Goal: Connect with others: Connect with others

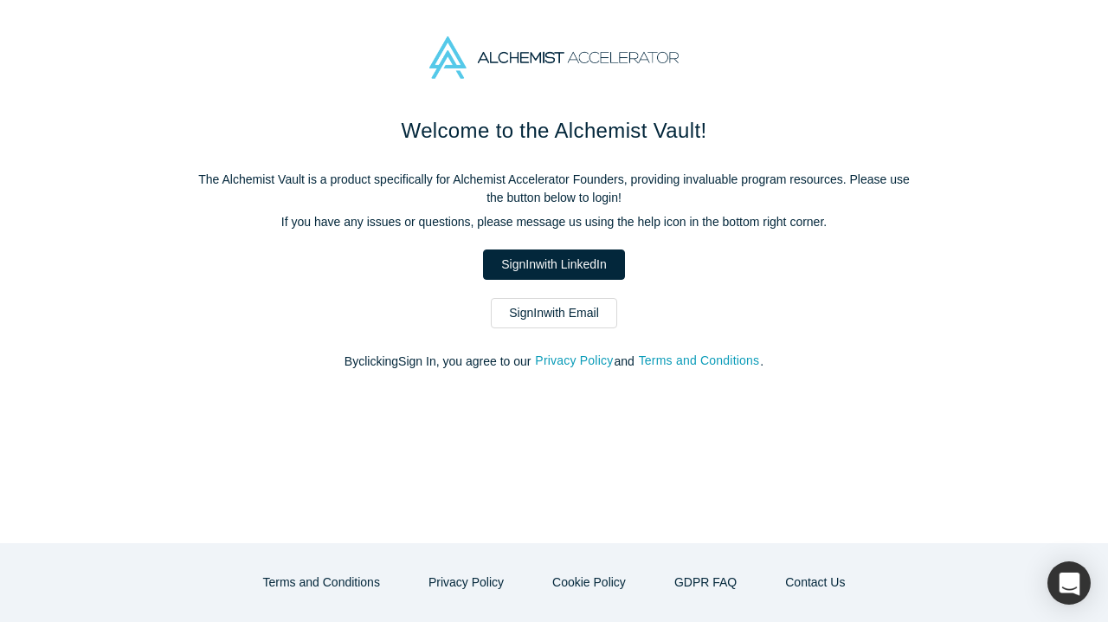
click at [574, 317] on link "Sign In with Email" at bounding box center [554, 313] width 126 height 30
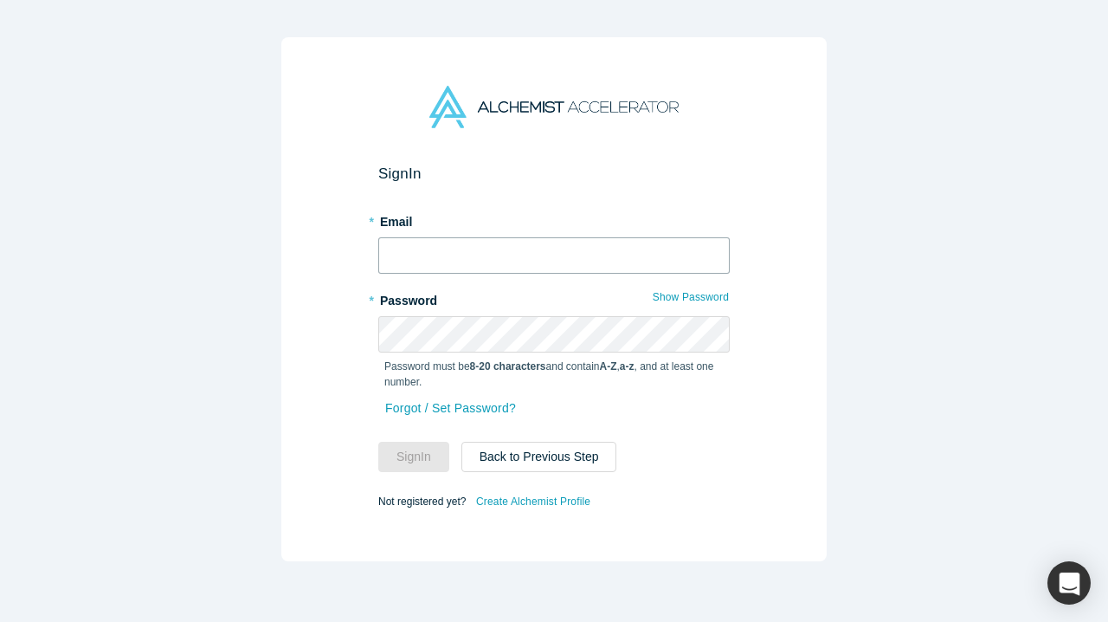
type input "[PERSON_NAME][EMAIL_ADDRESS][PERSON_NAME][DOMAIN_NAME]"
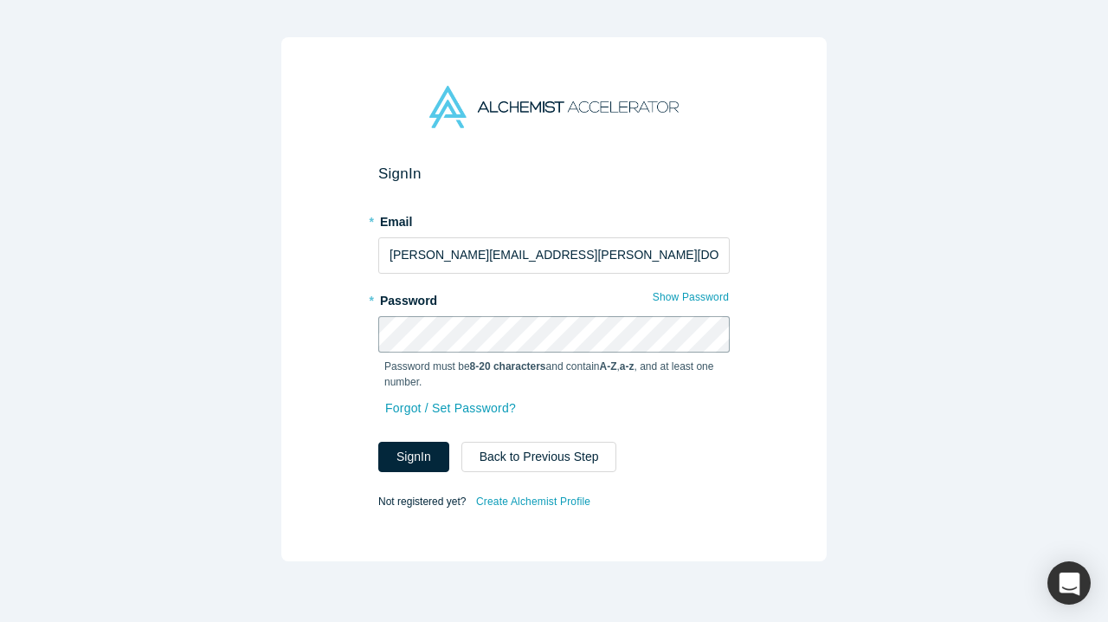
click at [414, 456] on button "Sign In" at bounding box center [413, 457] width 71 height 30
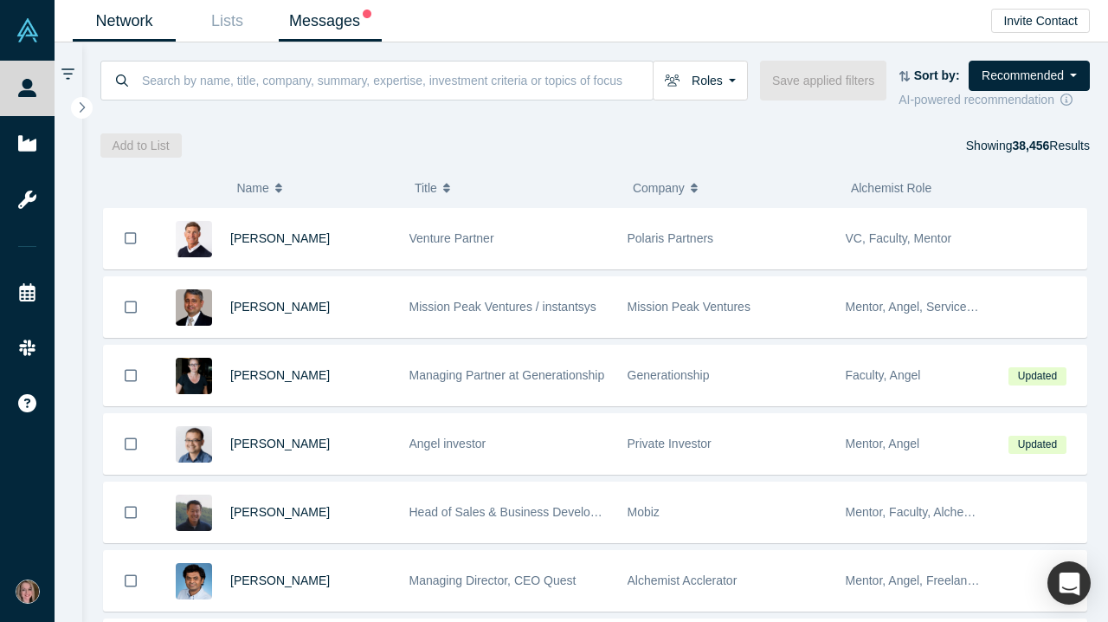
click at [339, 19] on link "Messages" at bounding box center [330, 21] width 103 height 41
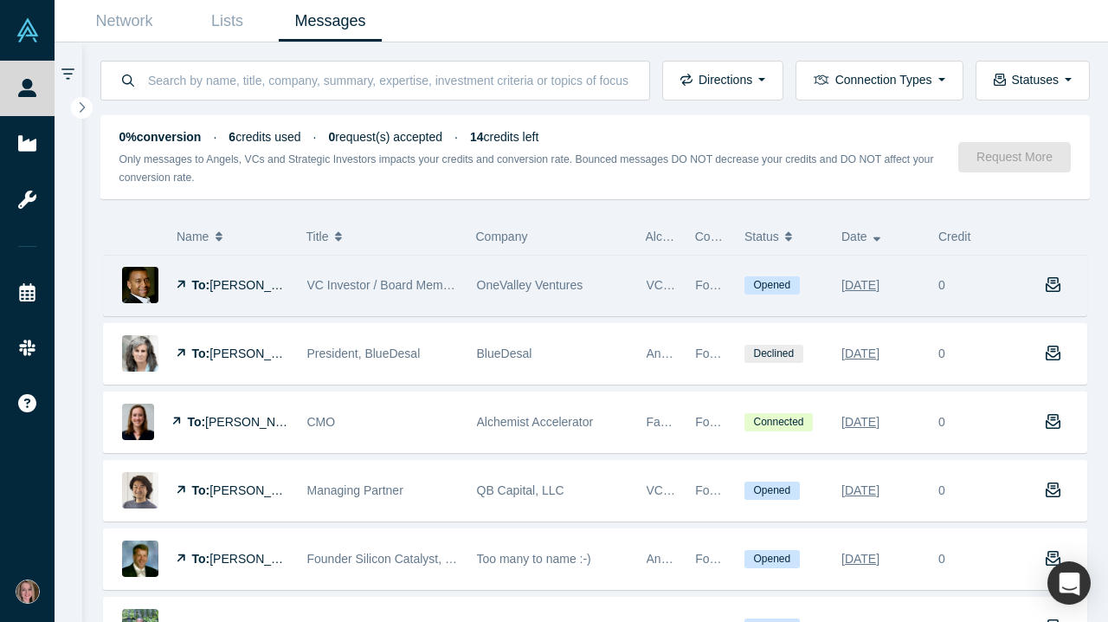
click at [771, 287] on span "Opened" at bounding box center [772, 285] width 55 height 18
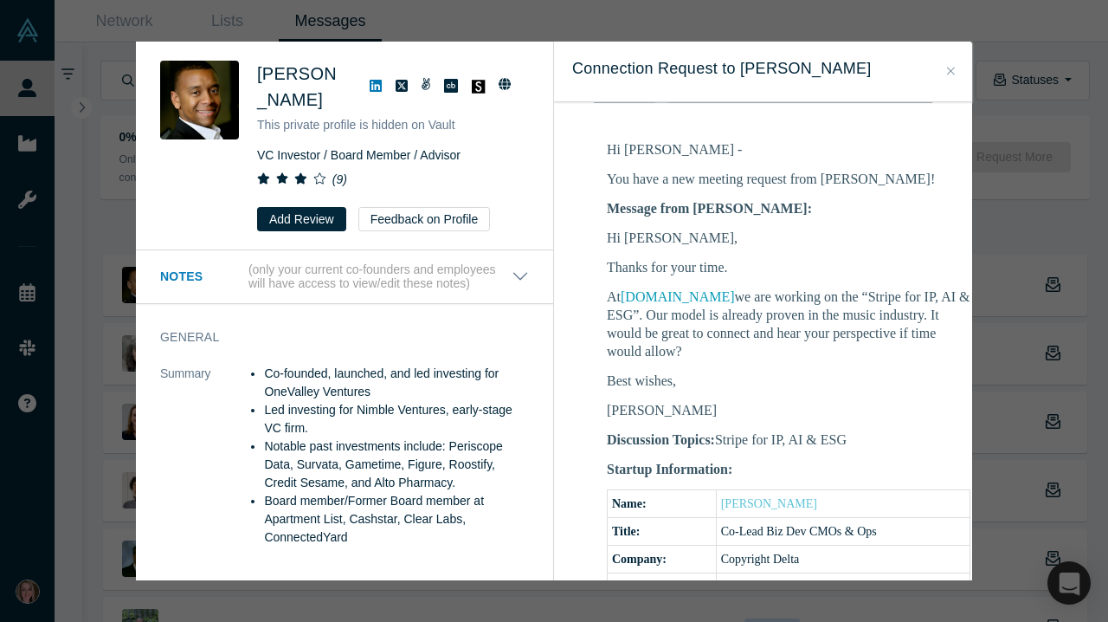
scroll to position [315, 0]
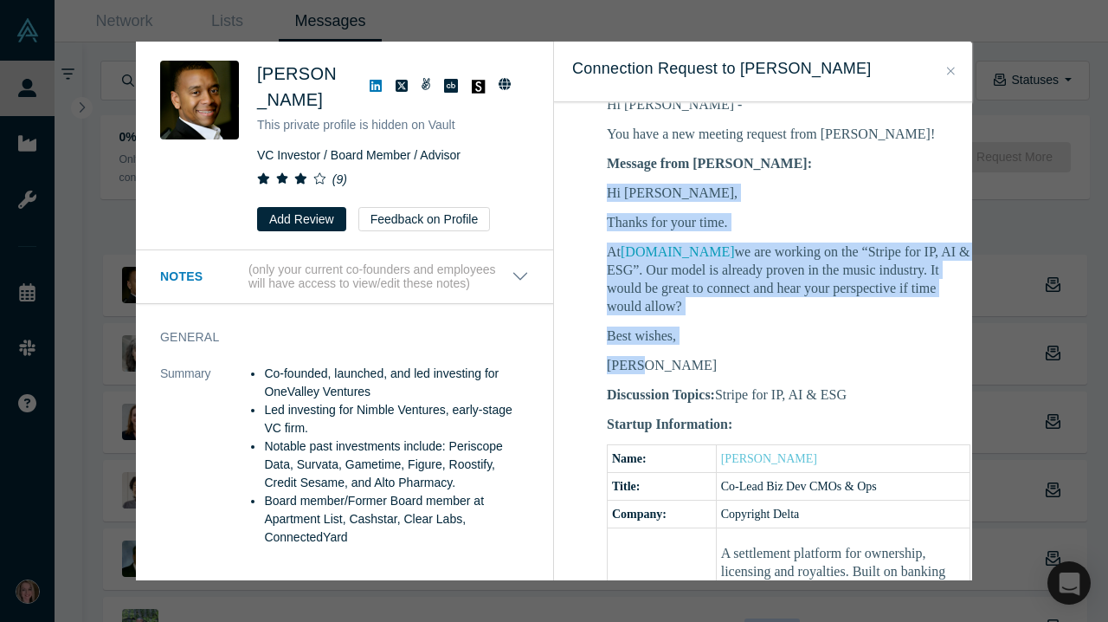
drag, startPoint x: 642, startPoint y: 353, endPoint x: 609, endPoint y: 167, distance: 189.1
click at [609, 167] on div "Message from [PERSON_NAME]: Hi [PERSON_NAME], Thanks for your time. At [DOMAIN_…" at bounding box center [789, 264] width 364 height 220
copy div "Hi [PERSON_NAME], Thanks for your time. At [DOMAIN_NAME] we are working on the …"
click at [953, 68] on icon "Close" at bounding box center [951, 71] width 8 height 12
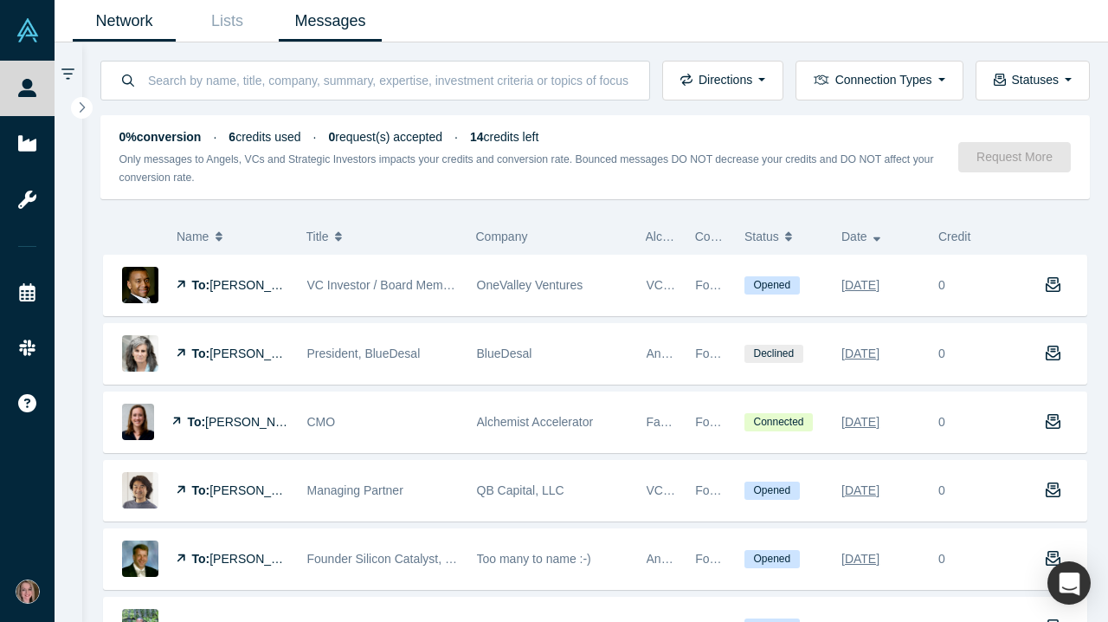
click at [136, 22] on link "Network" at bounding box center [124, 21] width 103 height 41
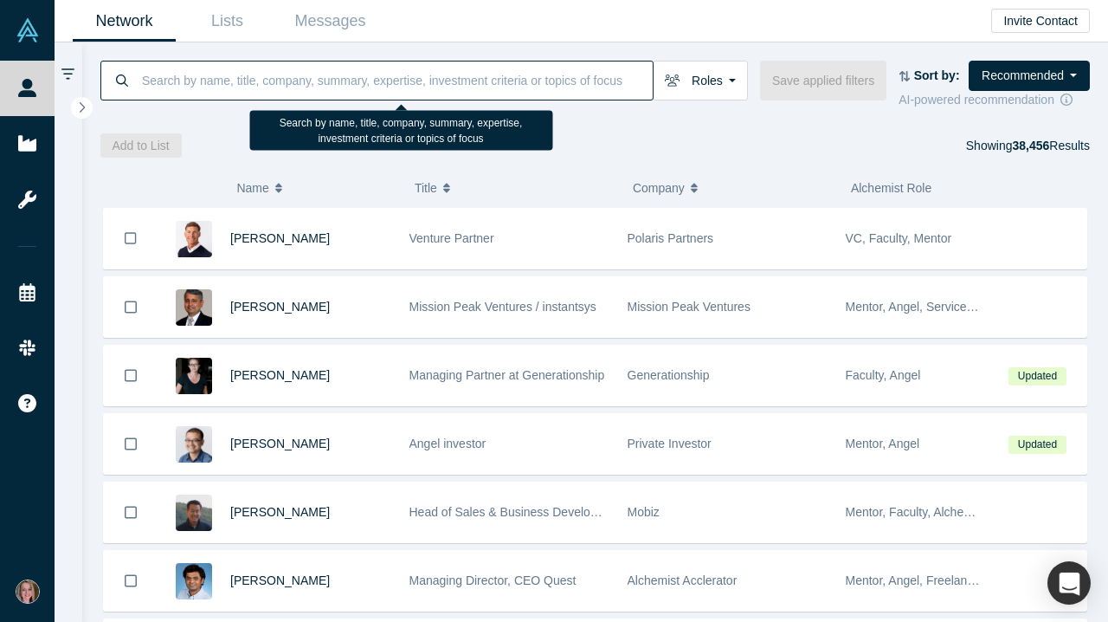
click at [247, 74] on input at bounding box center [396, 80] width 513 height 41
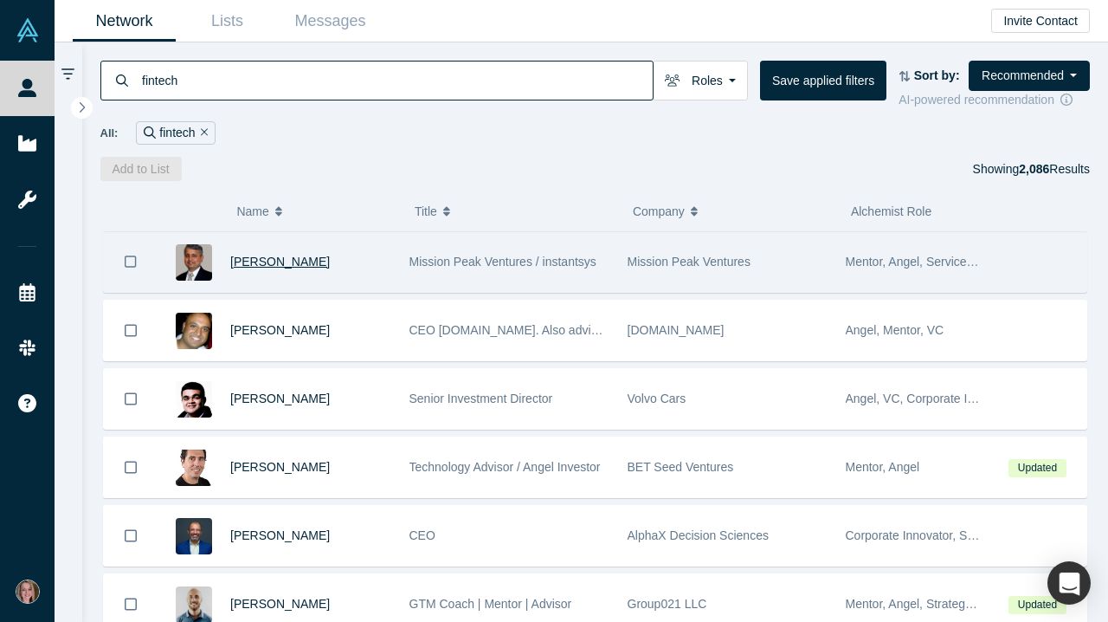
type input "fintech"
click at [273, 268] on span "[PERSON_NAME]" at bounding box center [280, 262] width 100 height 14
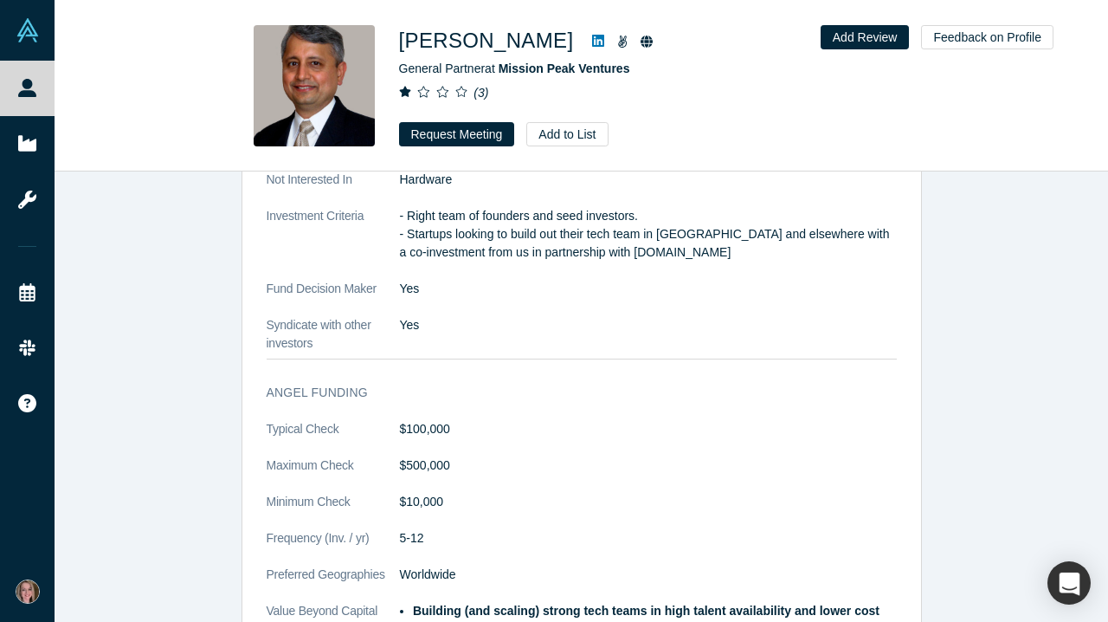
scroll to position [2832, 0]
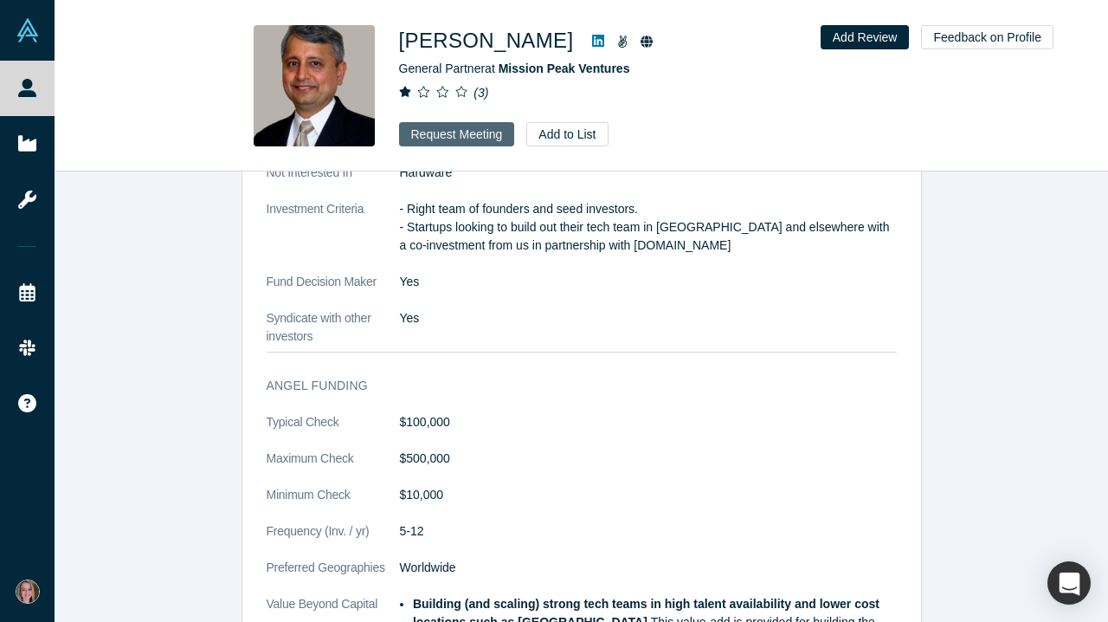
click at [473, 131] on button "Request Meeting" at bounding box center [457, 134] width 116 height 24
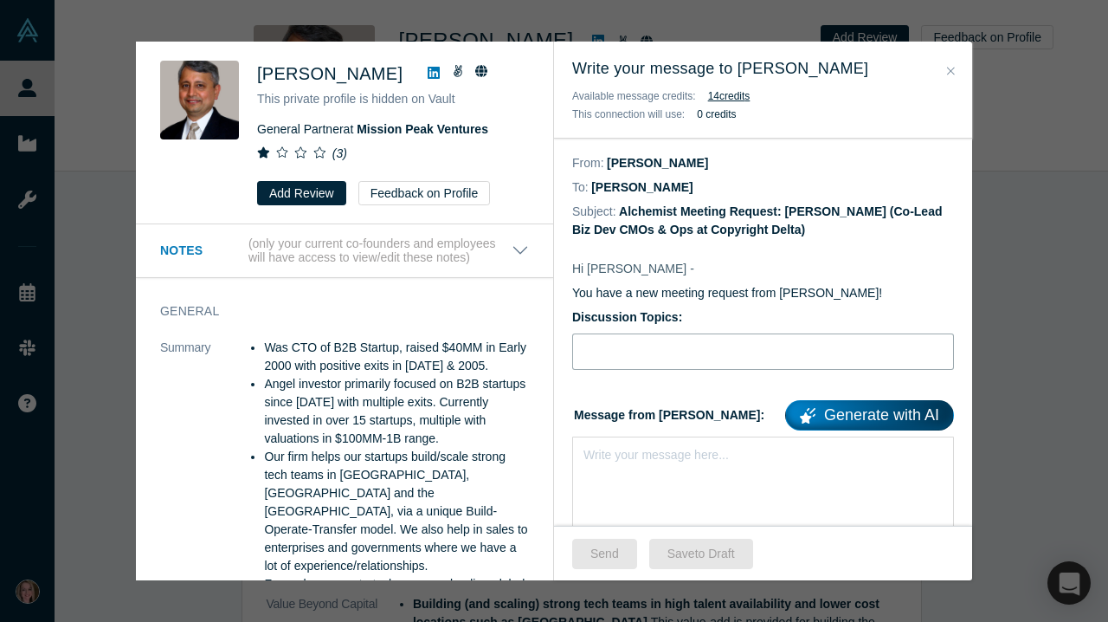
click at [646, 354] on input "Discussion Topics:" at bounding box center [763, 351] width 382 height 36
type input "s"
type input "Stripe for AI, IP & ESG"
click at [672, 464] on div "Write your message here..." at bounding box center [656, 455] width 145 height 18
click at [613, 458] on div "rdw-editor" at bounding box center [764, 452] width 359 height 18
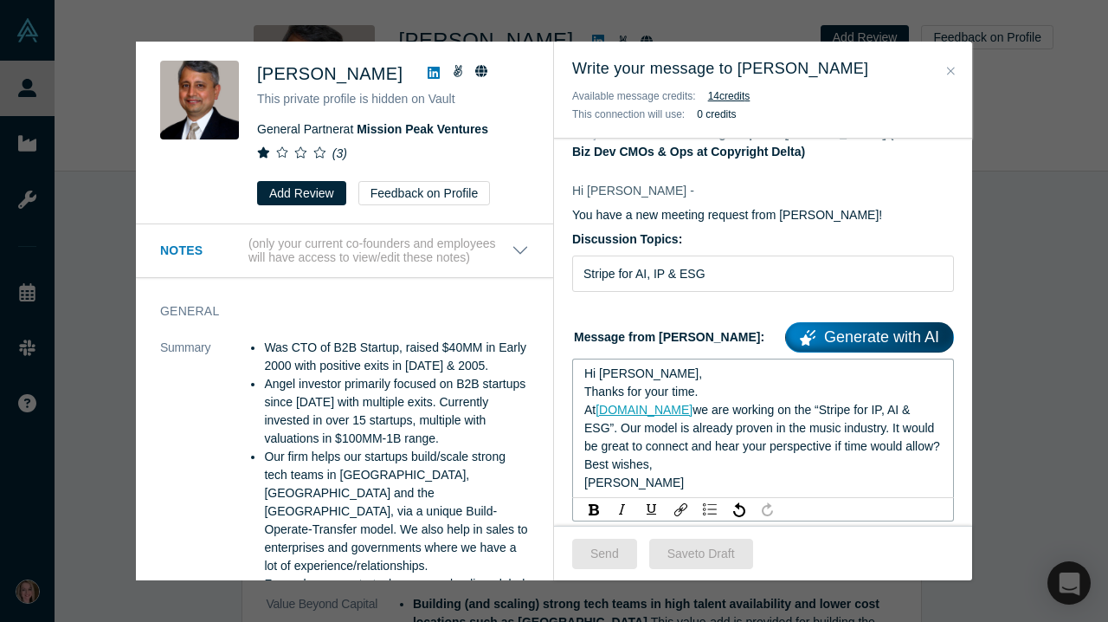
scroll to position [132, 0]
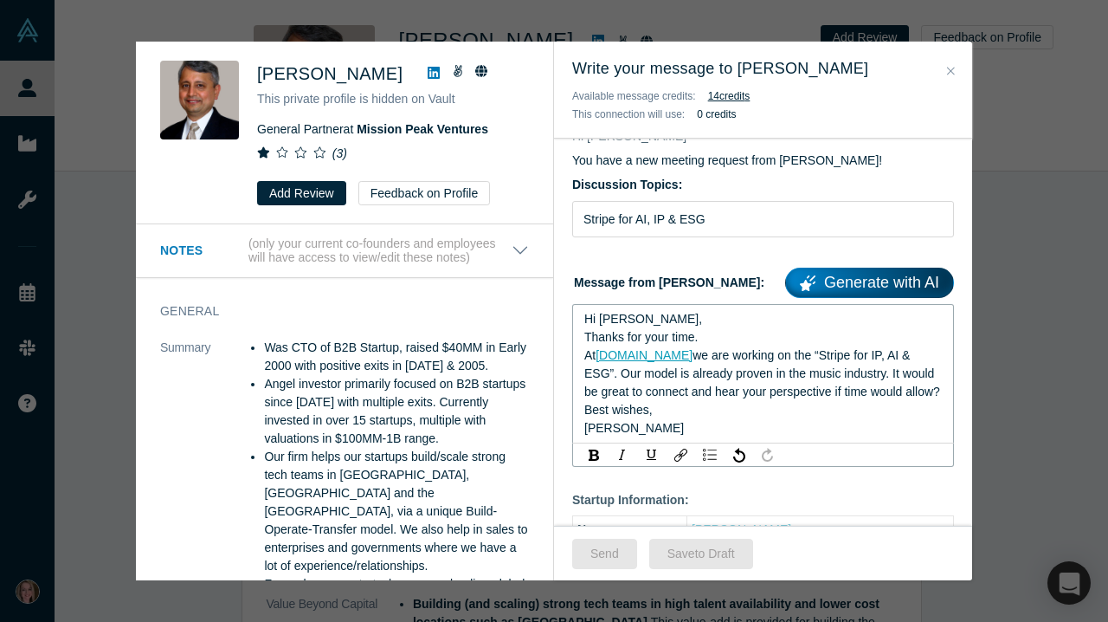
click at [624, 325] on span "Hi [PERSON_NAME]," at bounding box center [644, 319] width 118 height 14
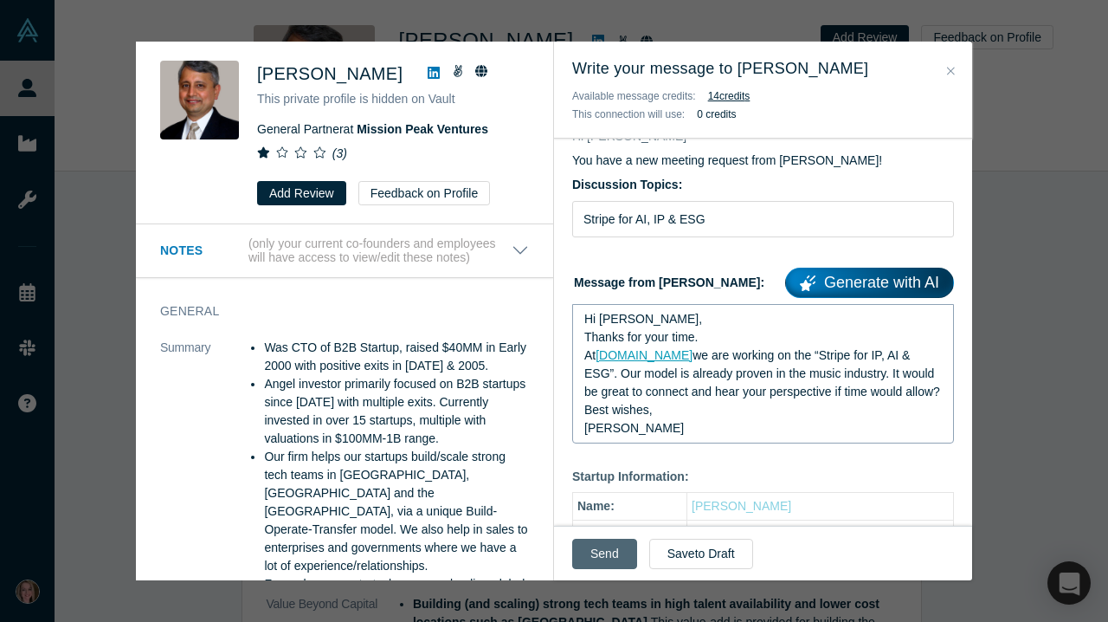
click at [609, 556] on button "Send" at bounding box center [604, 554] width 65 height 30
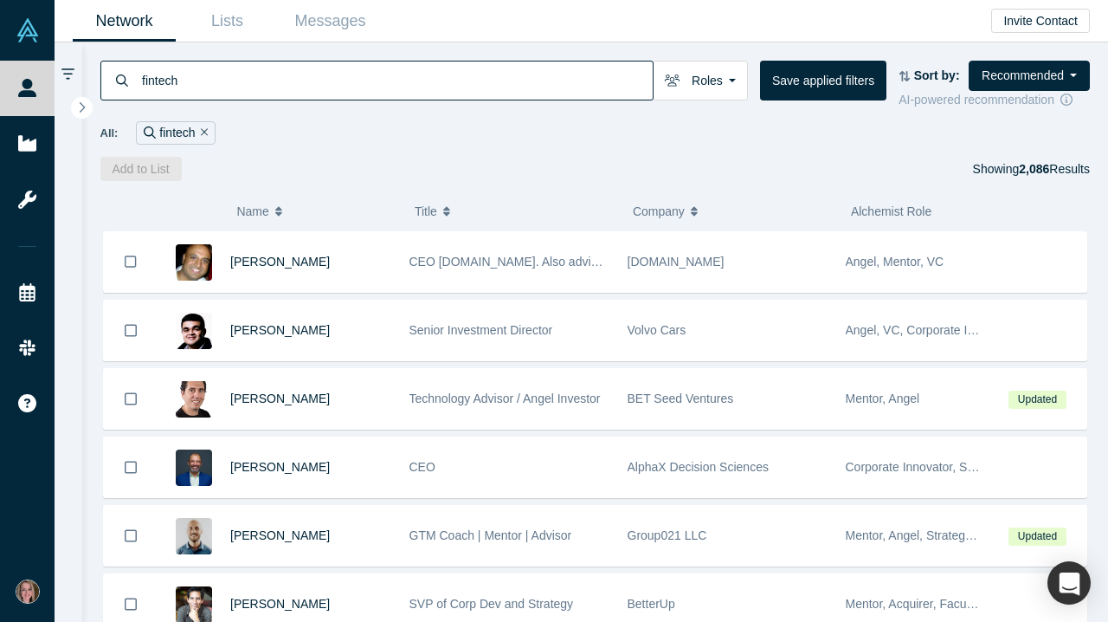
click at [325, 82] on input "fintech" at bounding box center [396, 80] width 513 height 41
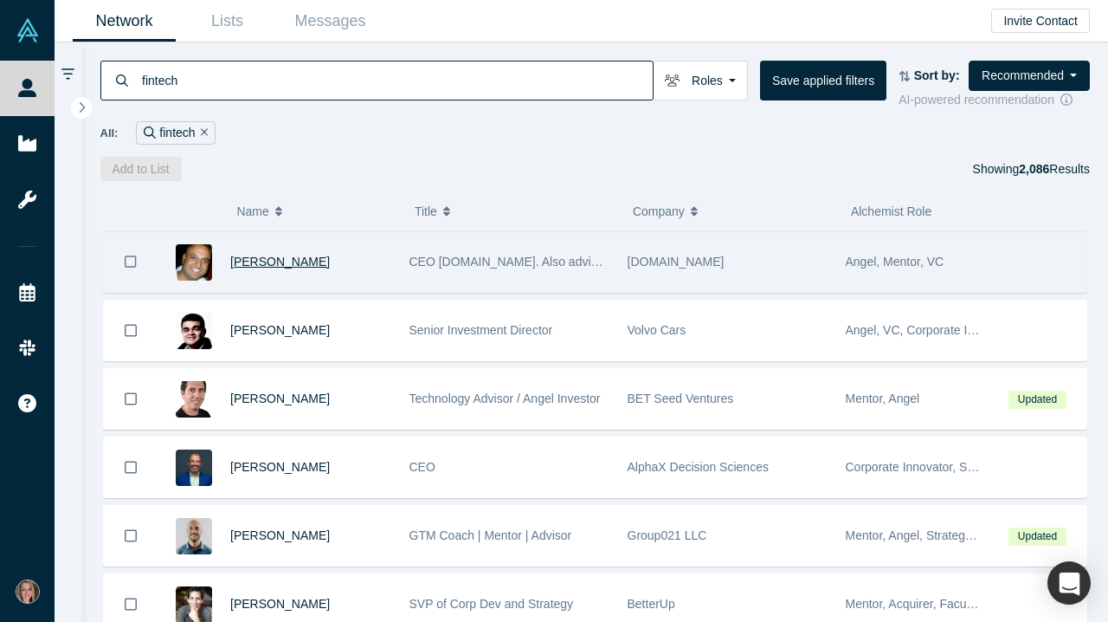
click at [248, 264] on span "[PERSON_NAME]" at bounding box center [280, 262] width 100 height 14
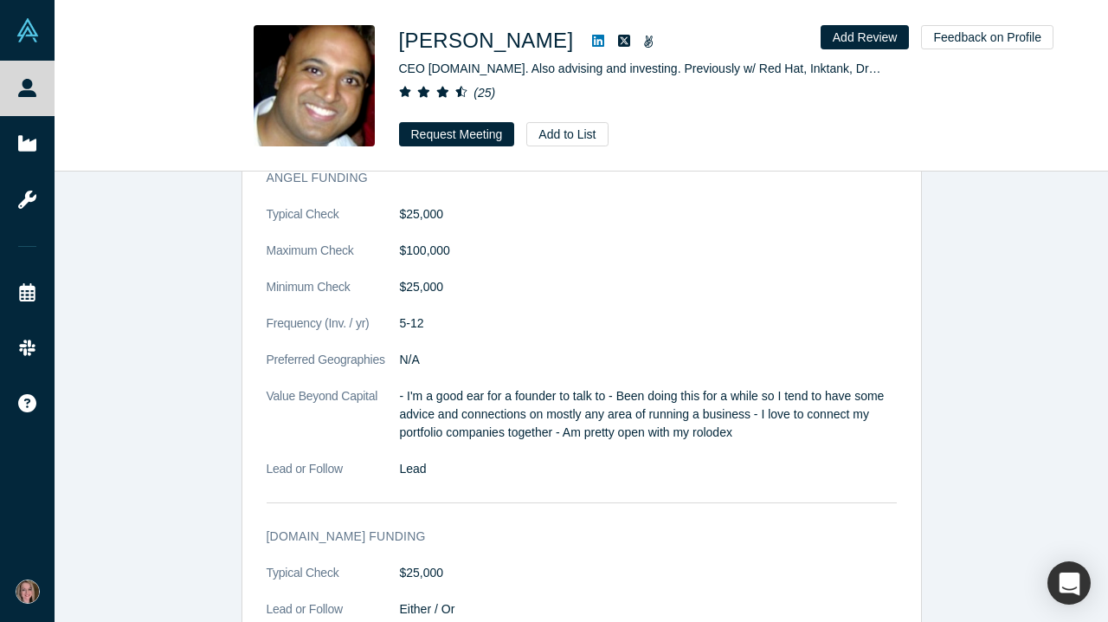
scroll to position [850, 0]
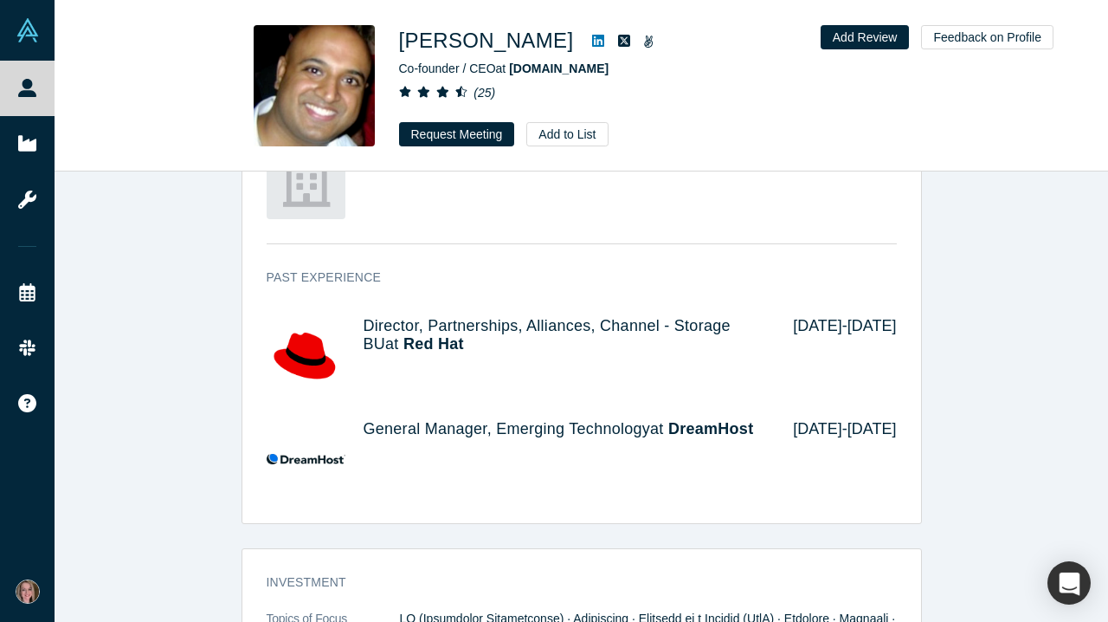
click at [486, 112] on div "[PERSON_NAME] Co-founder / CEO at [DOMAIN_NAME] ( 25 ) Request Meeting Add to L…" at bounding box center [641, 85] width 485 height 121
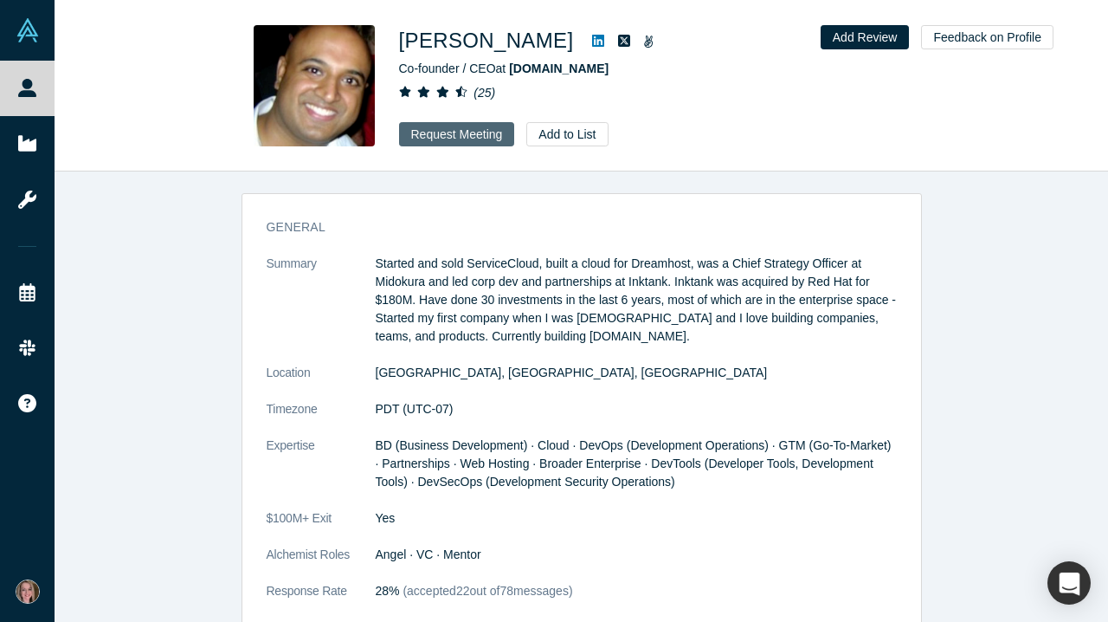
click at [486, 129] on button "Request Meeting" at bounding box center [457, 134] width 116 height 24
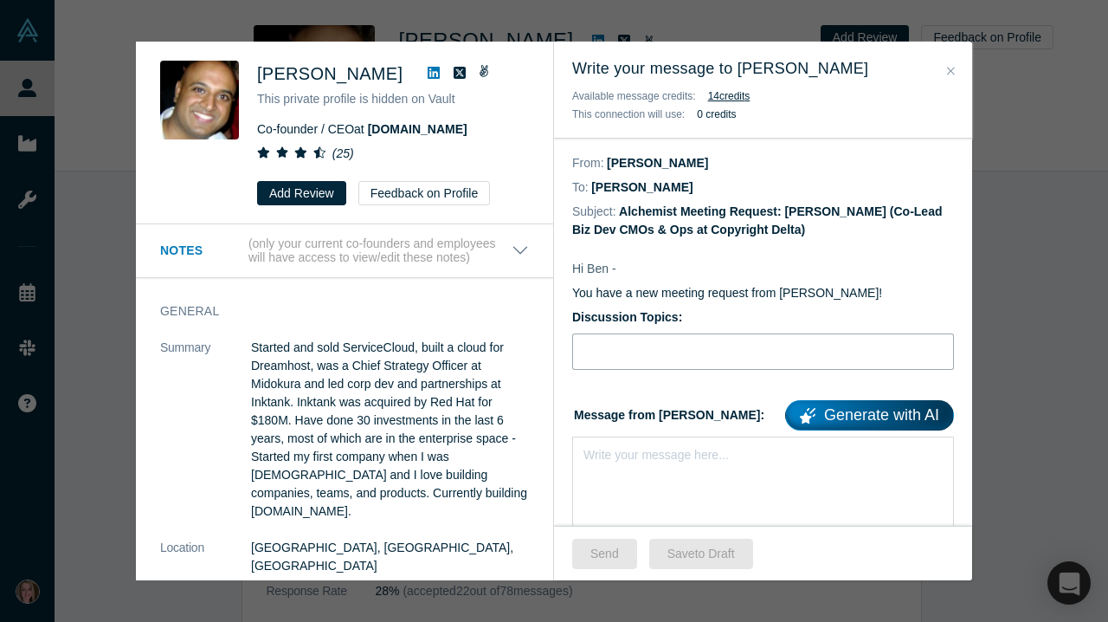
click at [623, 341] on input "Discussion Topics:" at bounding box center [763, 351] width 382 height 36
type input "s"
type input "Stripe for AI, IP and ESG"
click at [618, 460] on div "rdw-editor" at bounding box center [764, 452] width 359 height 18
click at [611, 459] on div "rdw-editor" at bounding box center [764, 452] width 359 height 18
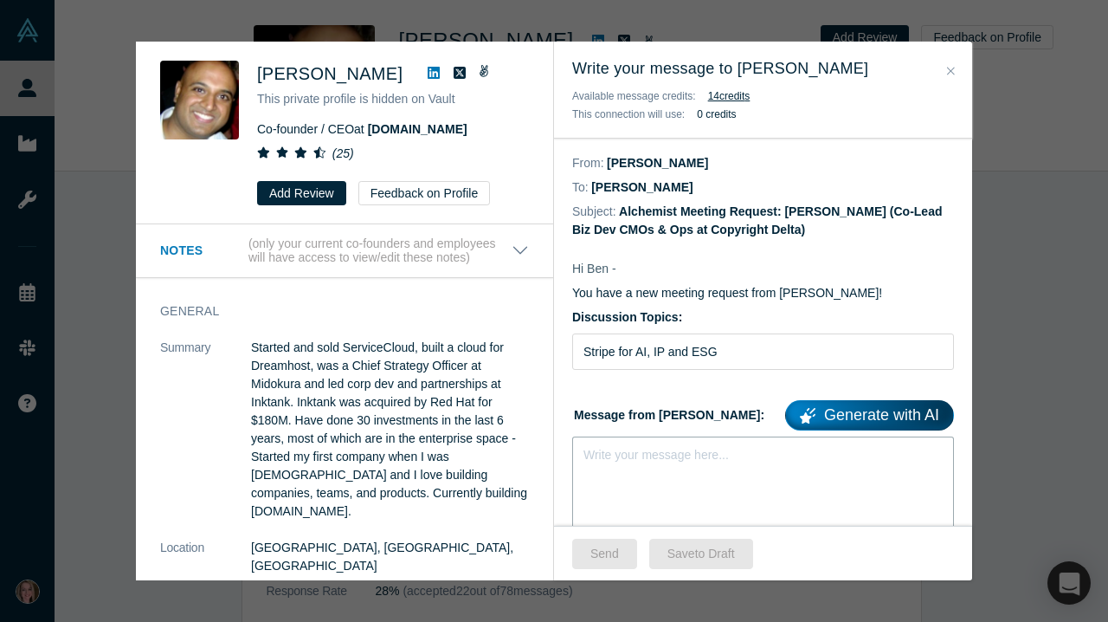
paste div "rdw-editor"
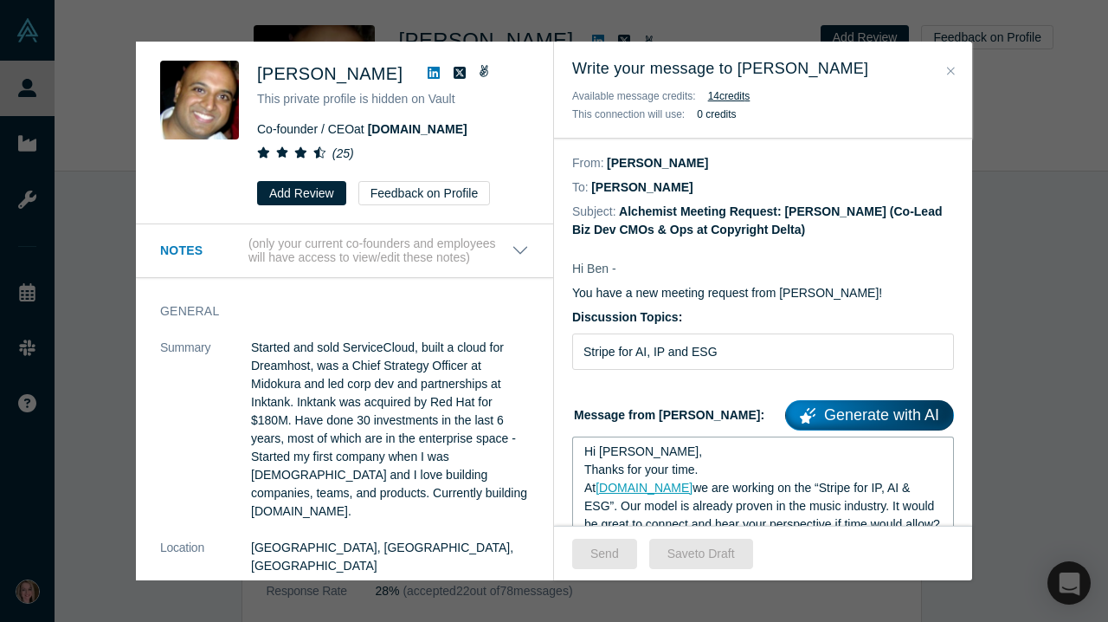
scroll to position [44, 0]
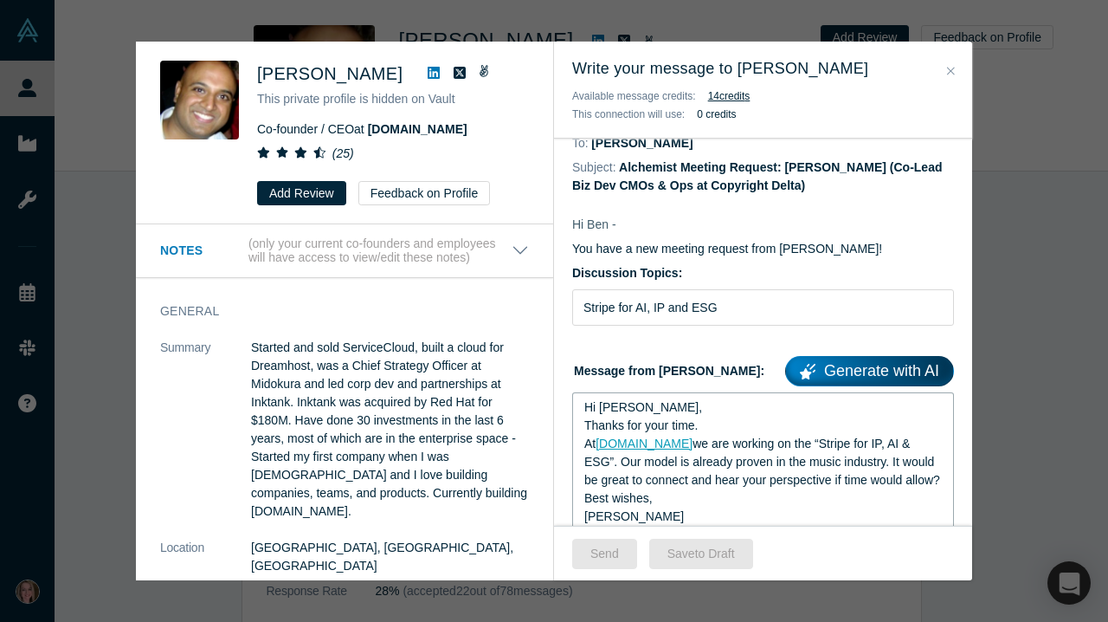
click at [624, 410] on span "Hi [PERSON_NAME]," at bounding box center [644, 407] width 118 height 14
click at [611, 554] on button "Send" at bounding box center [604, 554] width 65 height 30
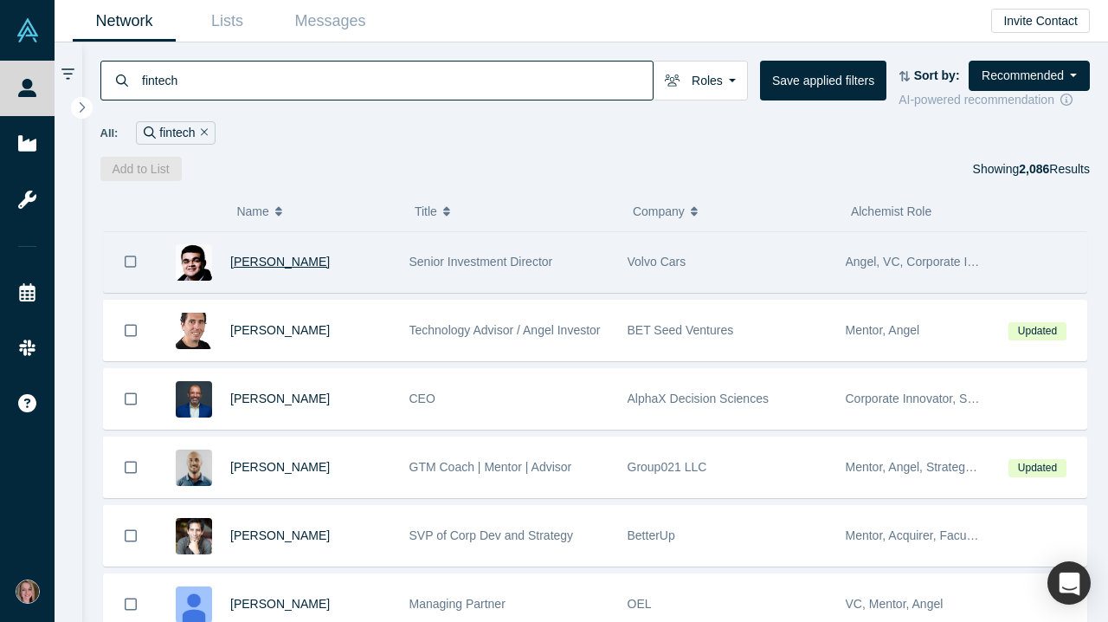
click at [292, 265] on span "[PERSON_NAME]" at bounding box center [280, 262] width 100 height 14
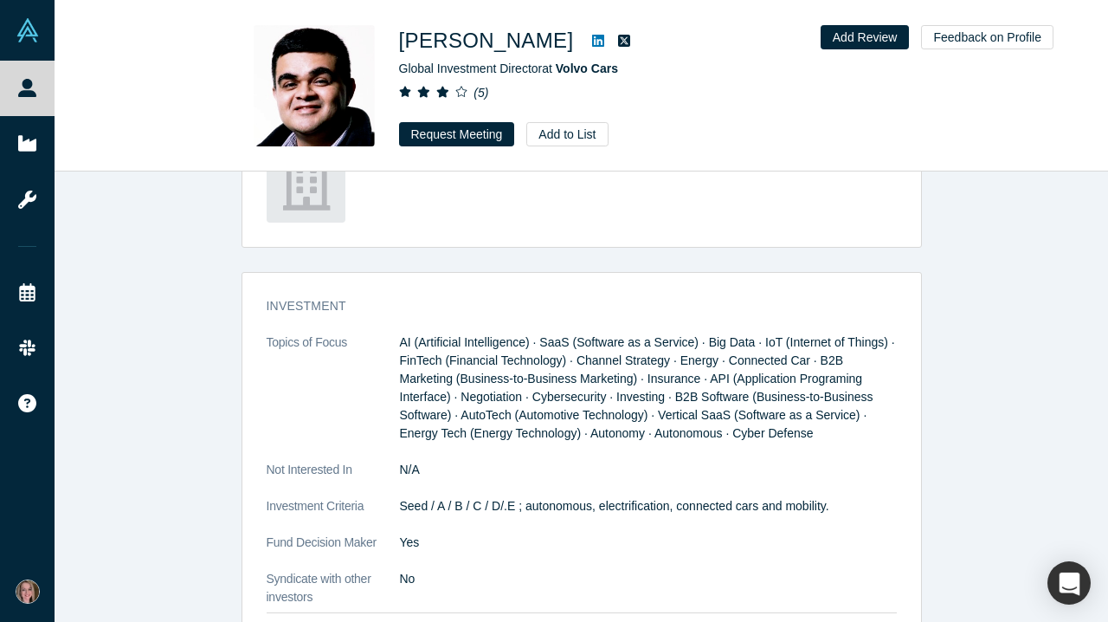
scroll to position [1995, 0]
click at [481, 140] on button "Request Meeting" at bounding box center [457, 134] width 116 height 24
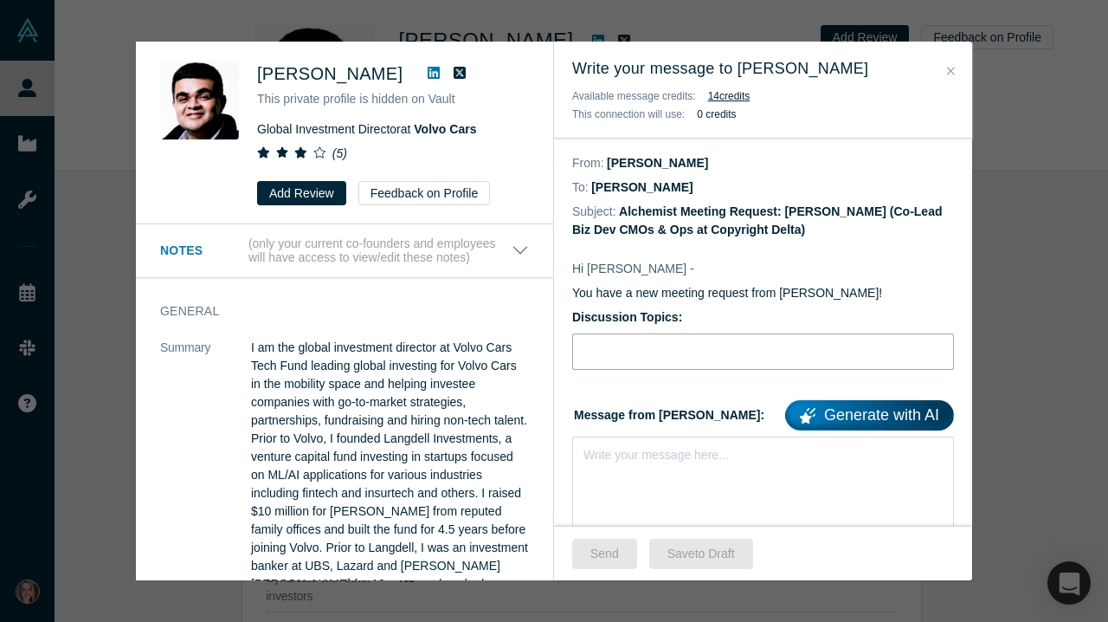
click at [642, 352] on input "Discussion Topics:" at bounding box center [763, 351] width 382 height 36
type input "a"
type input "Stripe for AI, IP and ESG"
click at [651, 485] on div "Write your message here..." at bounding box center [763, 496] width 382 height 121
click at [618, 464] on div "Write your message here..." at bounding box center [656, 455] width 145 height 18
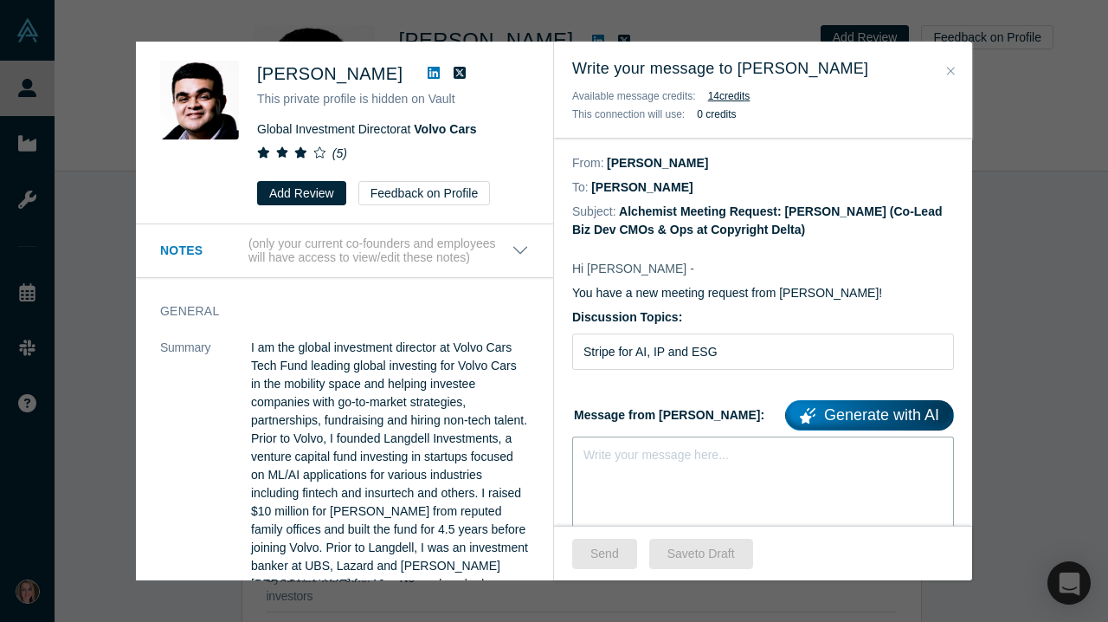
paste div "rdw-editor"
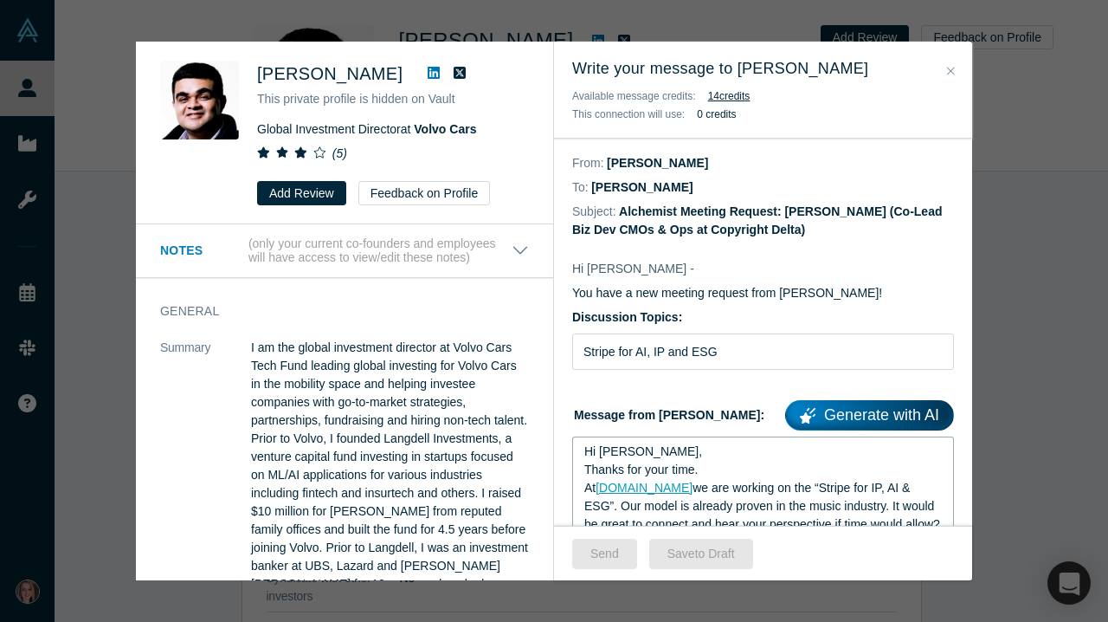
click at [624, 456] on span "Hi [PERSON_NAME]," at bounding box center [644, 451] width 118 height 14
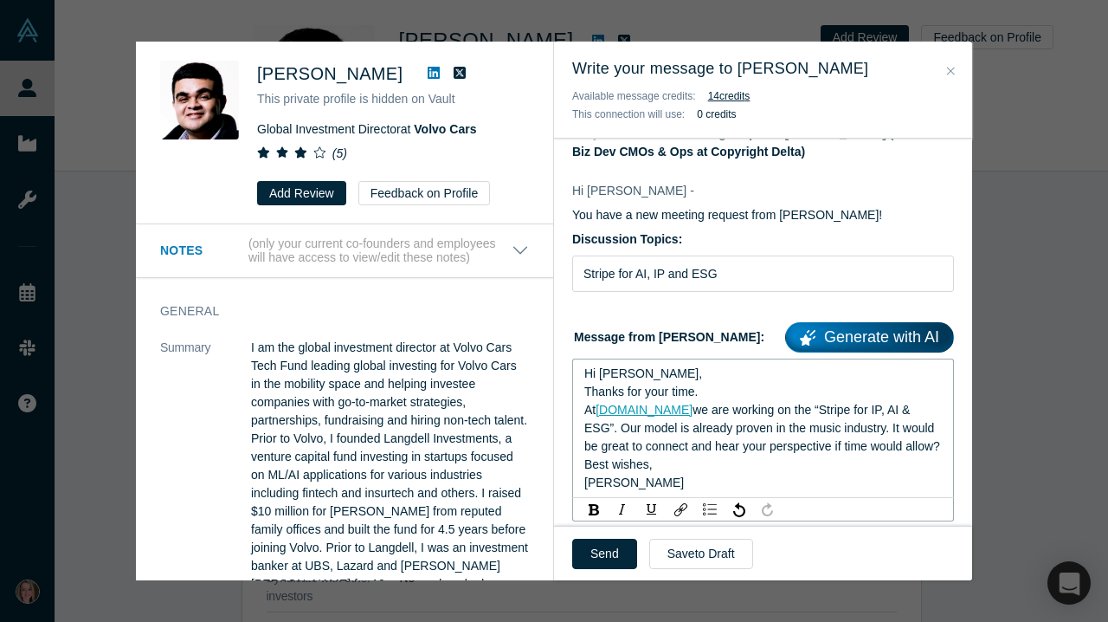
scroll to position [113, 0]
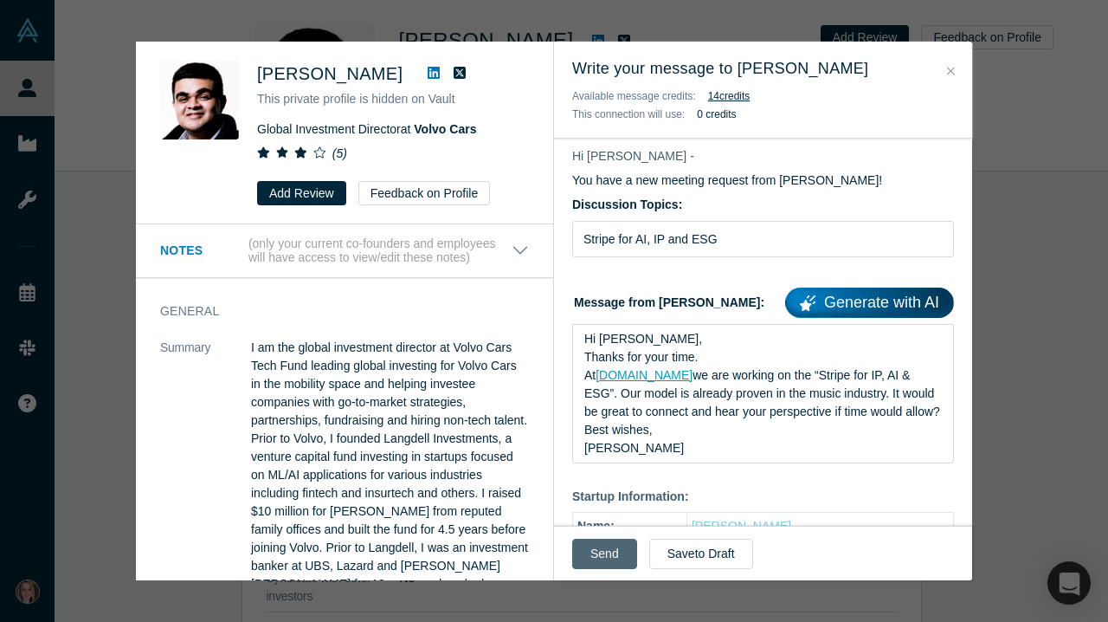
click at [606, 543] on button "Send" at bounding box center [604, 554] width 65 height 30
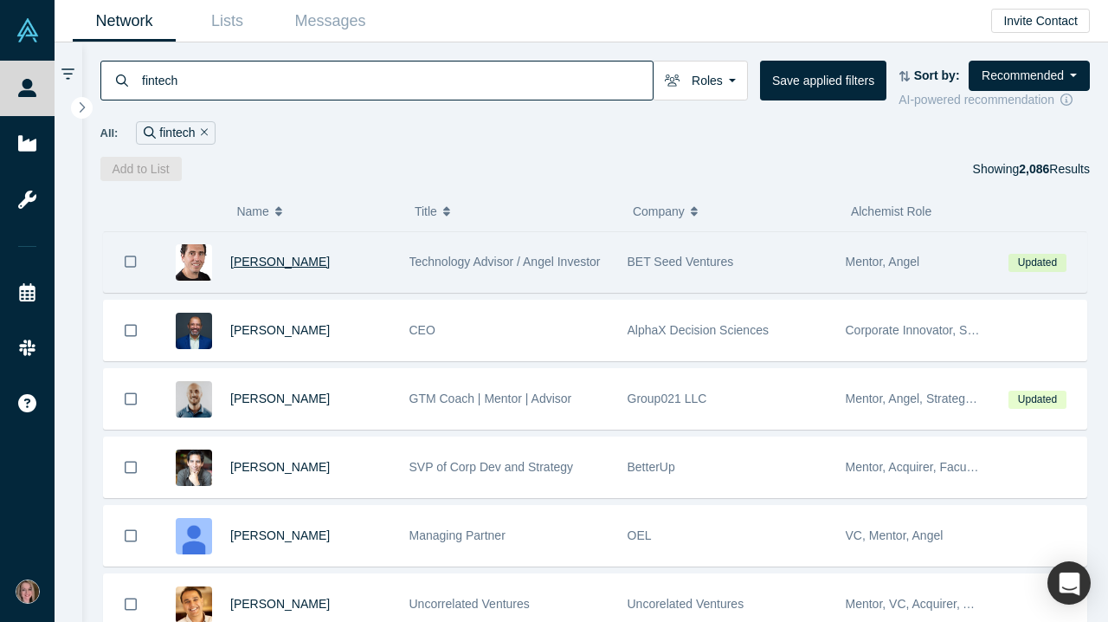
click at [282, 268] on span "[PERSON_NAME]" at bounding box center [280, 262] width 100 height 14
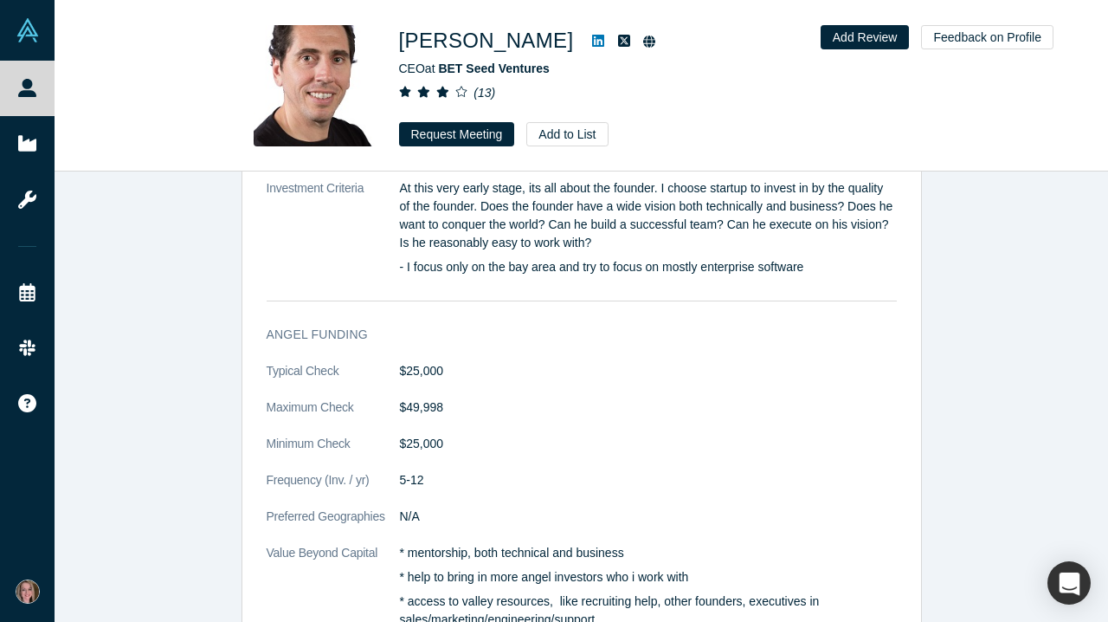
scroll to position [2125, 0]
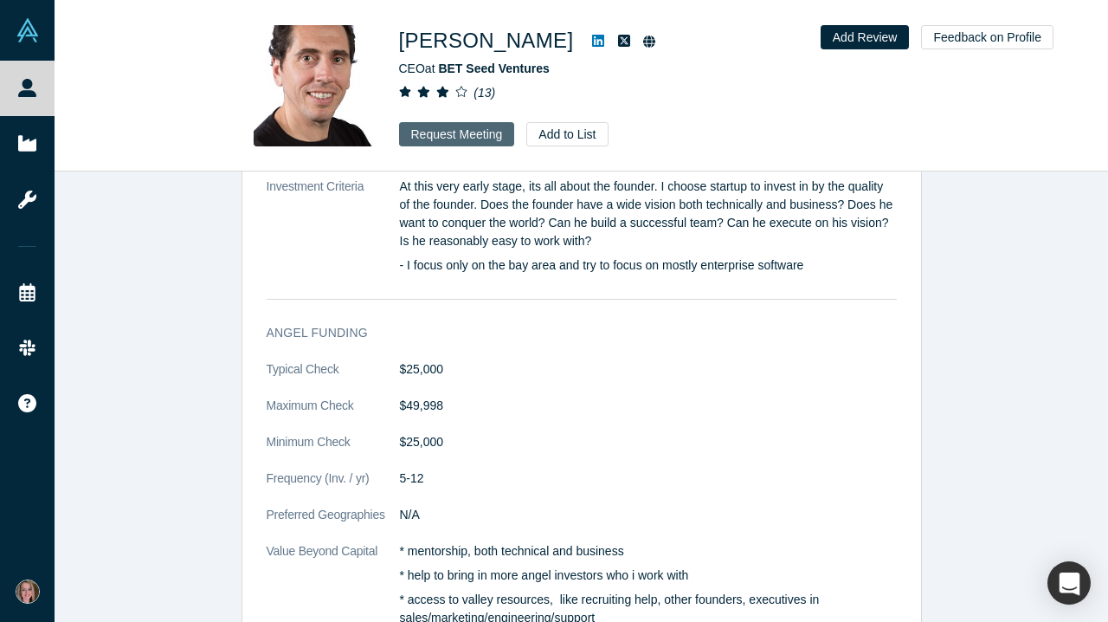
click at [485, 145] on button "Request Meeting" at bounding box center [457, 134] width 116 height 24
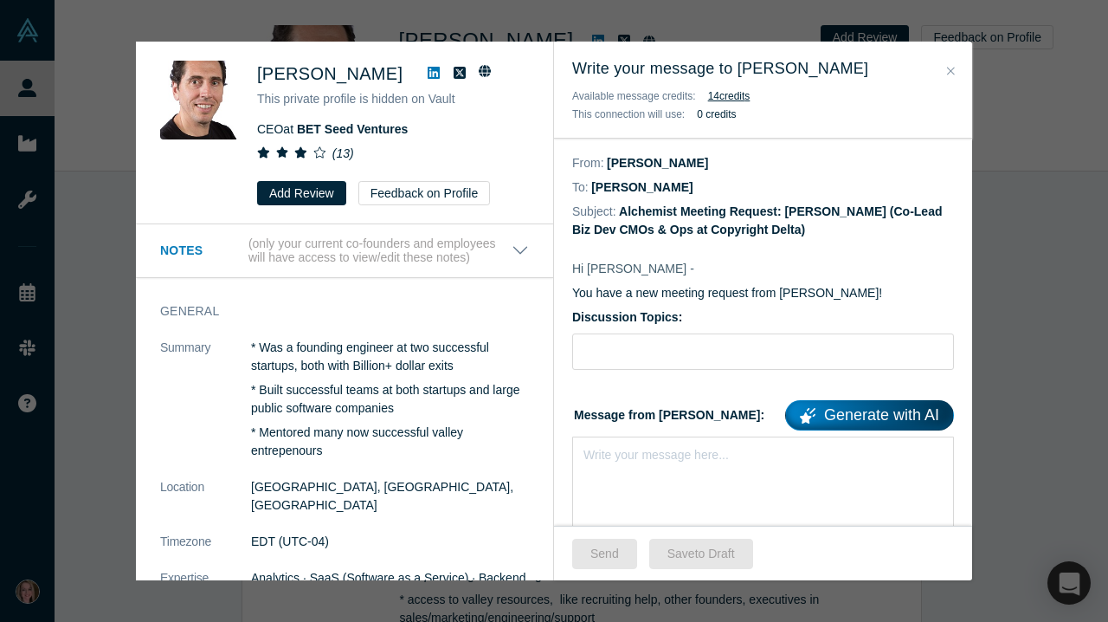
click at [619, 333] on div "Discussion Topics:" at bounding box center [763, 338] width 382 height 61
click at [618, 363] on input "Discussion Topics:" at bounding box center [763, 351] width 382 height 36
type input "Stripe for AI, IP & ESG"
click at [621, 461] on div "rdw-editor" at bounding box center [764, 452] width 359 height 18
paste div "rdw-editor"
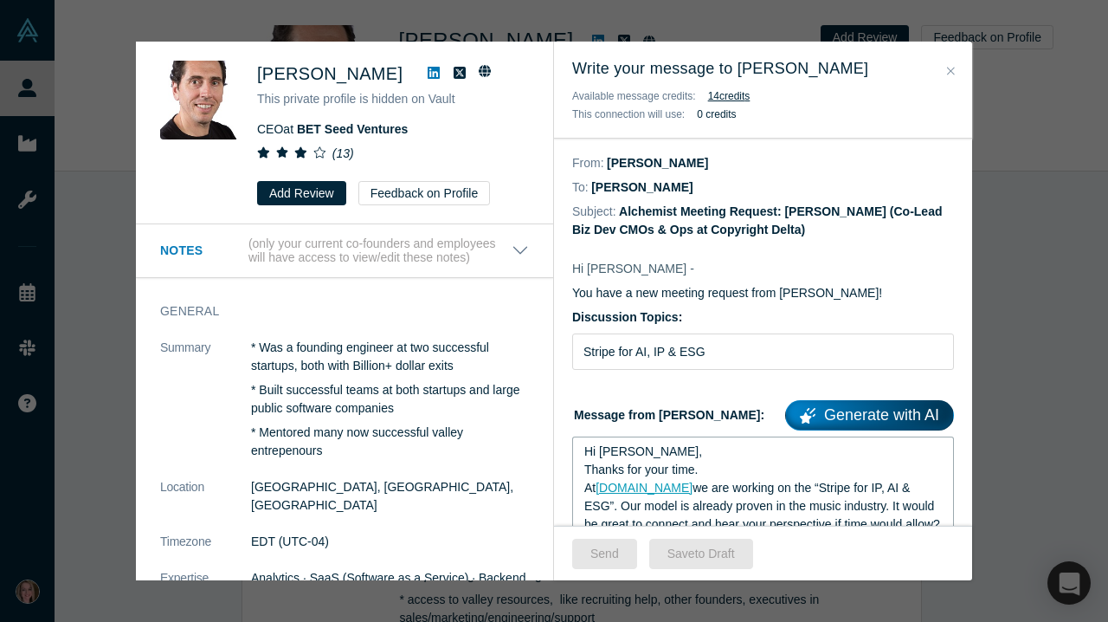
click at [624, 453] on span "Hi [PERSON_NAME]," at bounding box center [644, 451] width 118 height 14
click at [615, 546] on button "Send" at bounding box center [604, 554] width 65 height 30
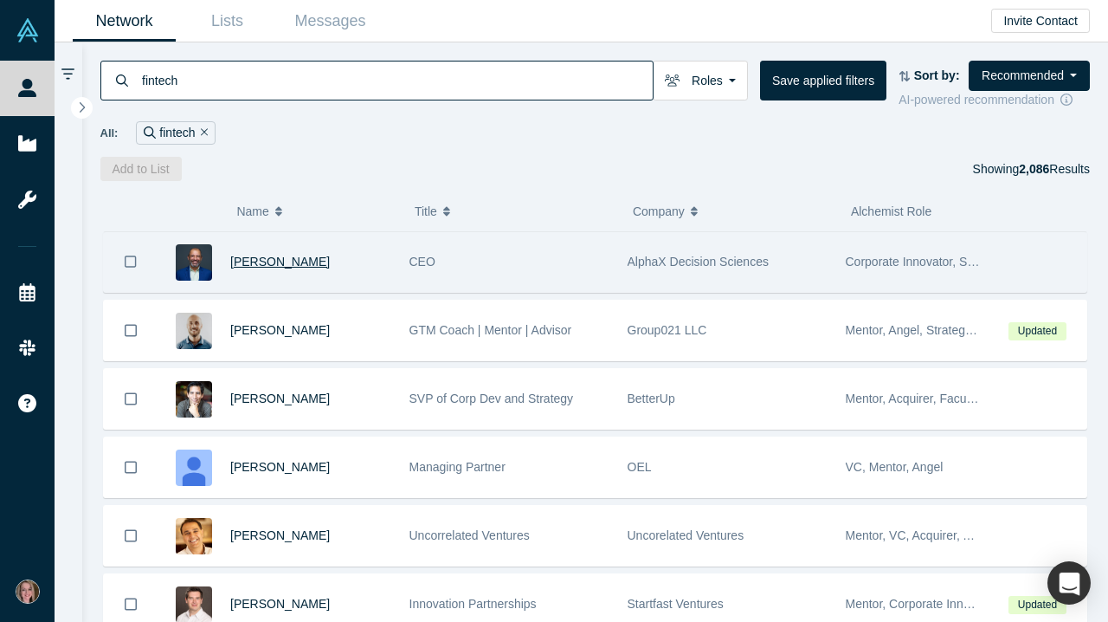
click at [295, 268] on span "[PERSON_NAME]" at bounding box center [280, 262] width 100 height 14
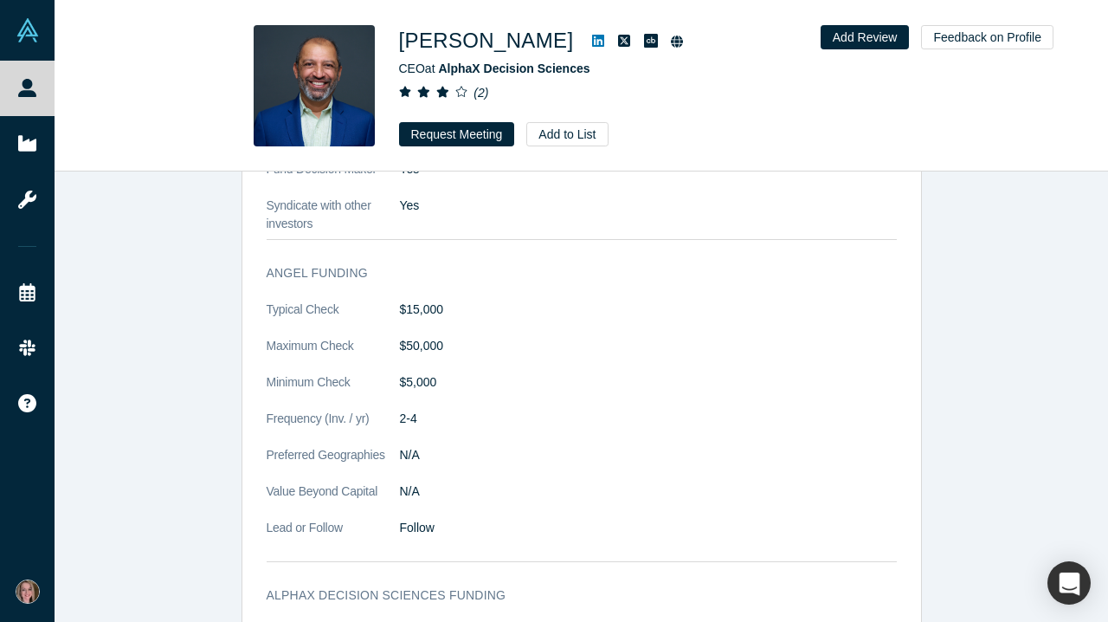
scroll to position [1879, 0]
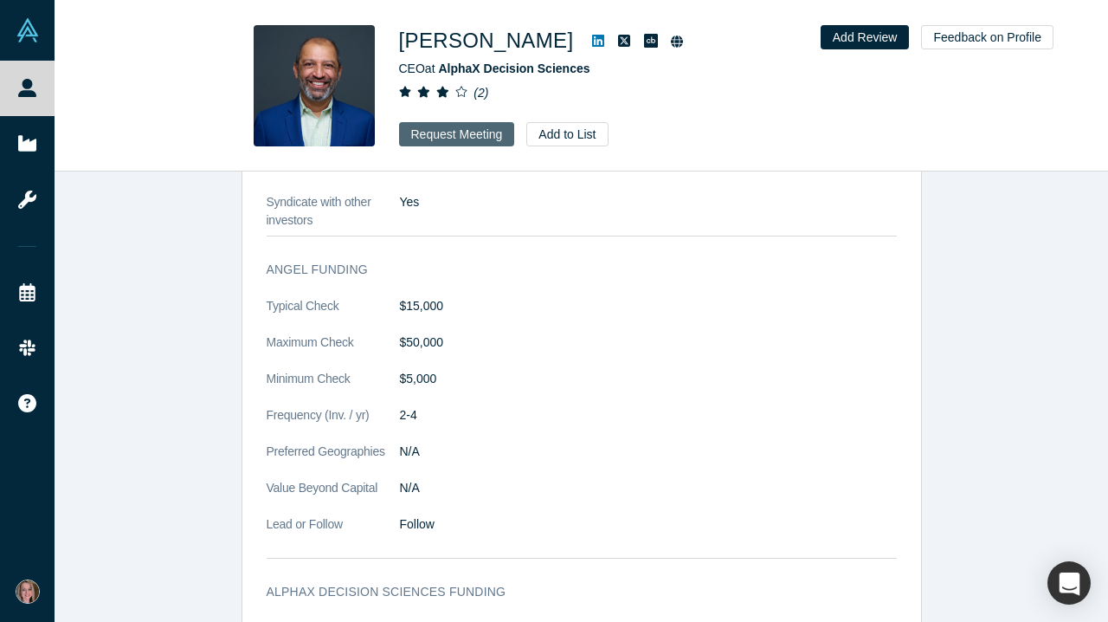
click at [474, 134] on button "Request Meeting" at bounding box center [457, 134] width 116 height 24
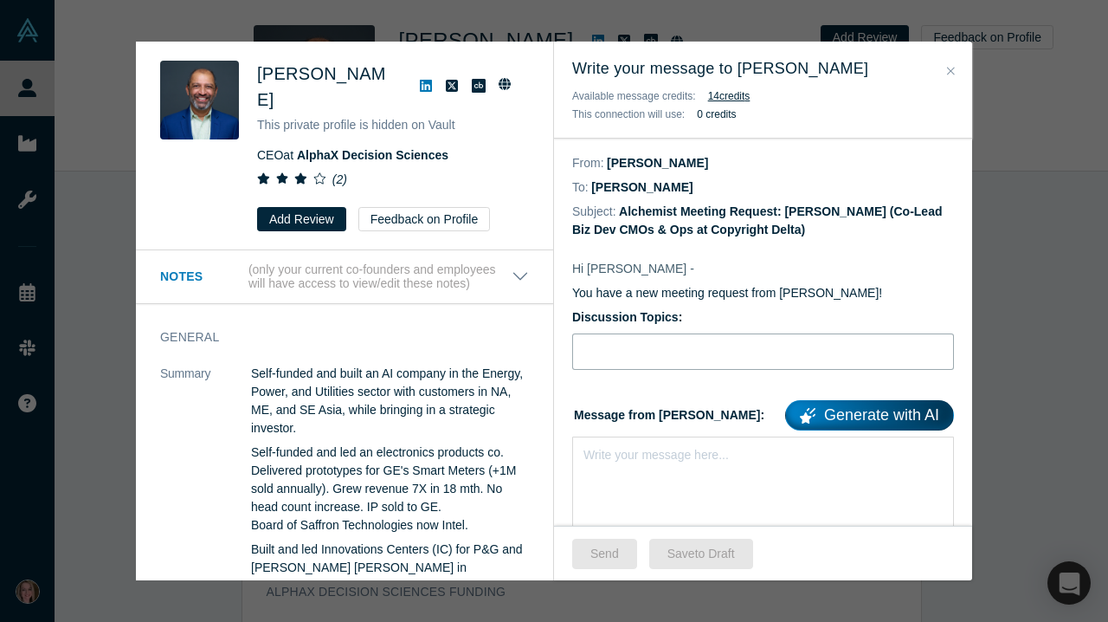
click at [634, 359] on input "Discussion Topics:" at bounding box center [763, 351] width 382 height 36
type input "Stripe for AI, IP & ESG"
click at [608, 459] on div "rdw-editor" at bounding box center [764, 452] width 359 height 18
paste div "rdw-editor"
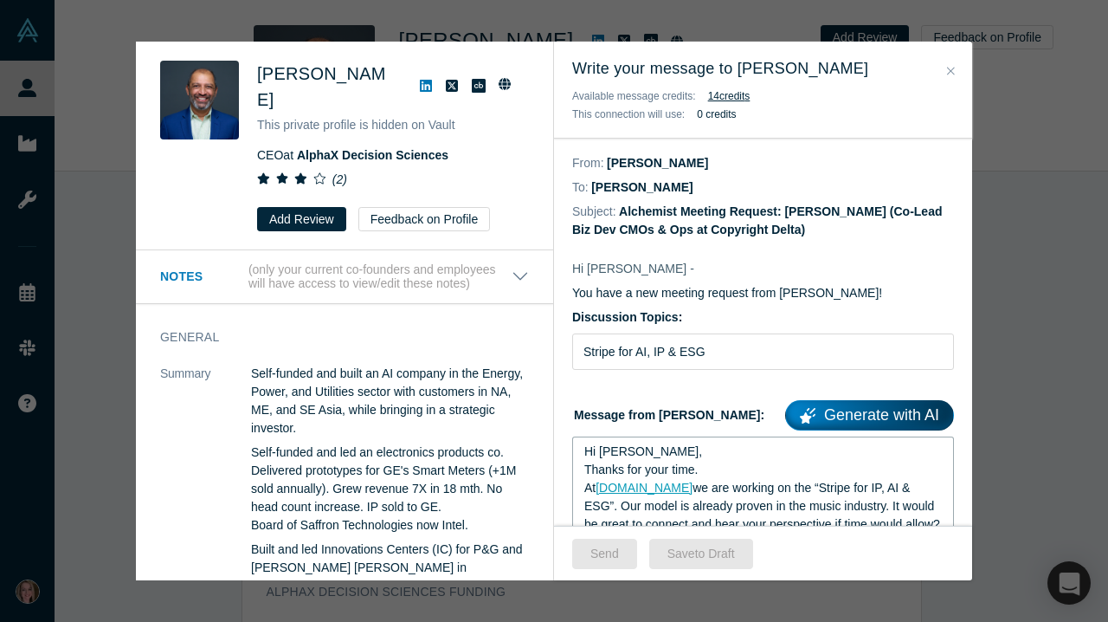
click at [626, 456] on span "Hi [PERSON_NAME]," at bounding box center [644, 451] width 118 height 14
click at [605, 559] on button "Send" at bounding box center [604, 554] width 65 height 30
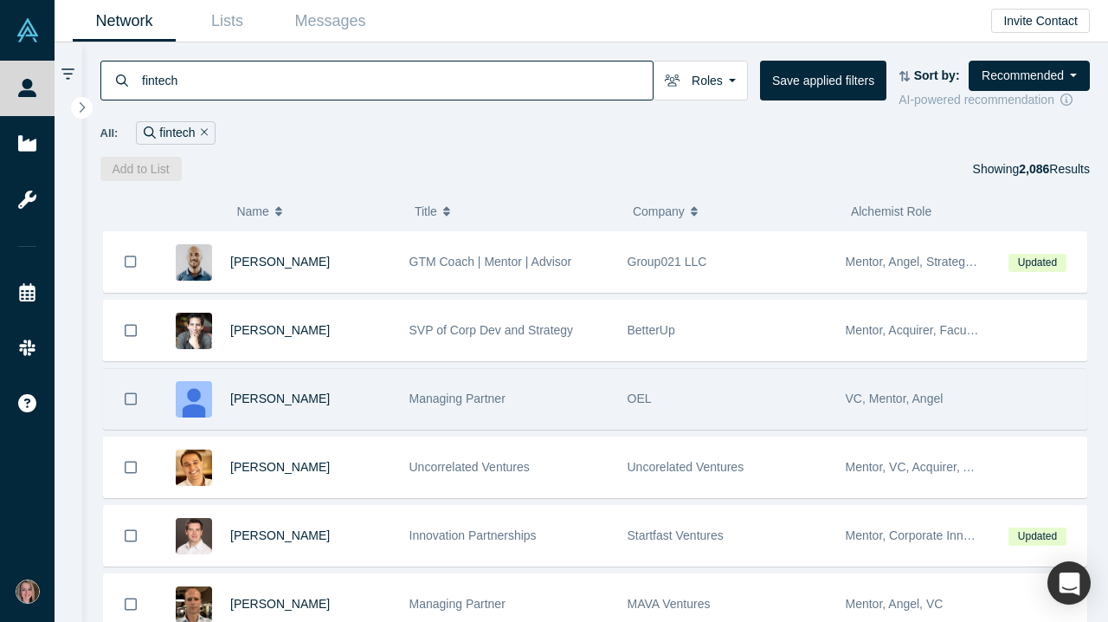
scroll to position [1, 0]
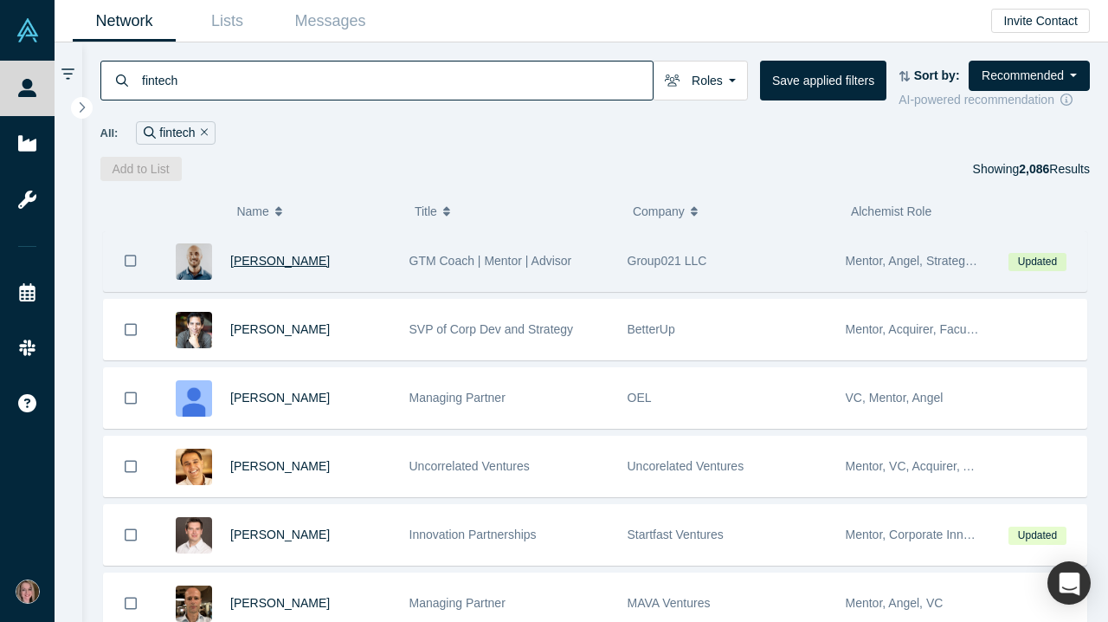
click at [276, 268] on span "[PERSON_NAME]" at bounding box center [280, 261] width 100 height 14
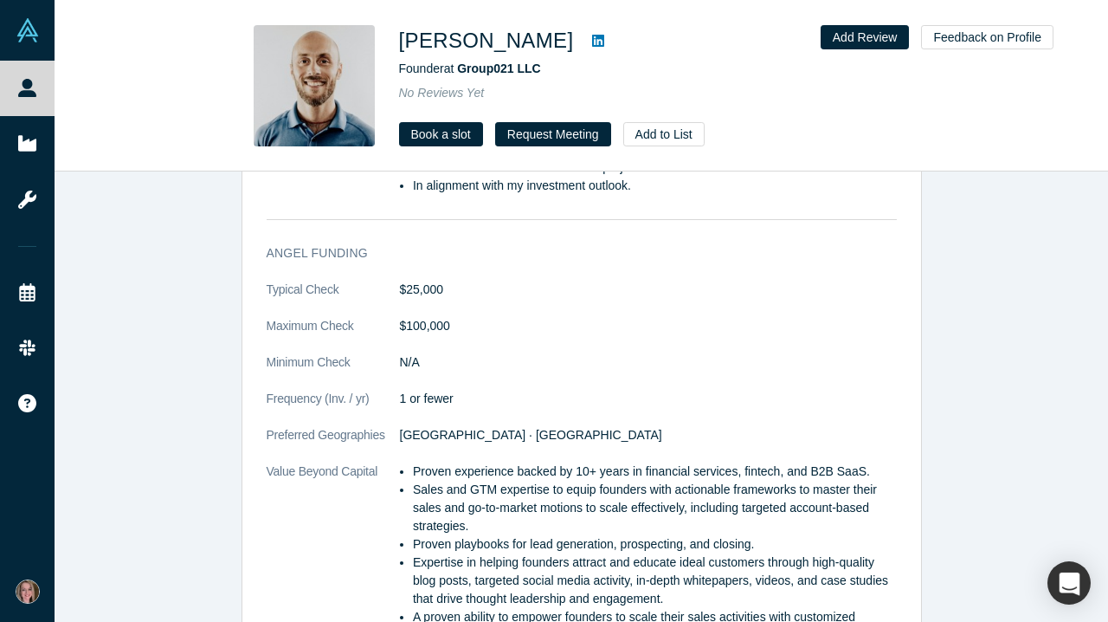
scroll to position [1819, 0]
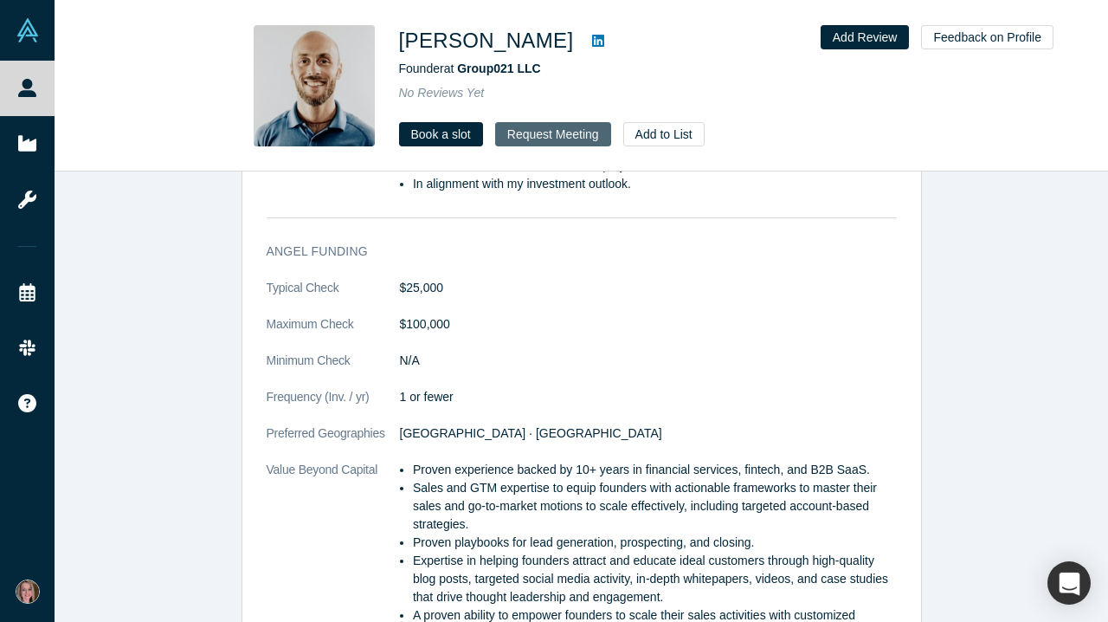
click at [541, 128] on button "Request Meeting" at bounding box center [553, 134] width 116 height 24
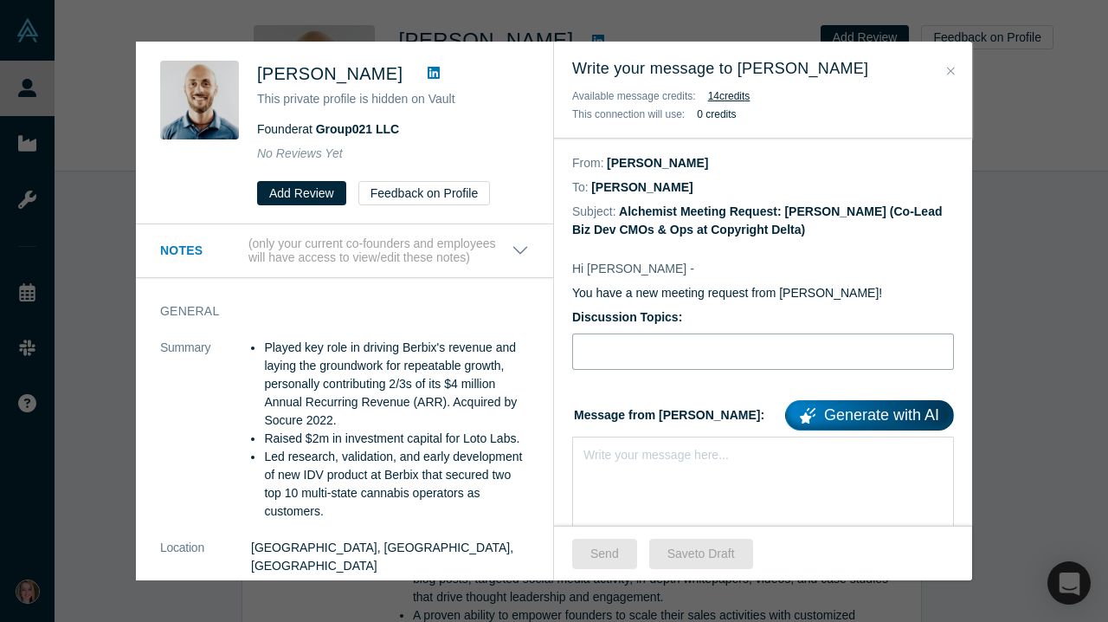
click at [665, 370] on input "Discussion Topics:" at bounding box center [763, 351] width 382 height 36
type input "Stripe for AI, IP & ESG"
click at [668, 461] on div "rdw-editor" at bounding box center [764, 452] width 359 height 18
click at [611, 449] on div "rdw-editor" at bounding box center [764, 452] width 359 height 18
paste div "rdw-editor"
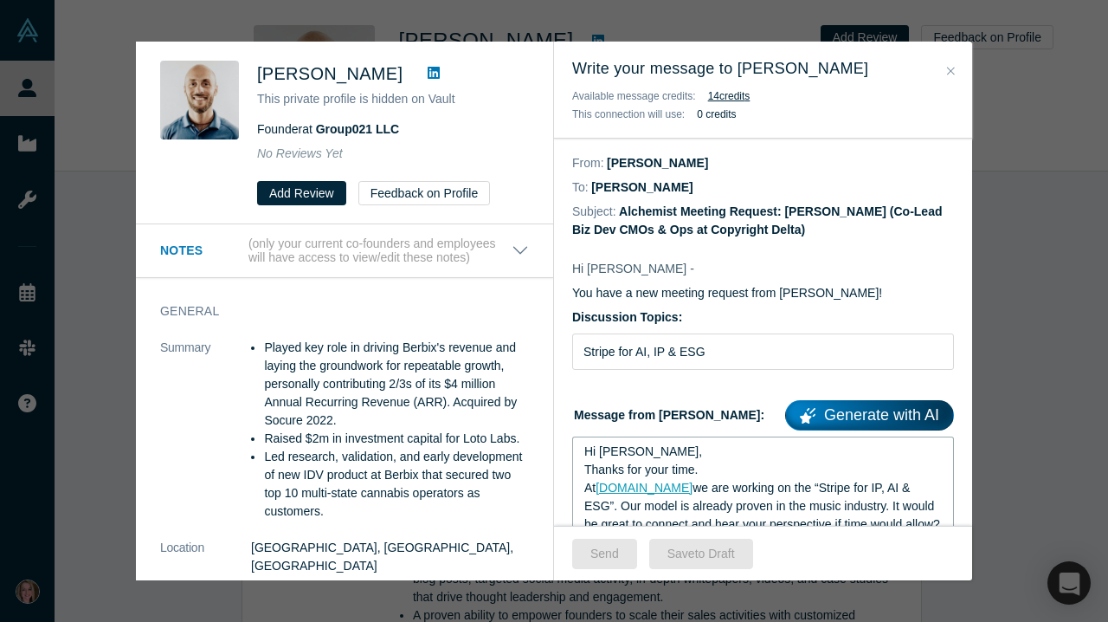
click at [624, 458] on span "Hi [PERSON_NAME]," at bounding box center [644, 451] width 118 height 14
click at [613, 543] on button "Send" at bounding box center [604, 554] width 65 height 30
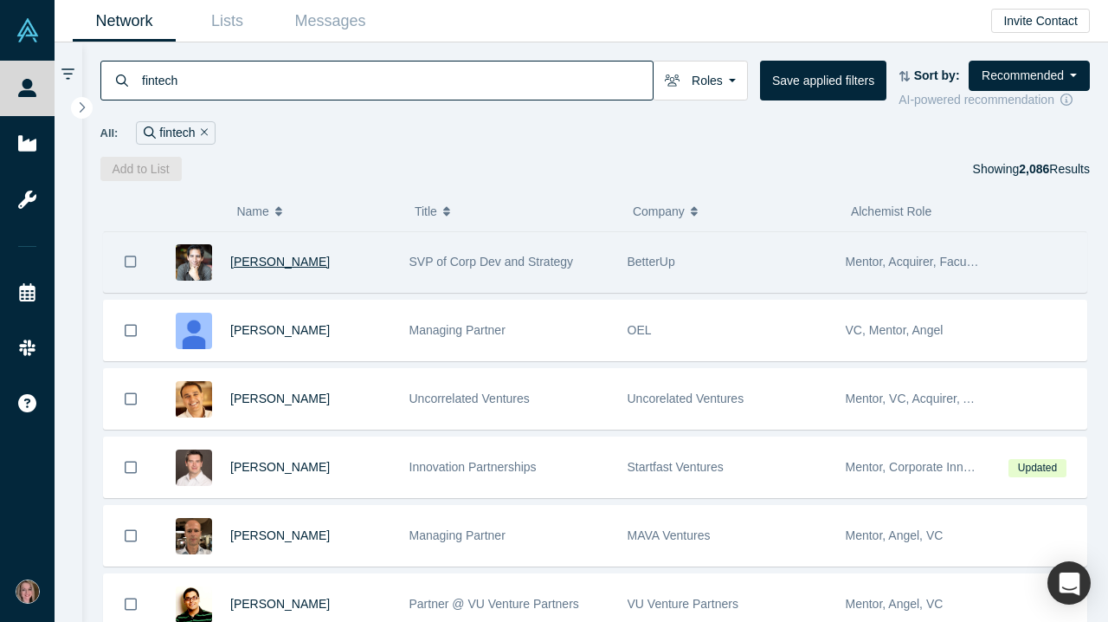
click at [306, 268] on span "[PERSON_NAME]" at bounding box center [280, 262] width 100 height 14
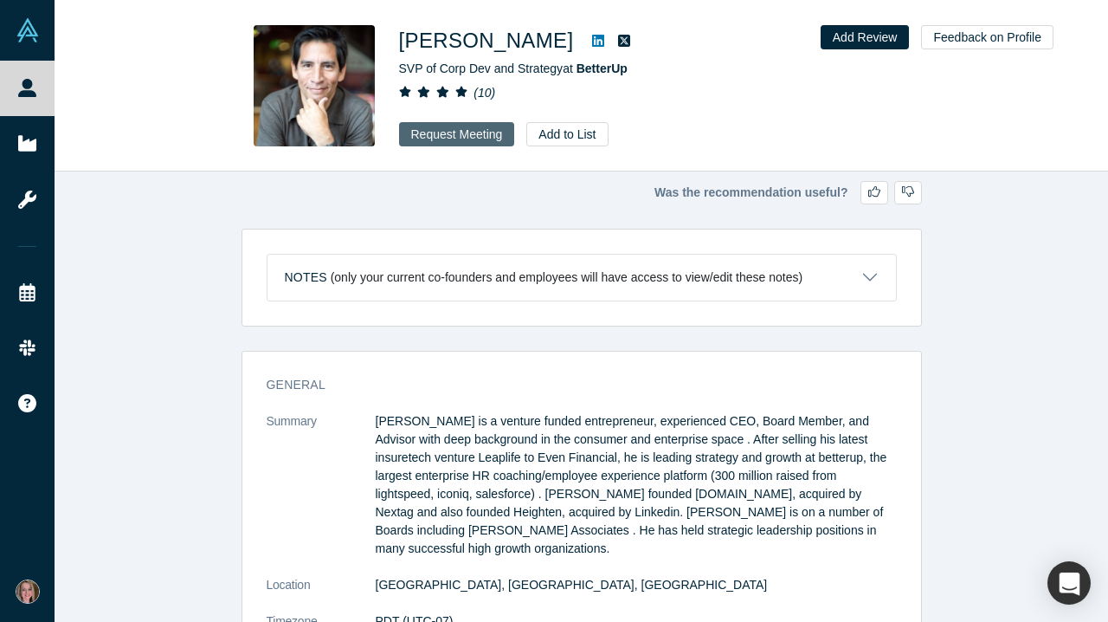
click at [472, 139] on button "Request Meeting" at bounding box center [457, 134] width 116 height 24
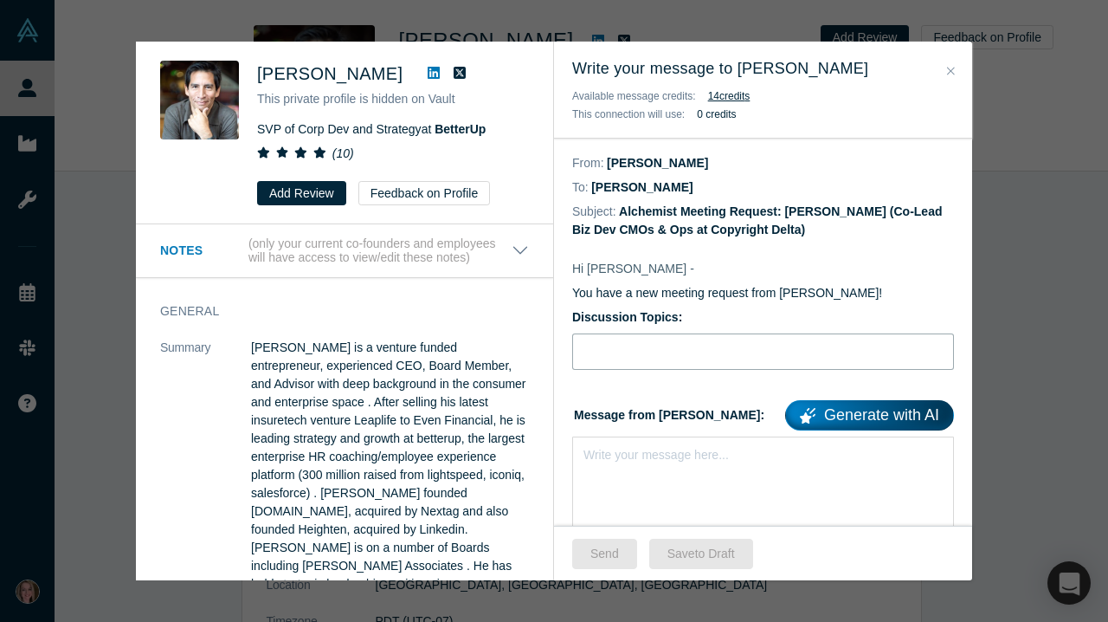
click at [642, 355] on input "Discussion Topics:" at bounding box center [763, 351] width 382 height 36
type input "Stripe for AI, IP & ESG"
click at [637, 475] on div "Write your message here..." at bounding box center [763, 496] width 382 height 121
click at [617, 468] on div "Write your message here..." at bounding box center [763, 485] width 382 height 98
paste div "rdw-editor"
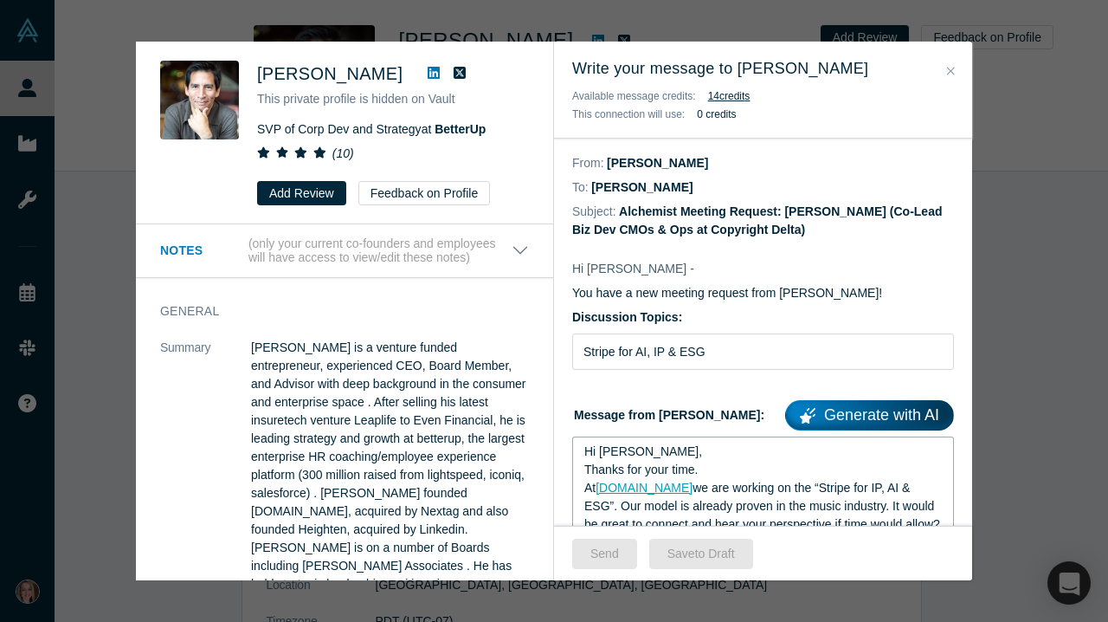
click at [625, 458] on span "Hi [PERSON_NAME]," at bounding box center [644, 451] width 118 height 14
click at [611, 545] on button "Send" at bounding box center [604, 554] width 65 height 30
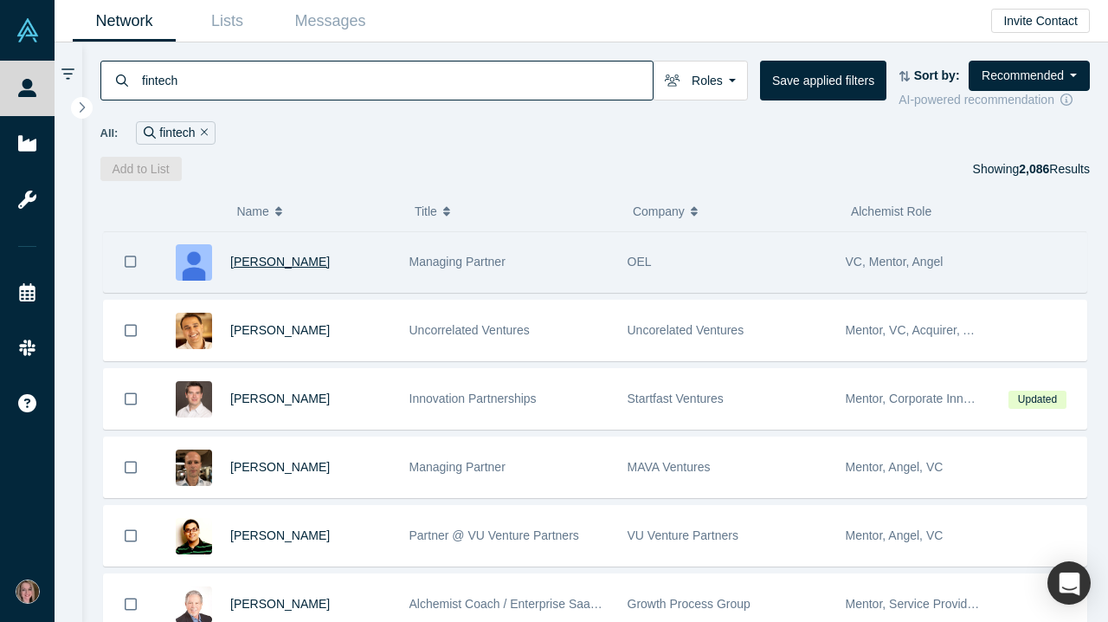
click at [294, 268] on span "[PERSON_NAME]" at bounding box center [280, 262] width 100 height 14
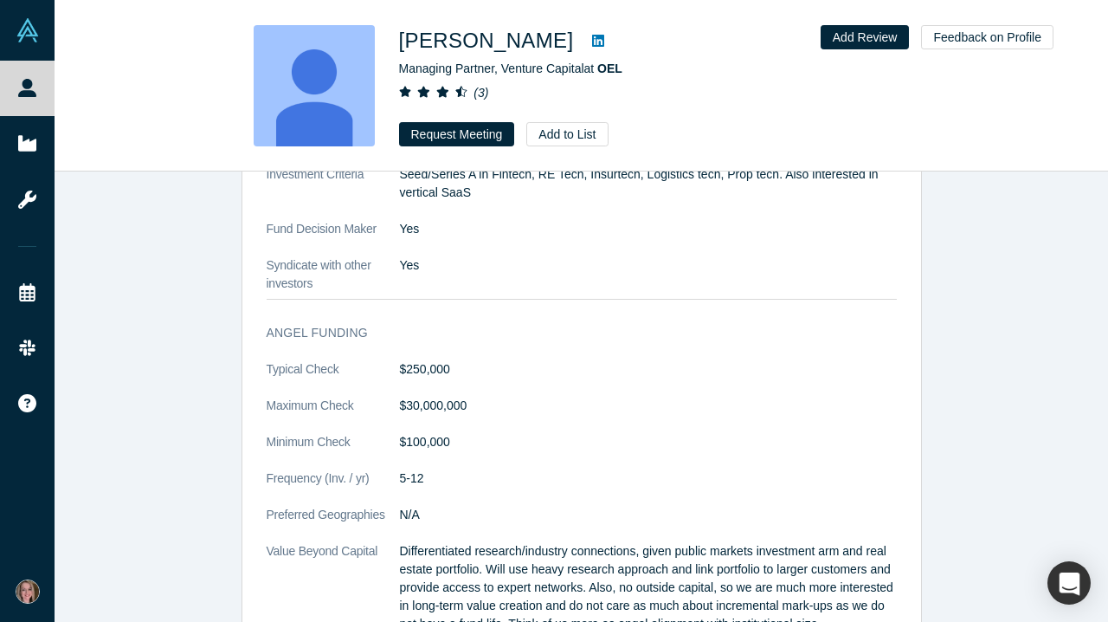
scroll to position [1773, 0]
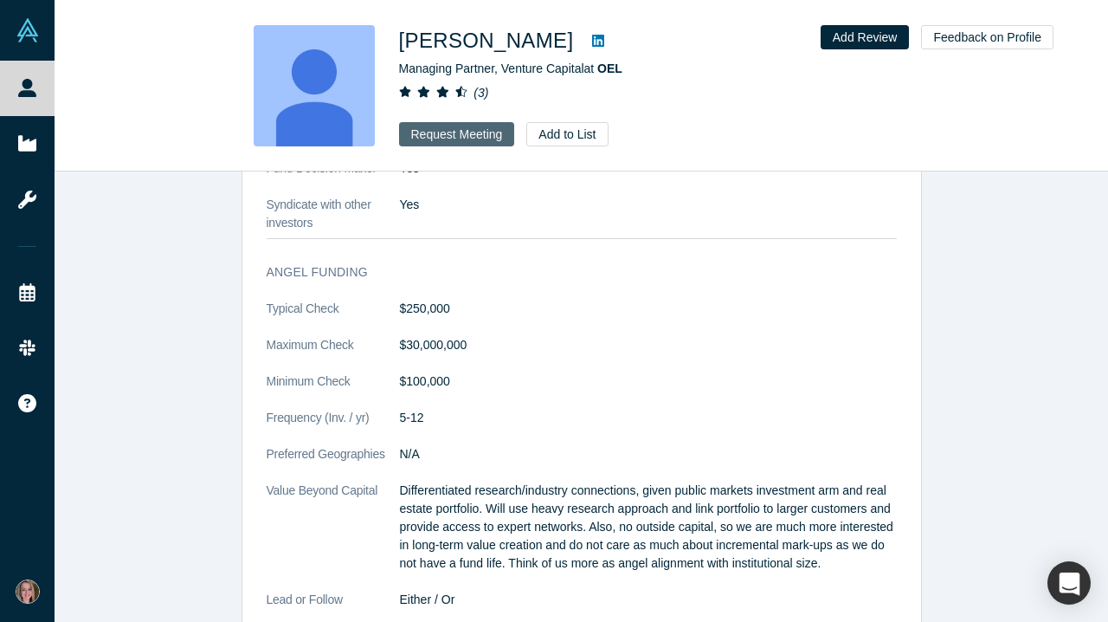
click at [481, 139] on button "Request Meeting" at bounding box center [457, 134] width 116 height 24
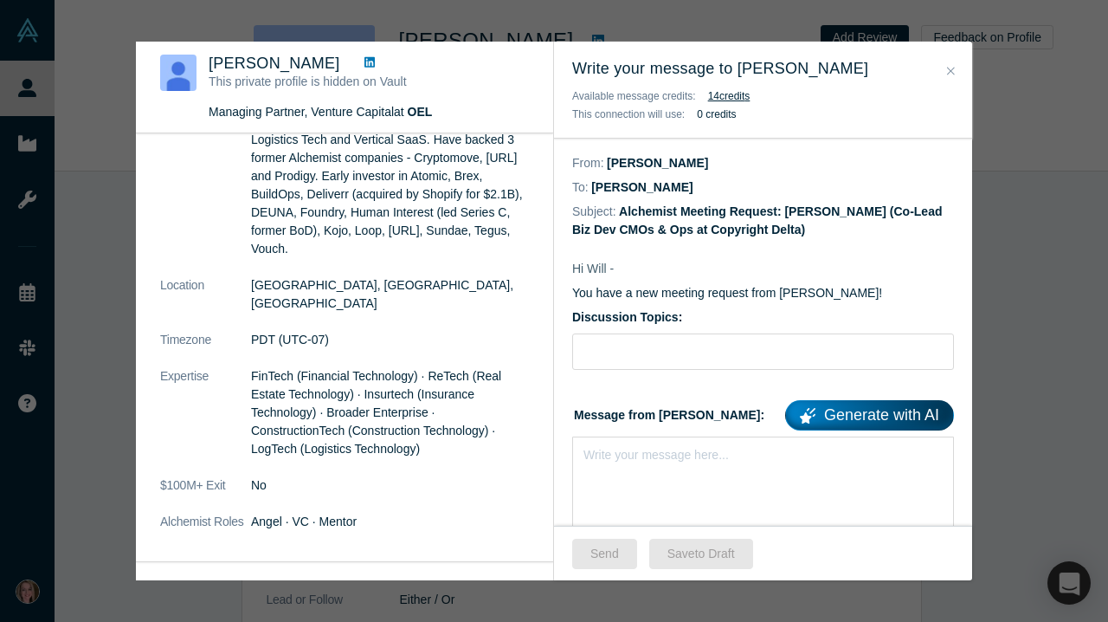
scroll to position [145, 0]
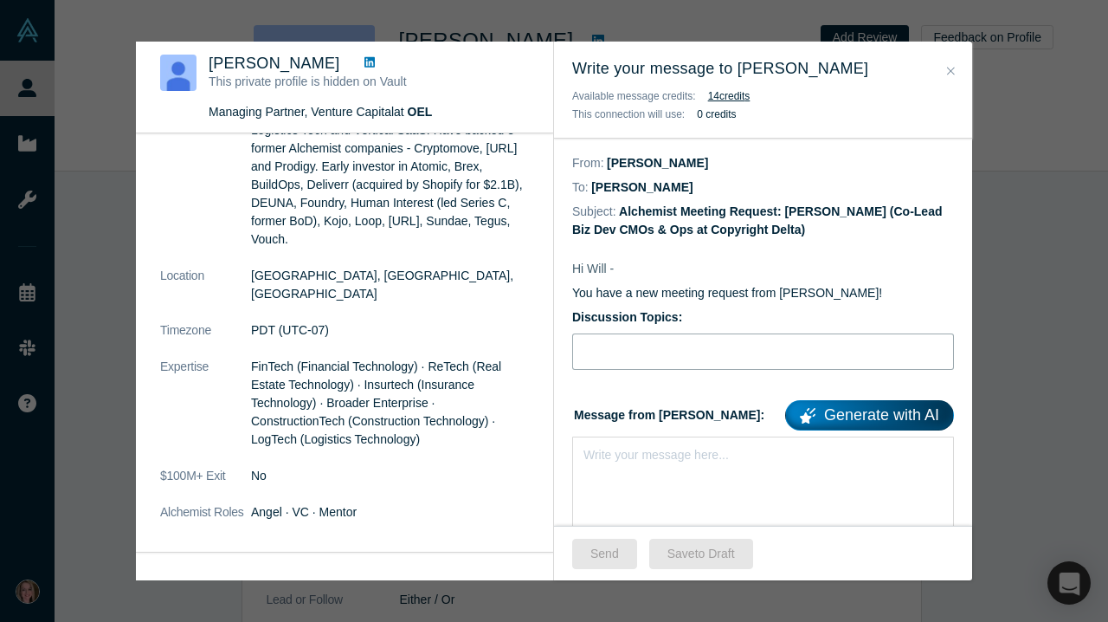
click at [642, 338] on input "Discussion Topics:" at bounding box center [763, 351] width 382 height 36
type input "Stripe for AI, IP & ESG"
click at [626, 456] on div "rdw-editor" at bounding box center [764, 452] width 359 height 18
paste div "rdw-editor"
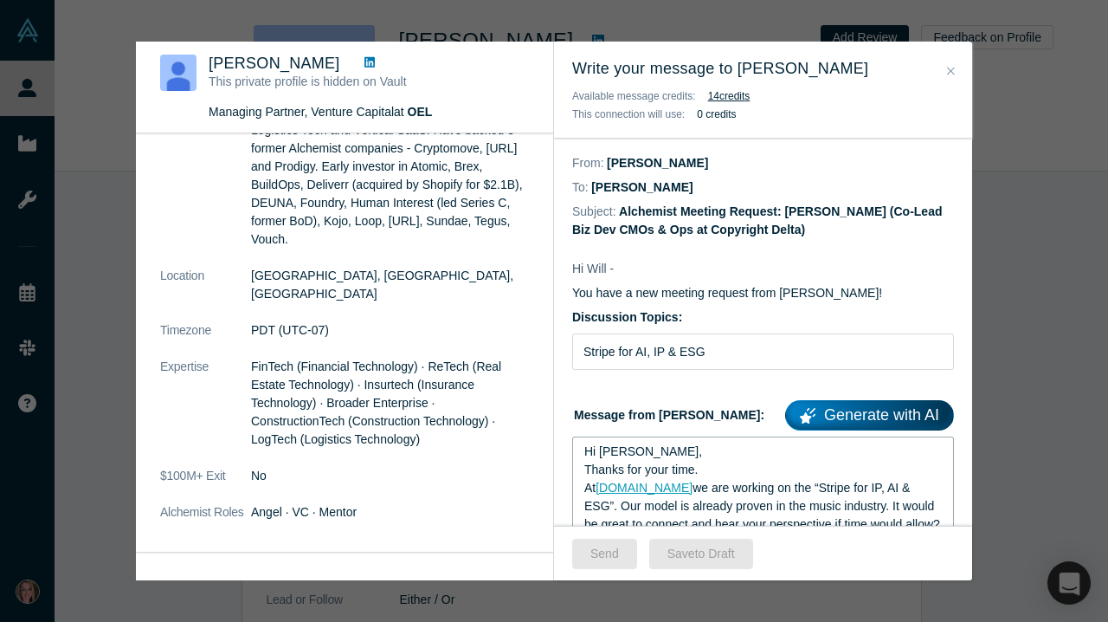
click at [625, 455] on span "Hi [PERSON_NAME]," at bounding box center [644, 451] width 118 height 14
click at [612, 546] on button "Send" at bounding box center [604, 554] width 65 height 30
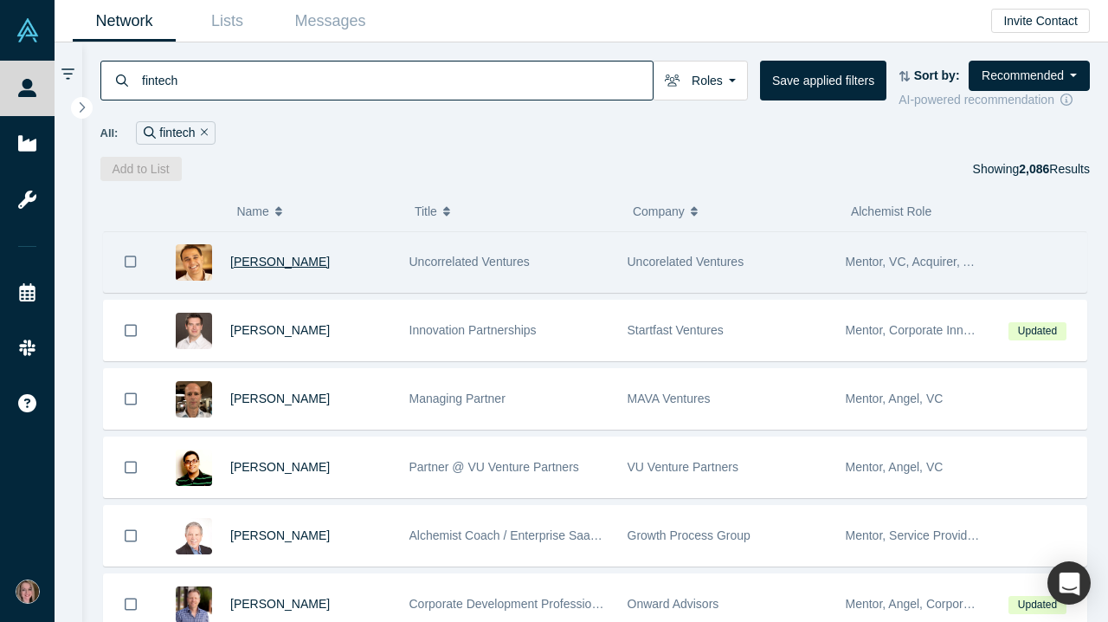
click at [288, 268] on span "[PERSON_NAME]" at bounding box center [280, 262] width 100 height 14
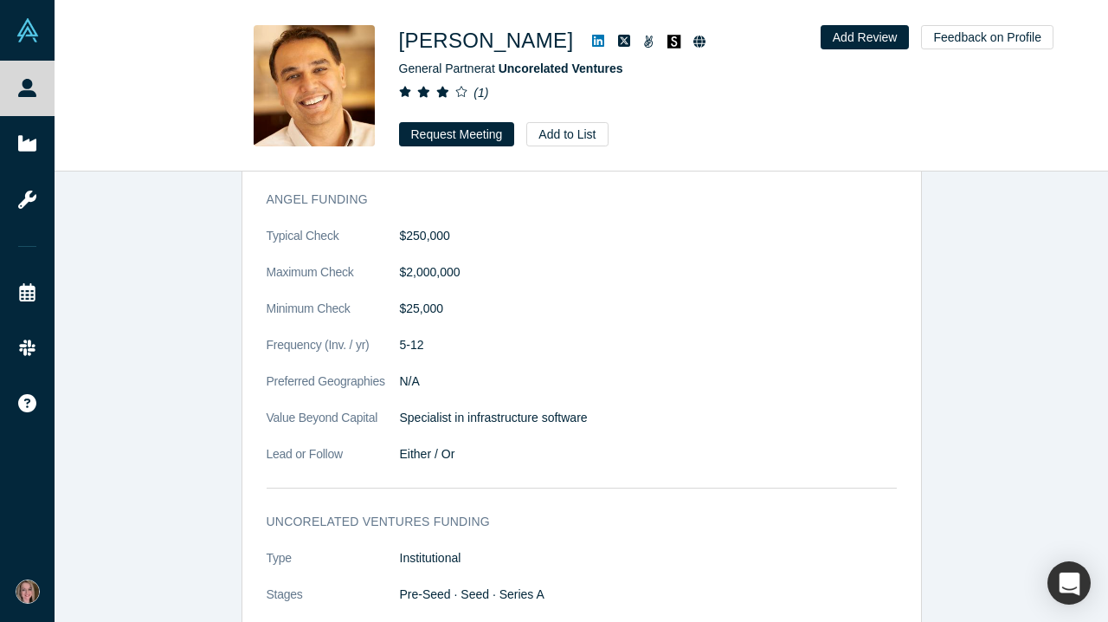
scroll to position [1791, 0]
click at [465, 138] on button "Request Meeting" at bounding box center [457, 134] width 116 height 24
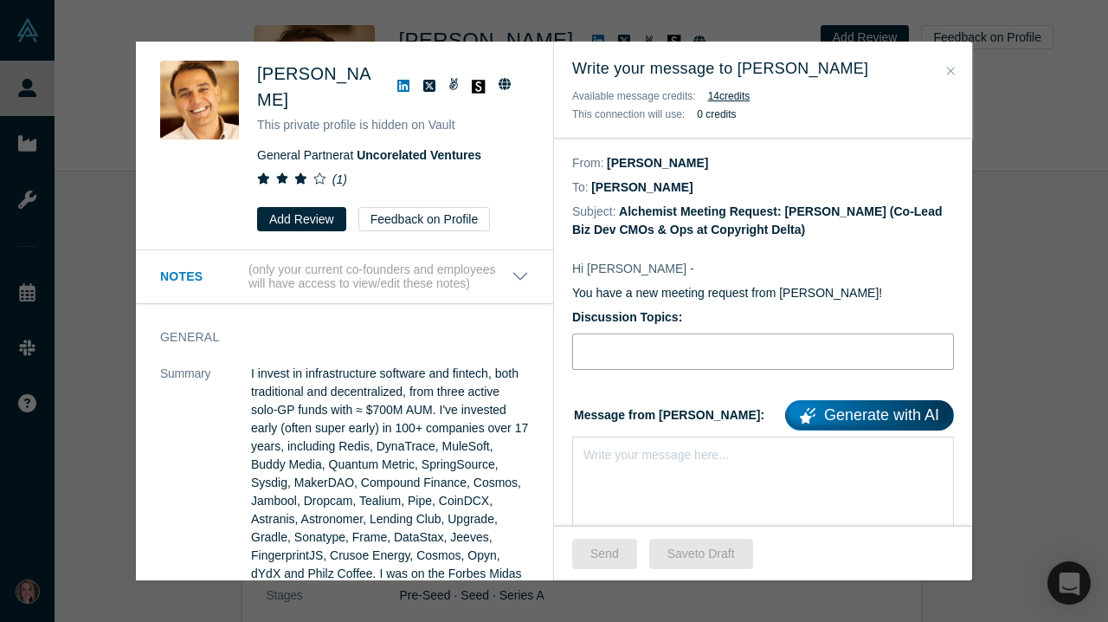
click at [641, 358] on input "Discussion Topics:" at bounding box center [763, 351] width 382 height 36
type input "Stripe for AI, IP & ESG"
click at [634, 469] on div "Write your message here..." at bounding box center [763, 496] width 382 height 121
click at [605, 458] on div "rdw-editor" at bounding box center [764, 452] width 359 height 18
paste div "rdw-editor"
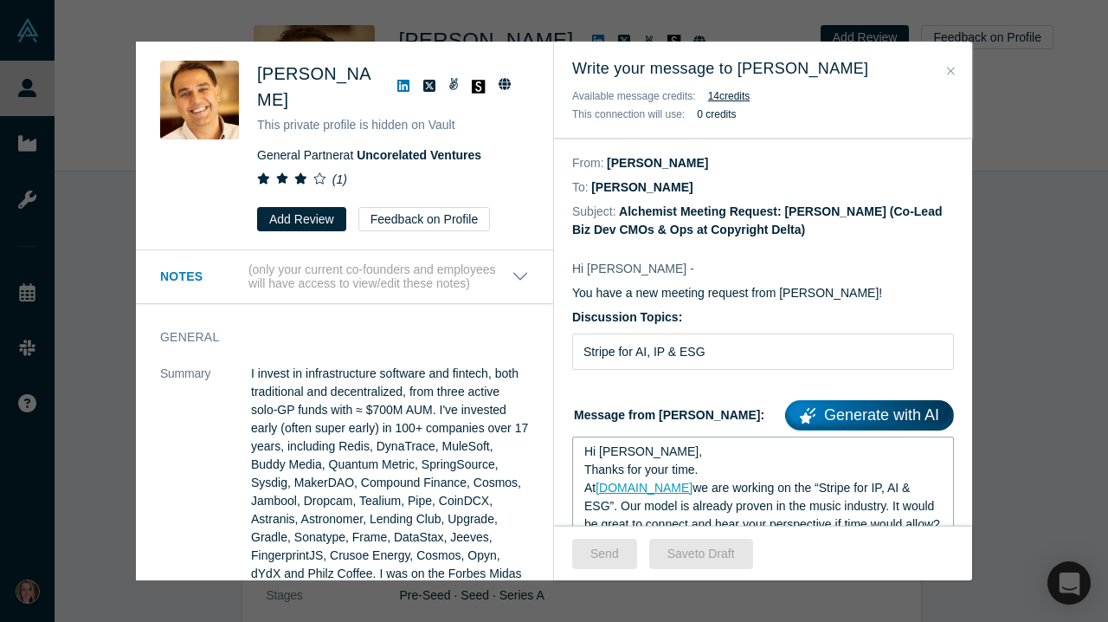
click at [620, 449] on span "Hi [PERSON_NAME]," at bounding box center [644, 451] width 118 height 14
click at [624, 454] on span "Hi [PERSON_NAME]," at bounding box center [644, 451] width 118 height 14
click at [615, 556] on button "Send" at bounding box center [604, 554] width 65 height 30
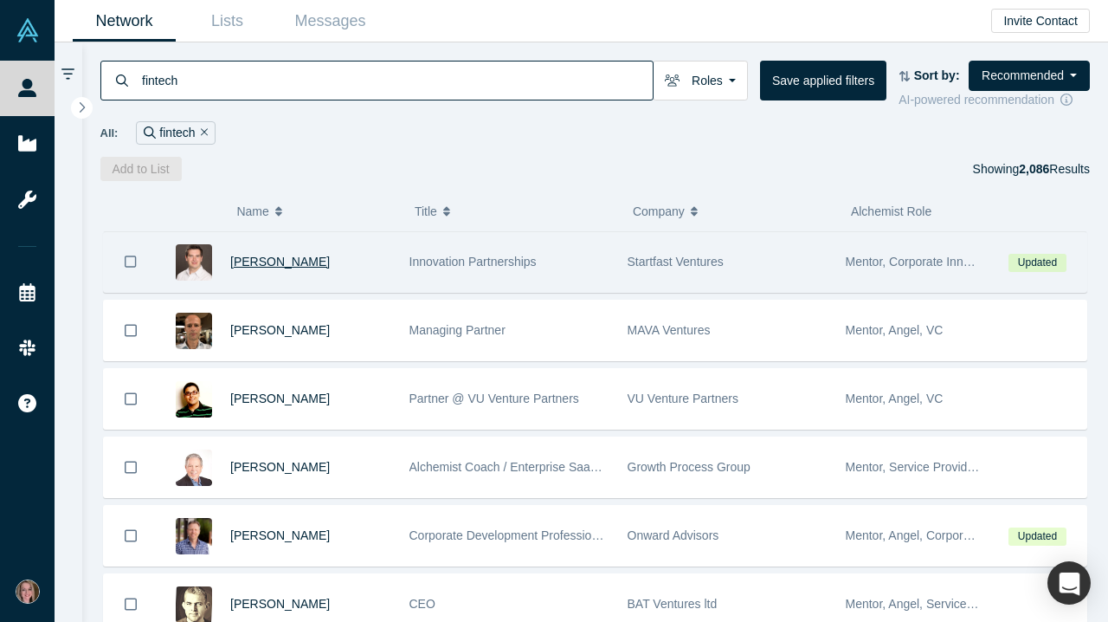
click at [302, 264] on span "[PERSON_NAME]" at bounding box center [280, 262] width 100 height 14
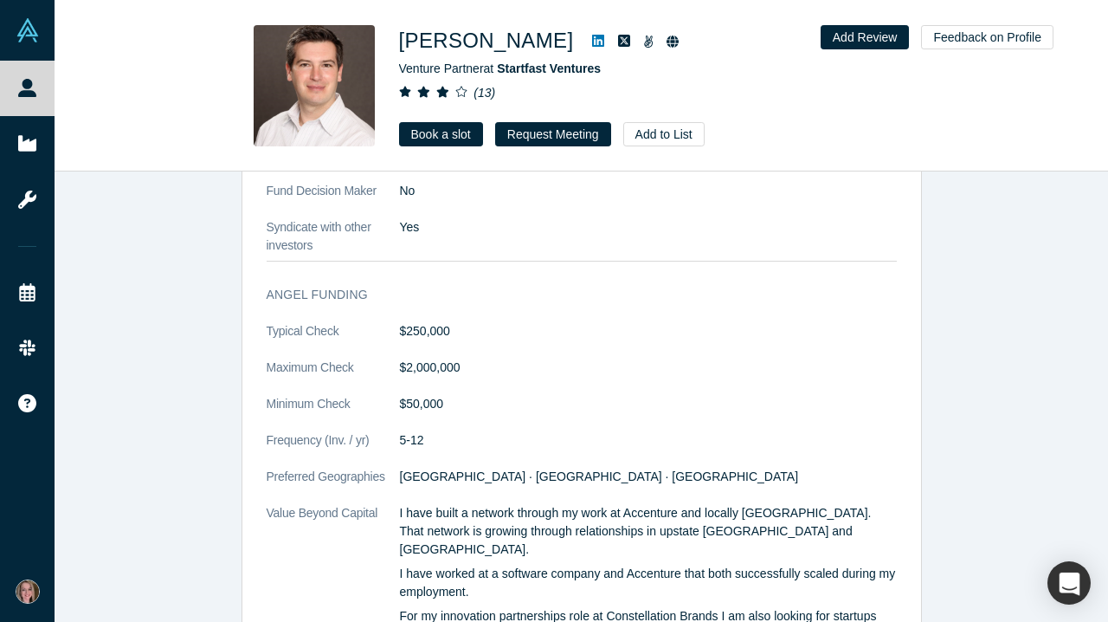
scroll to position [2560, 0]
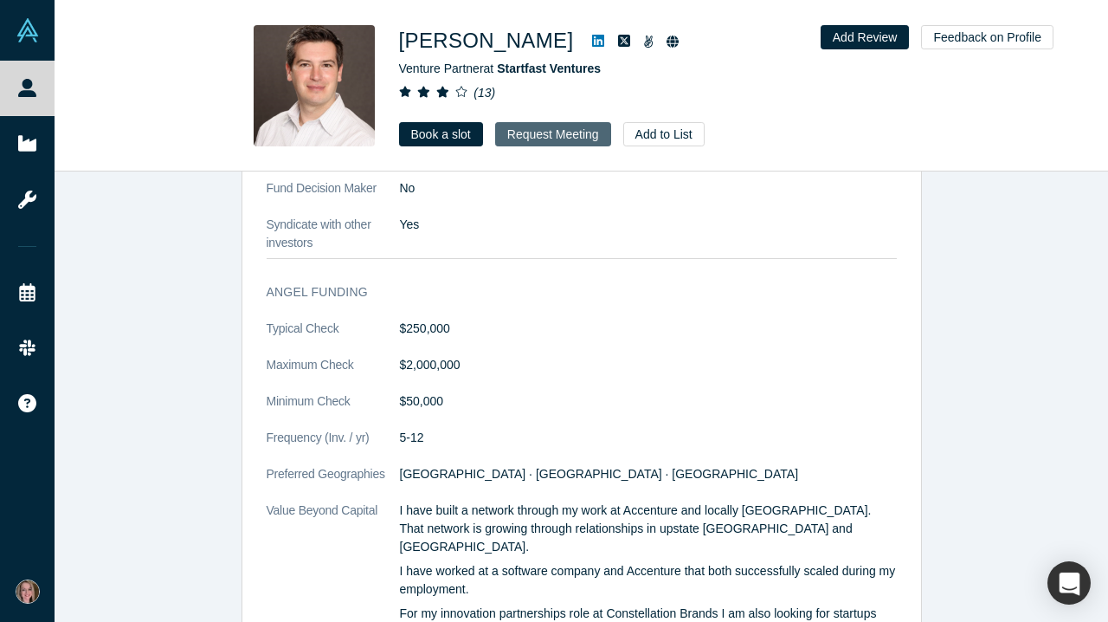
click at [539, 132] on button "Request Meeting" at bounding box center [553, 134] width 116 height 24
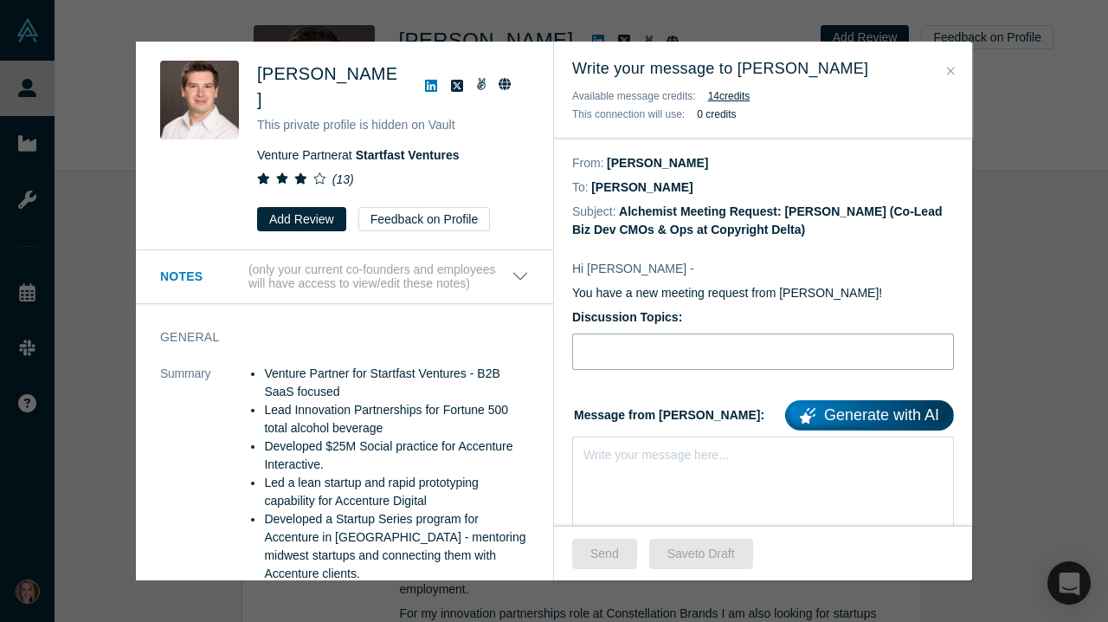
click at [665, 367] on input "Discussion Topics:" at bounding box center [763, 351] width 382 height 36
type input "Stripe for AI, IP & ESG"
click at [650, 471] on div "Write your message here..." at bounding box center [763, 496] width 382 height 121
click at [600, 456] on div "rdw-editor" at bounding box center [764, 452] width 359 height 18
paste div "rdw-editor"
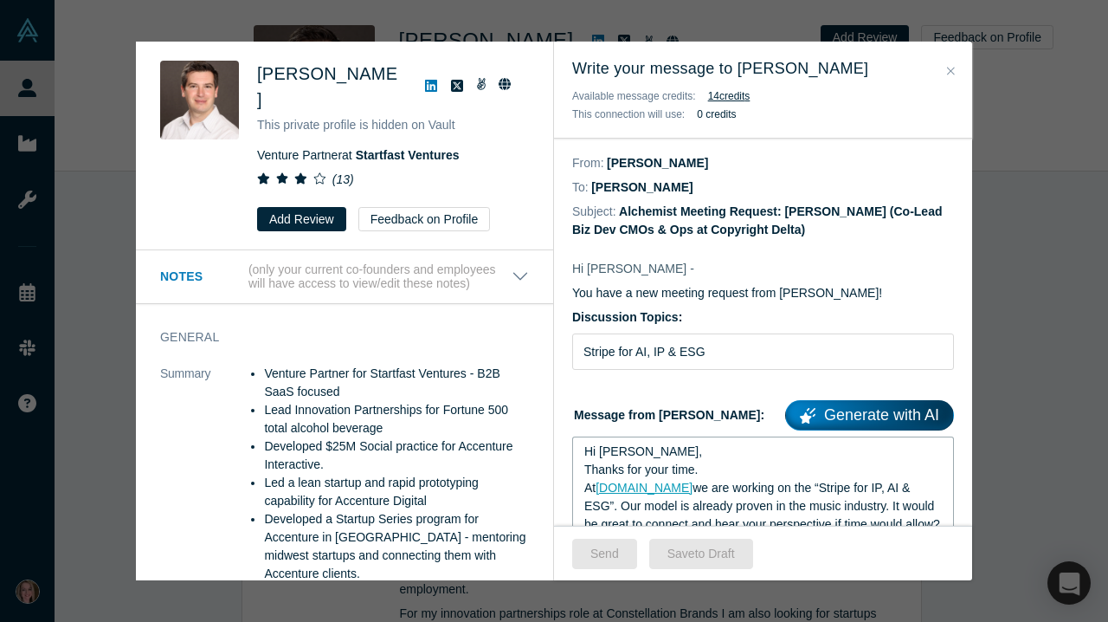
click at [624, 453] on span "Hi [PERSON_NAME]," at bounding box center [644, 451] width 118 height 14
click at [607, 558] on button "Send" at bounding box center [604, 554] width 65 height 30
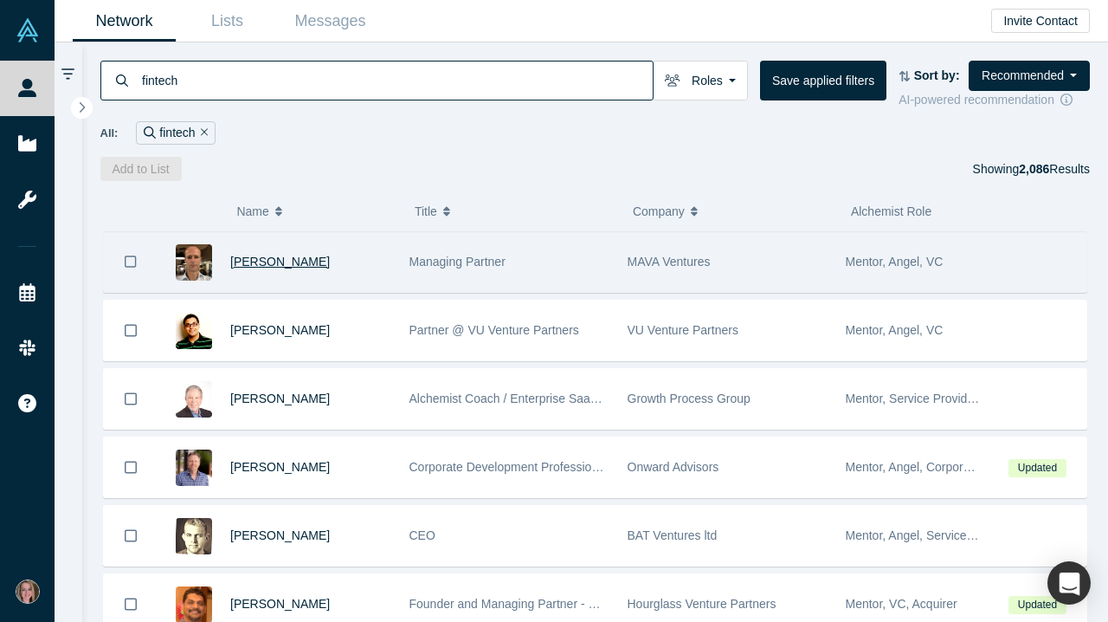
click at [297, 262] on span "[PERSON_NAME]" at bounding box center [280, 262] width 100 height 14
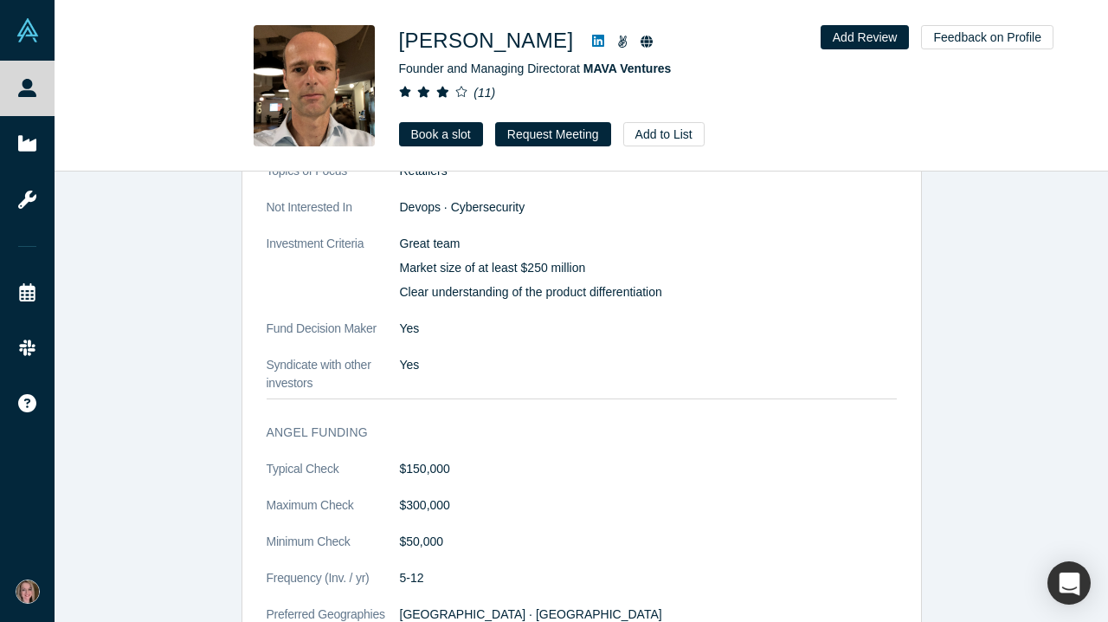
scroll to position [1146, 0]
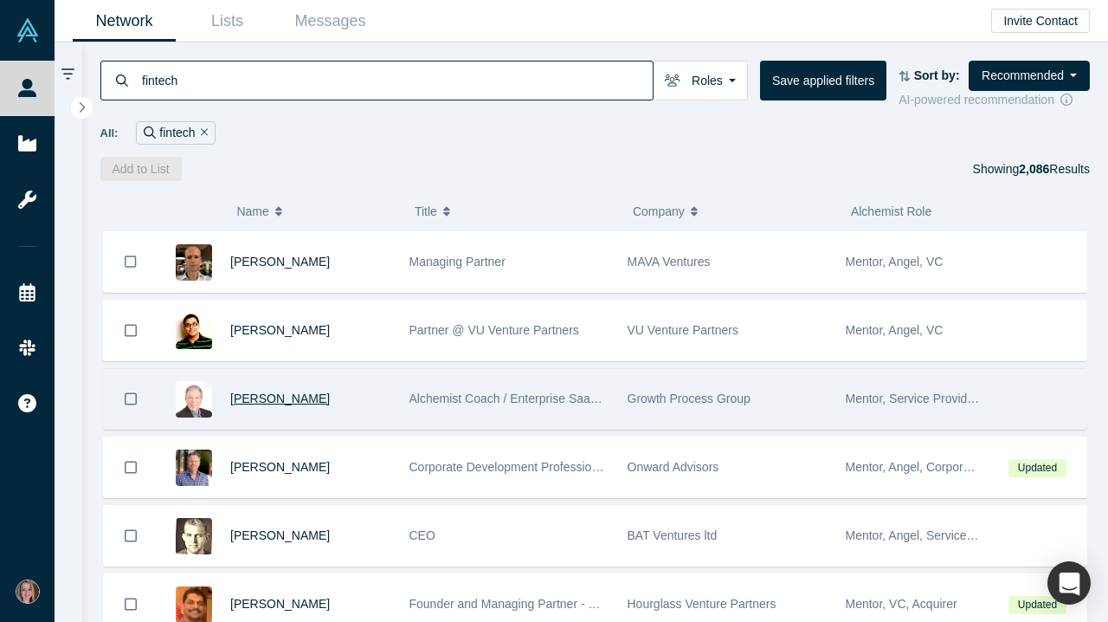
click at [267, 399] on span "[PERSON_NAME]" at bounding box center [280, 398] width 100 height 14
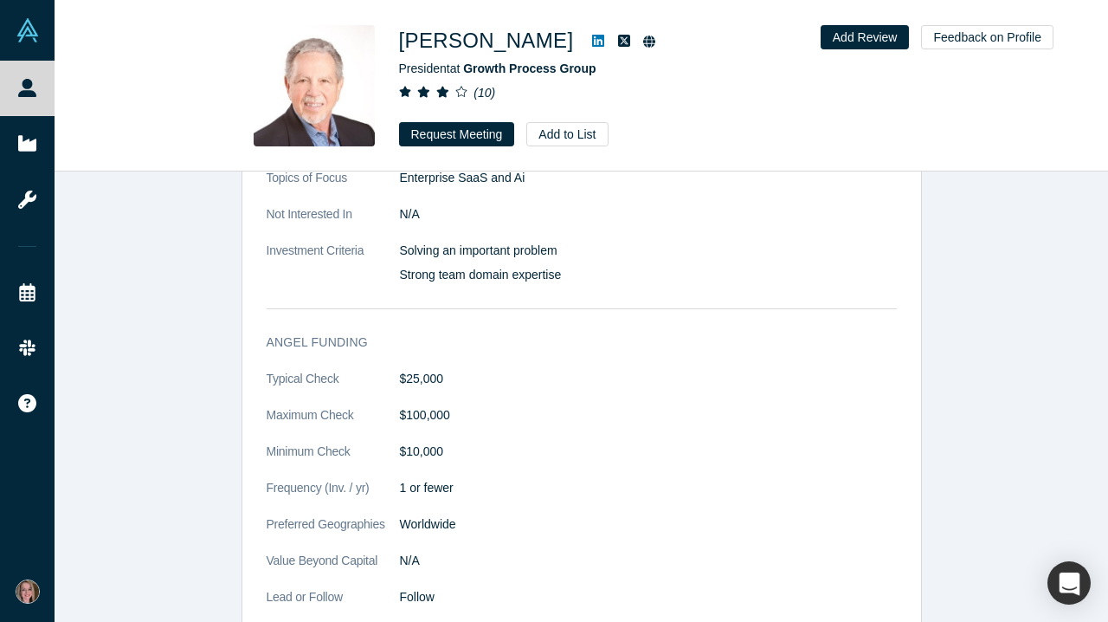
scroll to position [1813, 0]
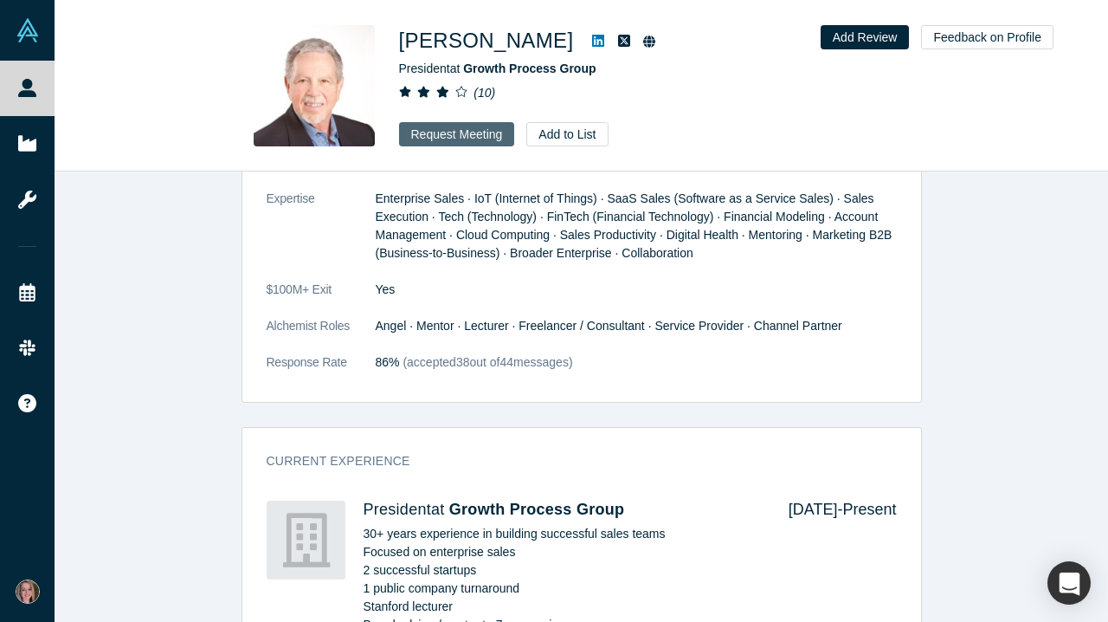
click at [459, 142] on button "Request Meeting" at bounding box center [457, 134] width 116 height 24
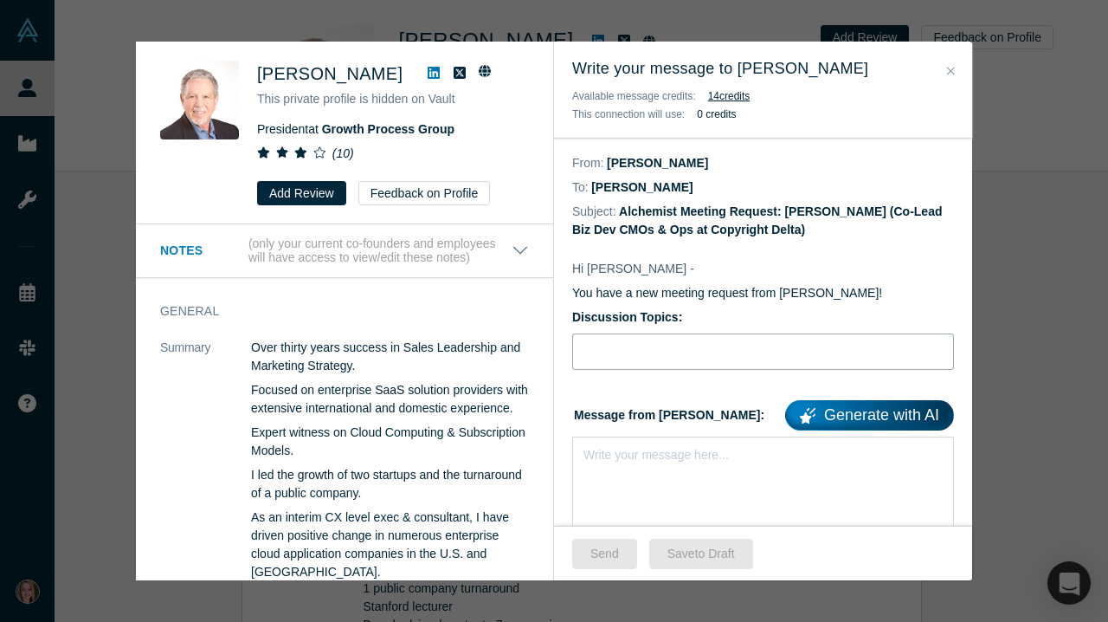
click at [628, 366] on input "Discussion Topics:" at bounding box center [763, 351] width 382 height 36
type input "Stripe for IP, AI & ESG"
click at [615, 455] on div "rdw-editor" at bounding box center [764, 452] width 359 height 18
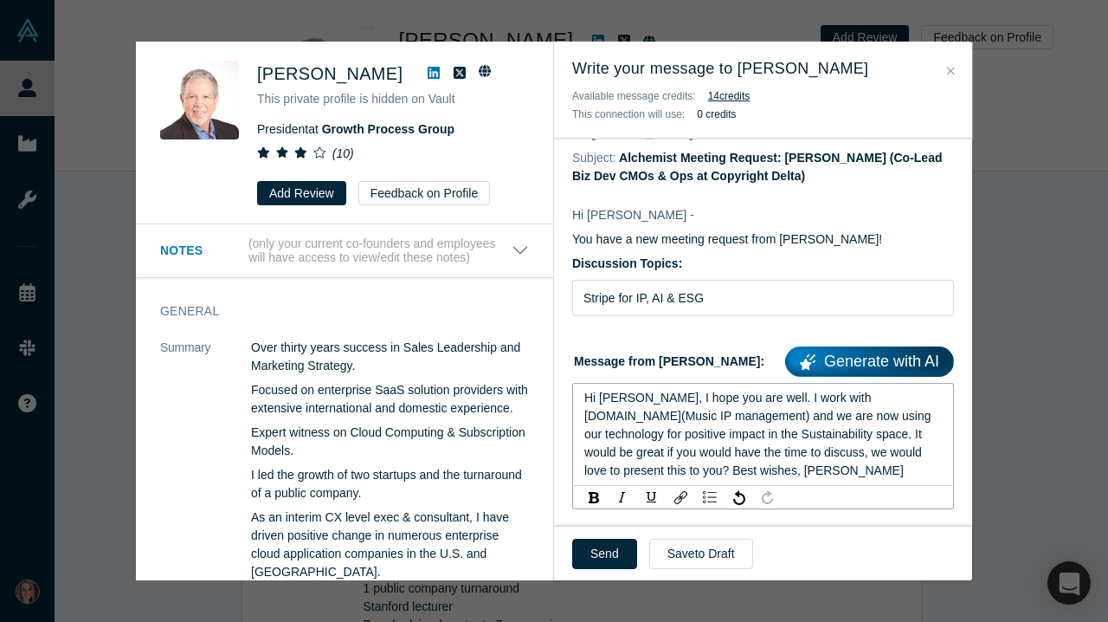
scroll to position [77, 0]
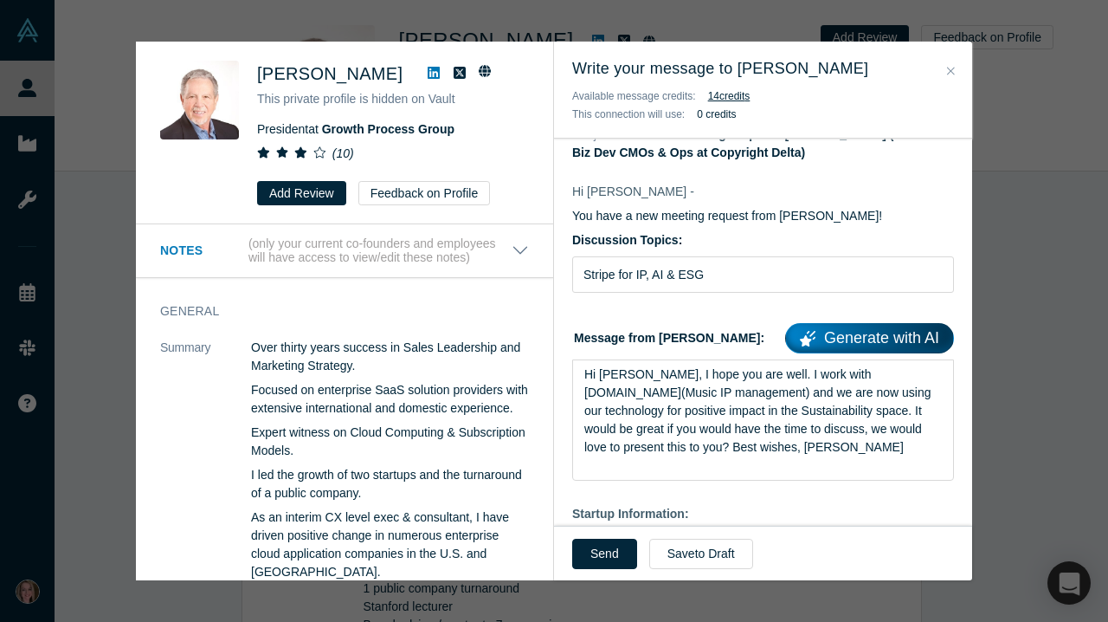
click at [951, 68] on icon "Close" at bounding box center [951, 71] width 8 height 12
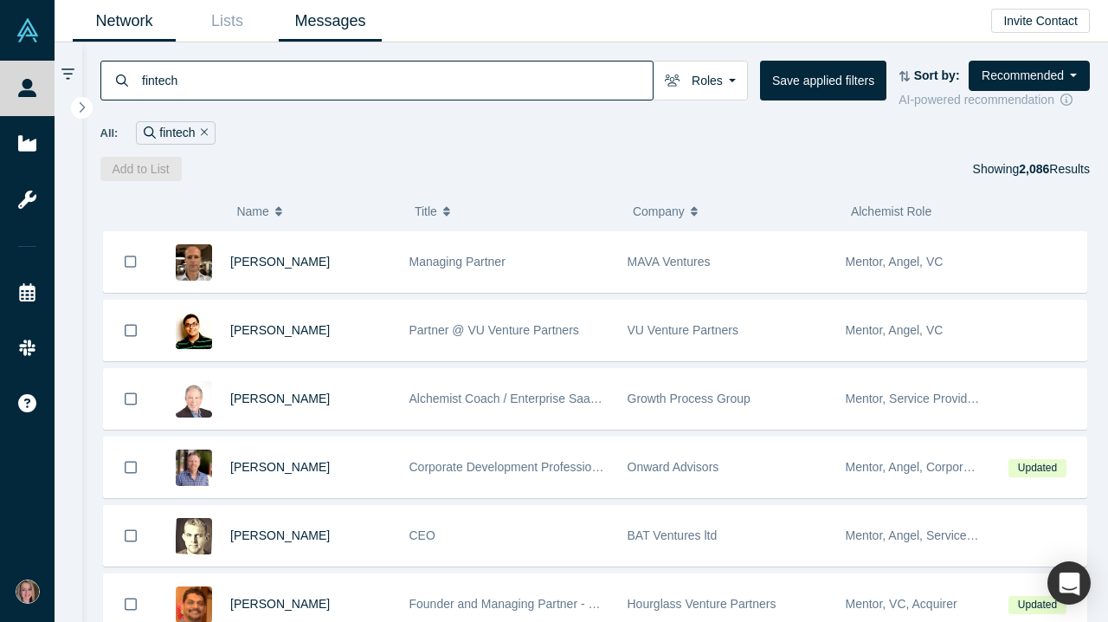
click at [326, 24] on link "Messages" at bounding box center [330, 21] width 103 height 41
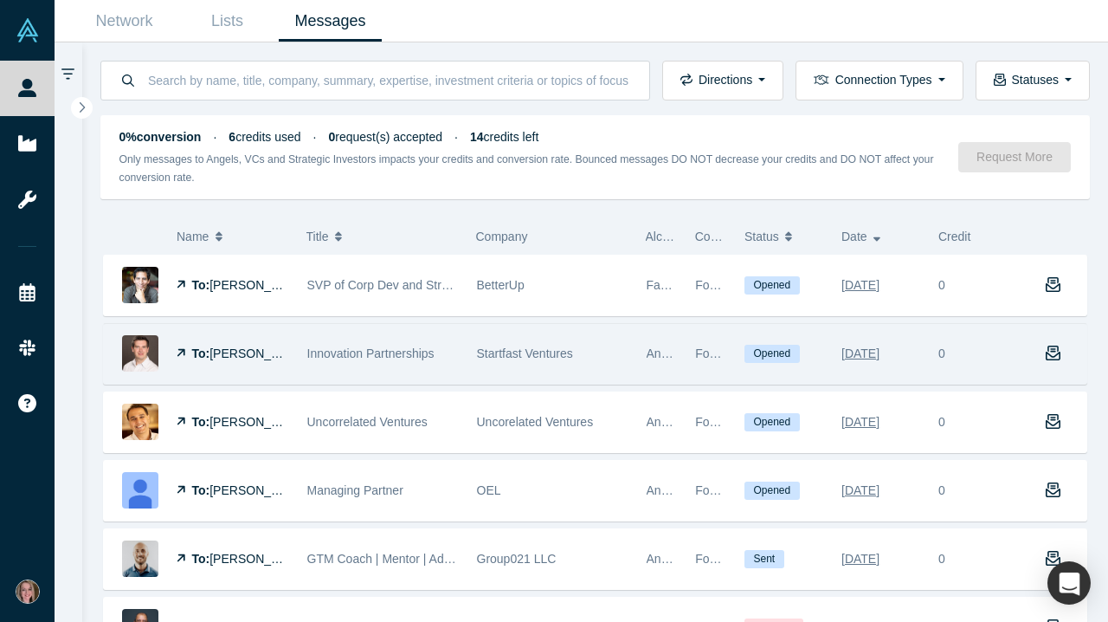
click at [359, 352] on span "Innovation Partnerships" at bounding box center [370, 353] width 127 height 14
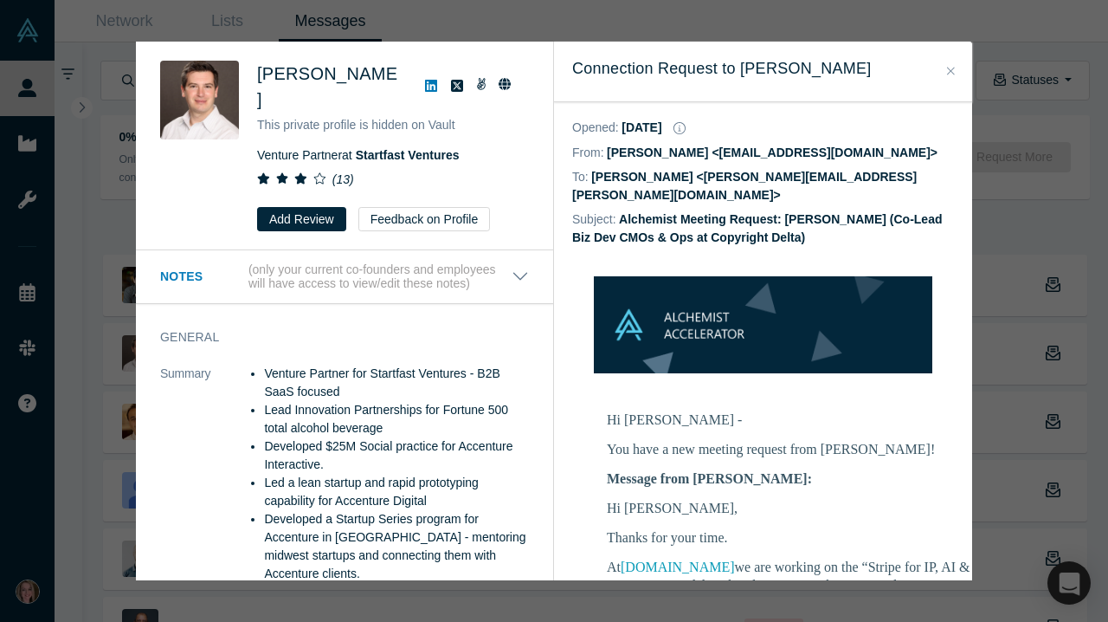
scroll to position [152, 0]
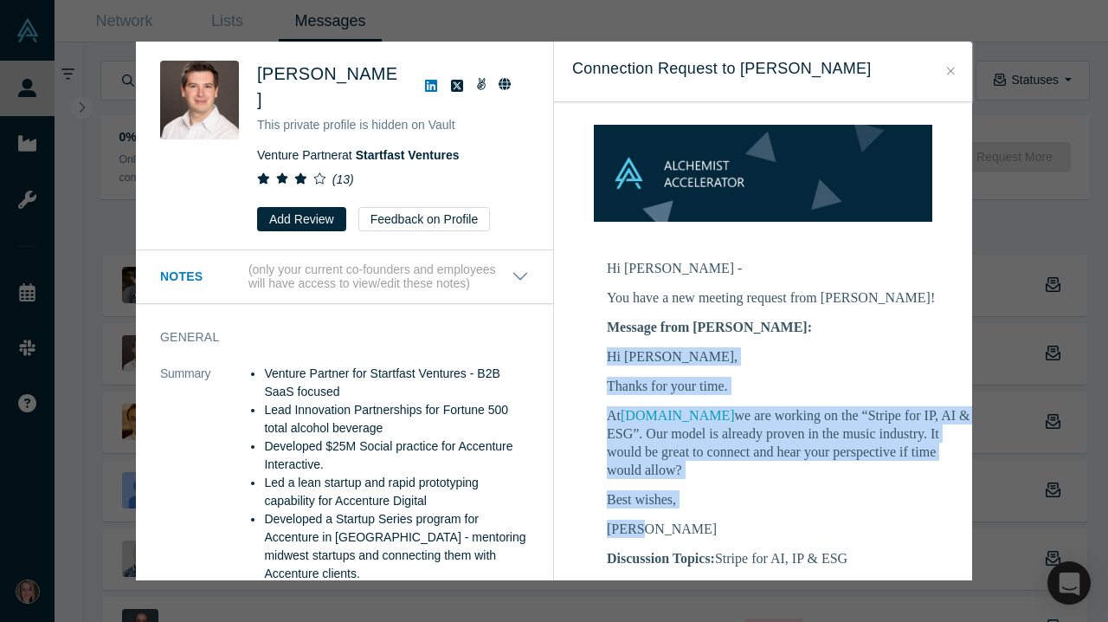
drag, startPoint x: 652, startPoint y: 514, endPoint x: 606, endPoint y: 337, distance: 183.4
copy div "Hi [PERSON_NAME], Thanks for your time. At [DOMAIN_NAME] we are working on the …"
click at [958, 68] on button "Close" at bounding box center [951, 71] width 18 height 20
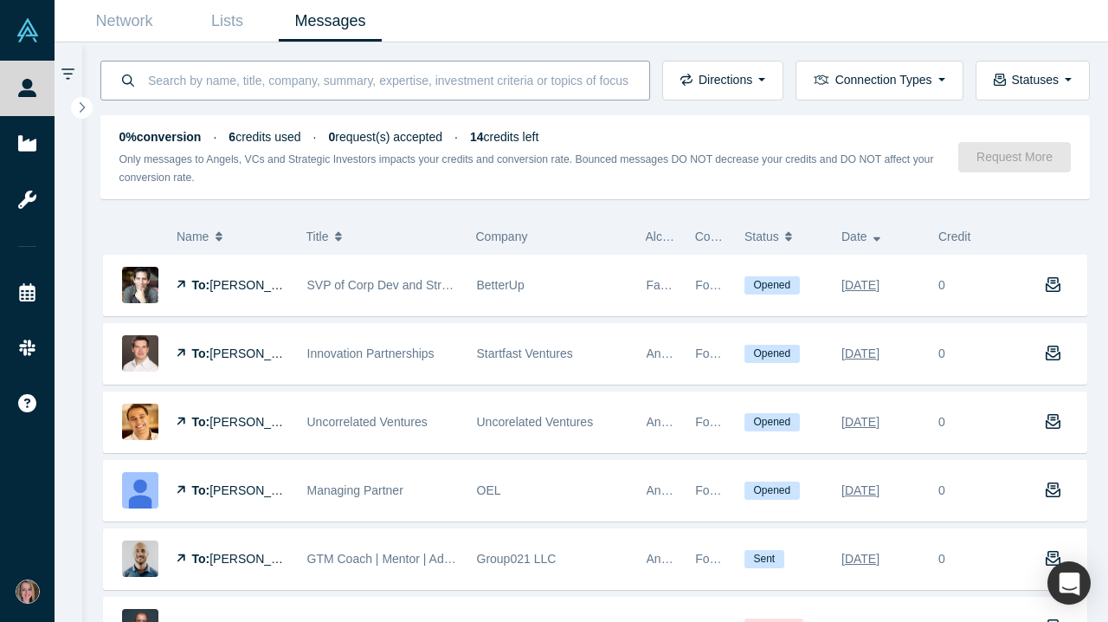
click at [207, 80] on input at bounding box center [388, 80] width 485 height 41
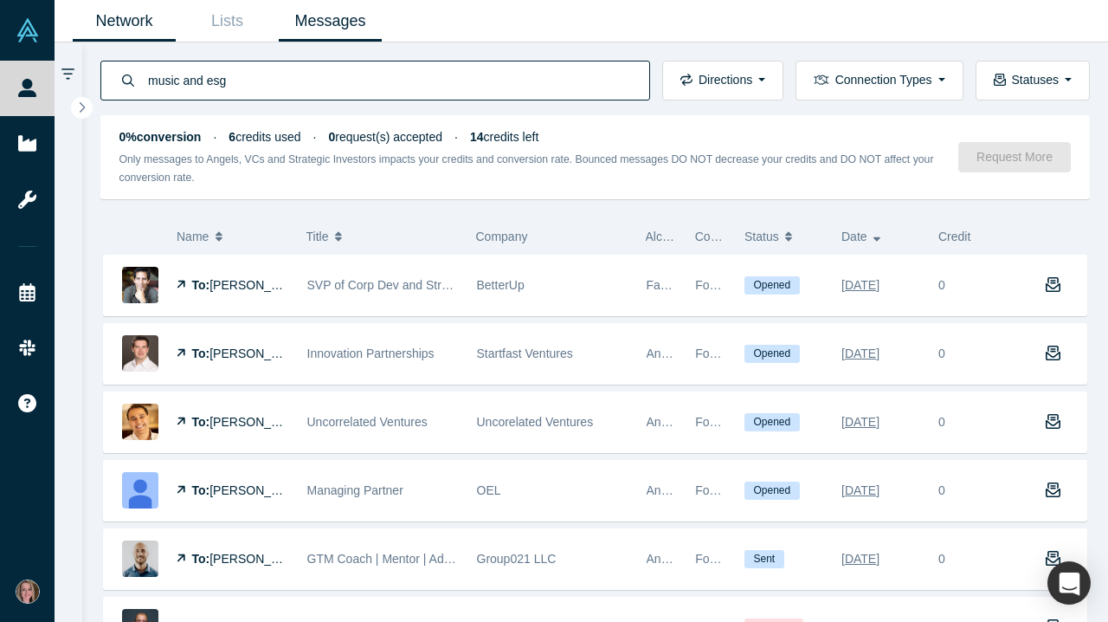
type input "music and esg"
click at [152, 27] on link "Network" at bounding box center [124, 21] width 103 height 41
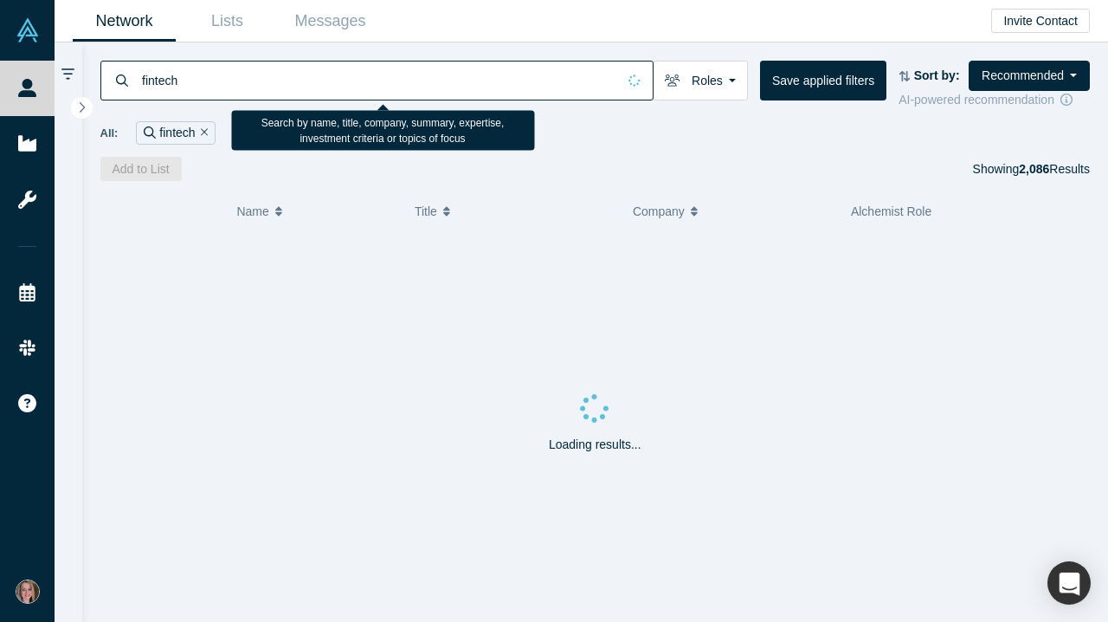
click at [239, 89] on input "fintech" at bounding box center [378, 80] width 476 height 41
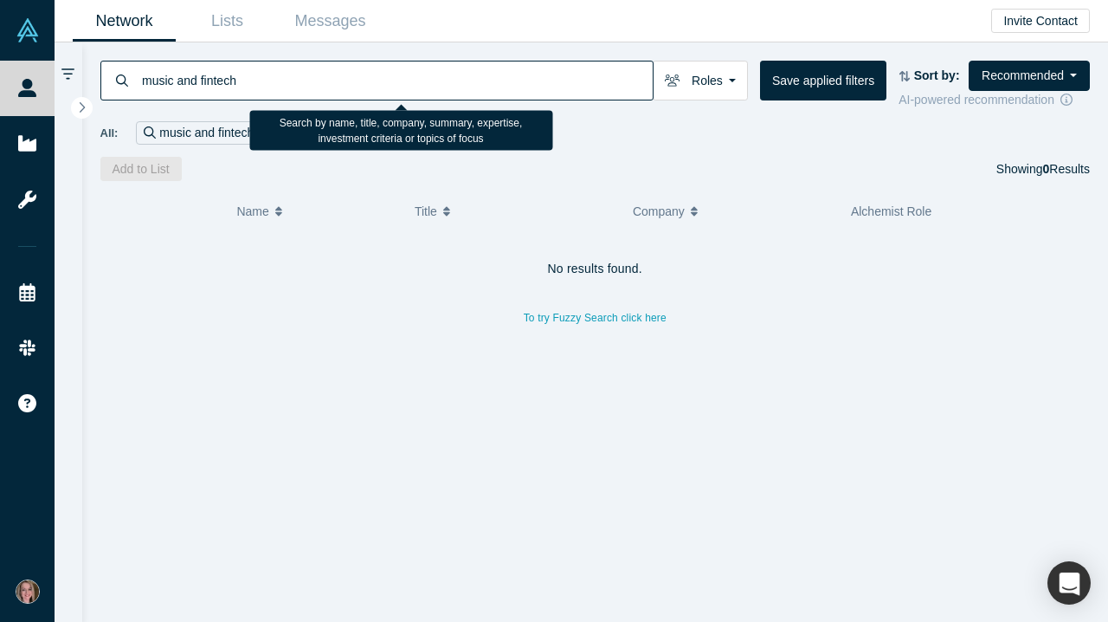
drag, startPoint x: 274, startPoint y: 81, endPoint x: 188, endPoint y: 81, distance: 85.7
click at [188, 81] on input "music and fintech" at bounding box center [396, 80] width 513 height 41
type input "music"
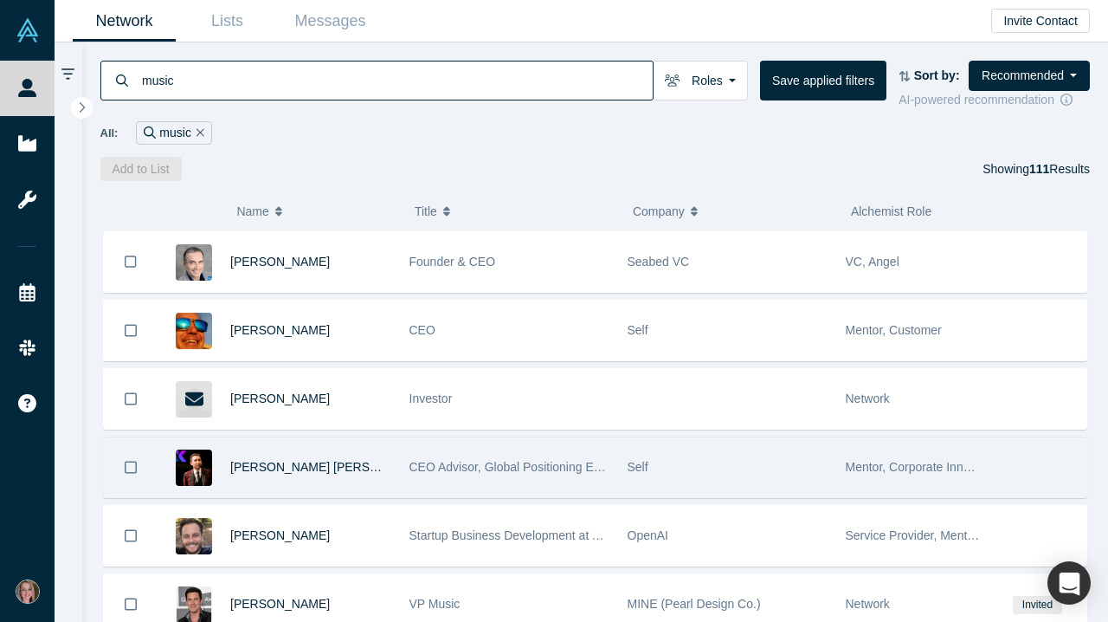
scroll to position [117, 0]
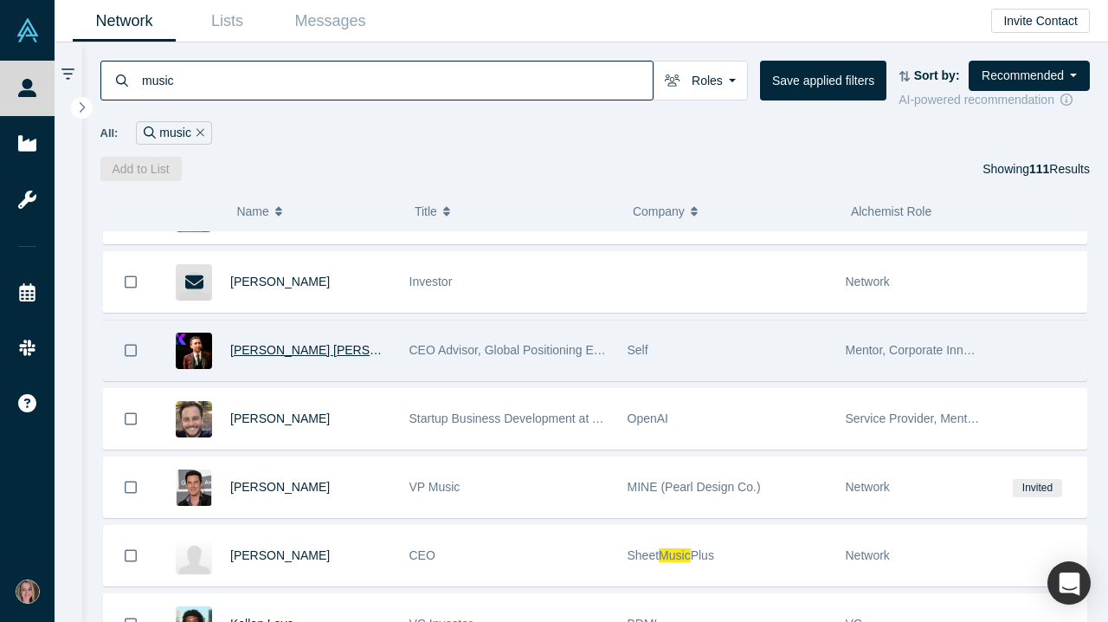
click at [276, 357] on span "[PERSON_NAME] [PERSON_NAME]" at bounding box center [331, 350] width 203 height 14
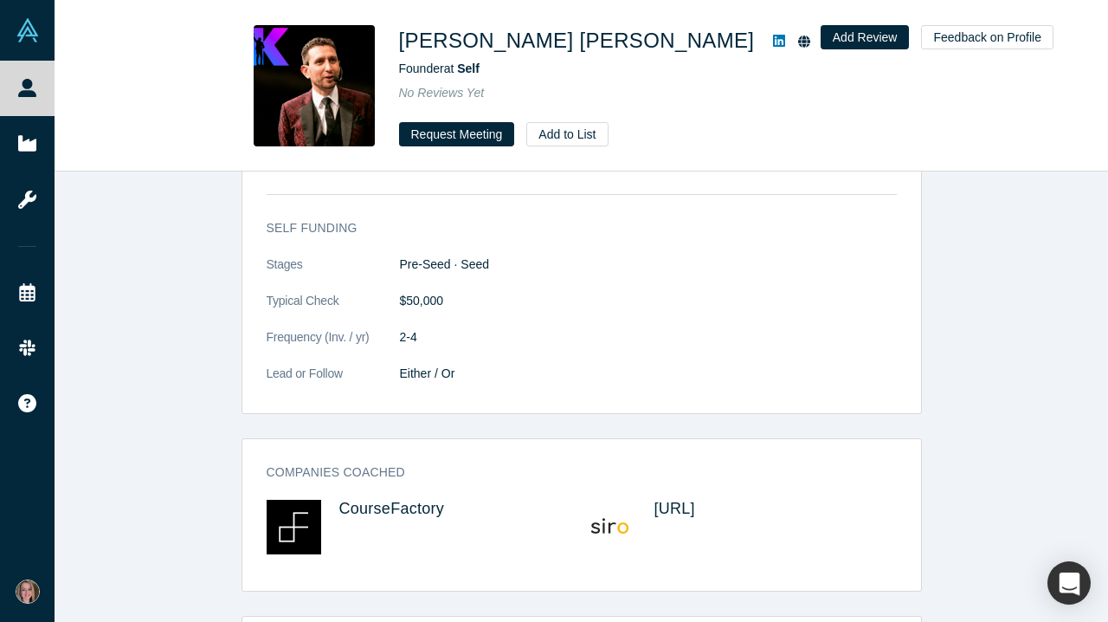
scroll to position [1133, 0]
click at [417, 135] on button "Request Meeting" at bounding box center [457, 134] width 116 height 24
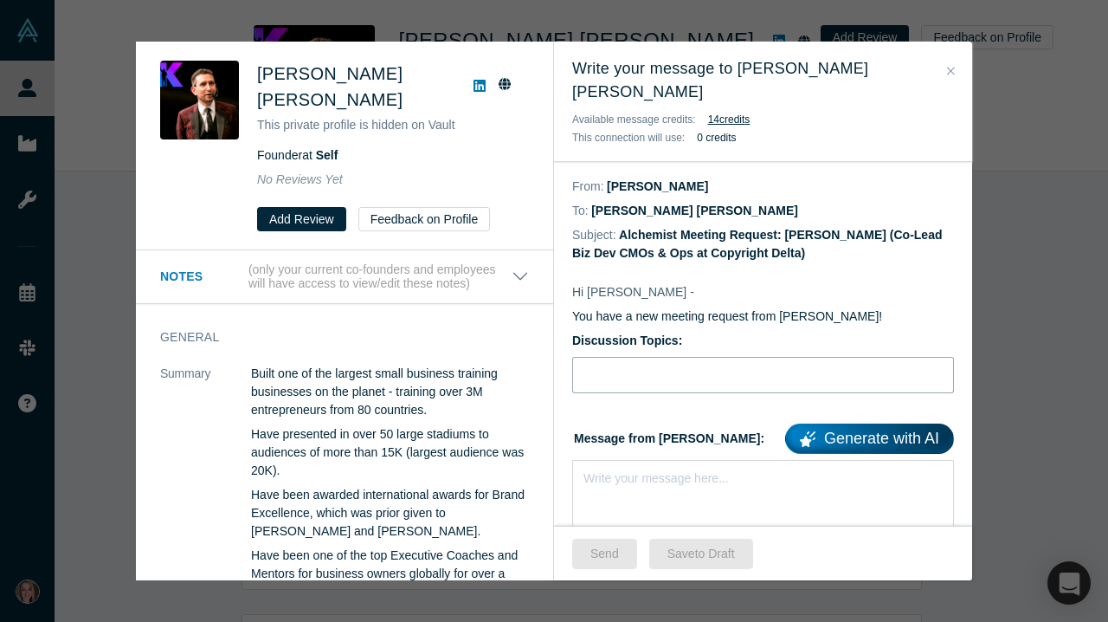
click at [643, 357] on input "Discussion Topics:" at bounding box center [763, 375] width 382 height 36
type input "Stripe for AI, IP & ESG"
click at [615, 466] on div "rdw-editor" at bounding box center [764, 475] width 359 height 18
paste div "rdw-editor"
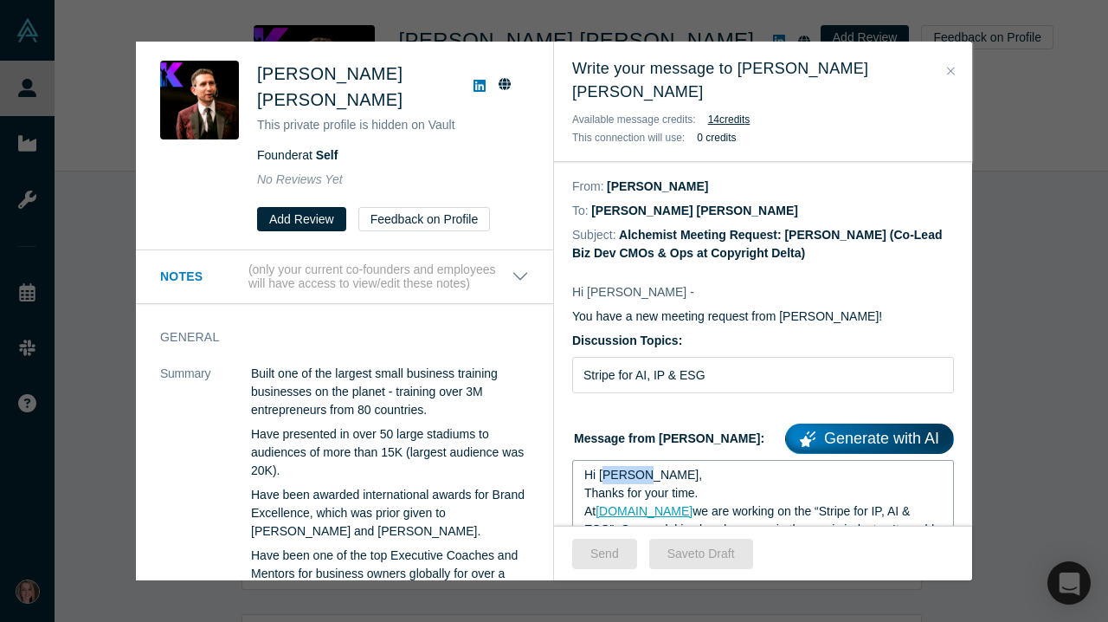
drag, startPoint x: 641, startPoint y: 454, endPoint x: 607, endPoint y: 454, distance: 33.8
click at [607, 468] on span "Hi [PERSON_NAME]," at bounding box center [644, 475] width 118 height 14
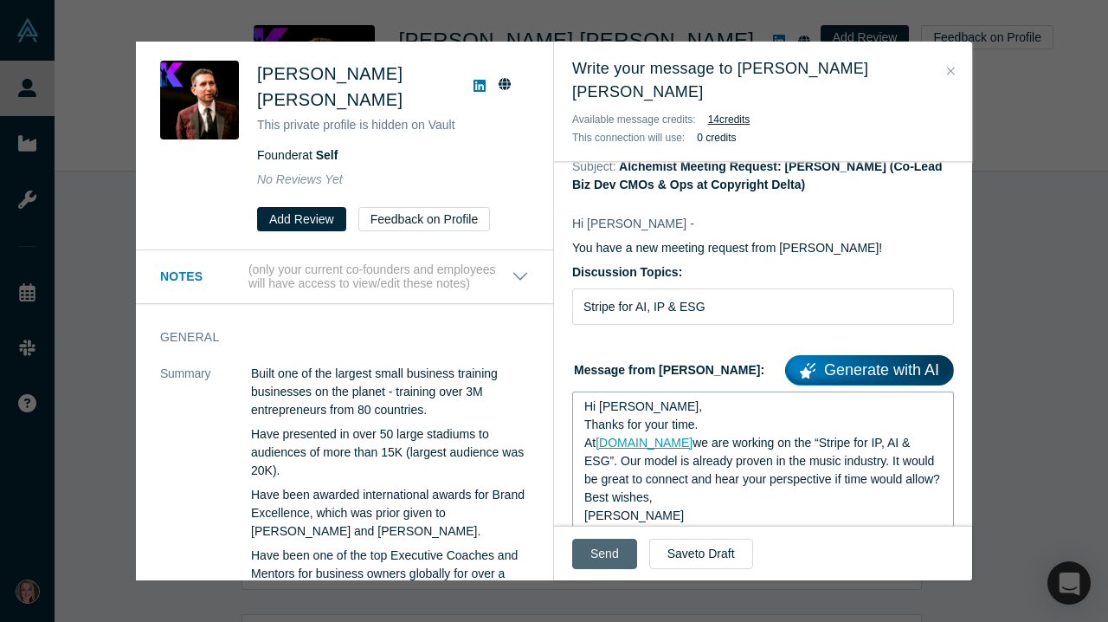
click at [617, 548] on button "Send" at bounding box center [604, 554] width 65 height 30
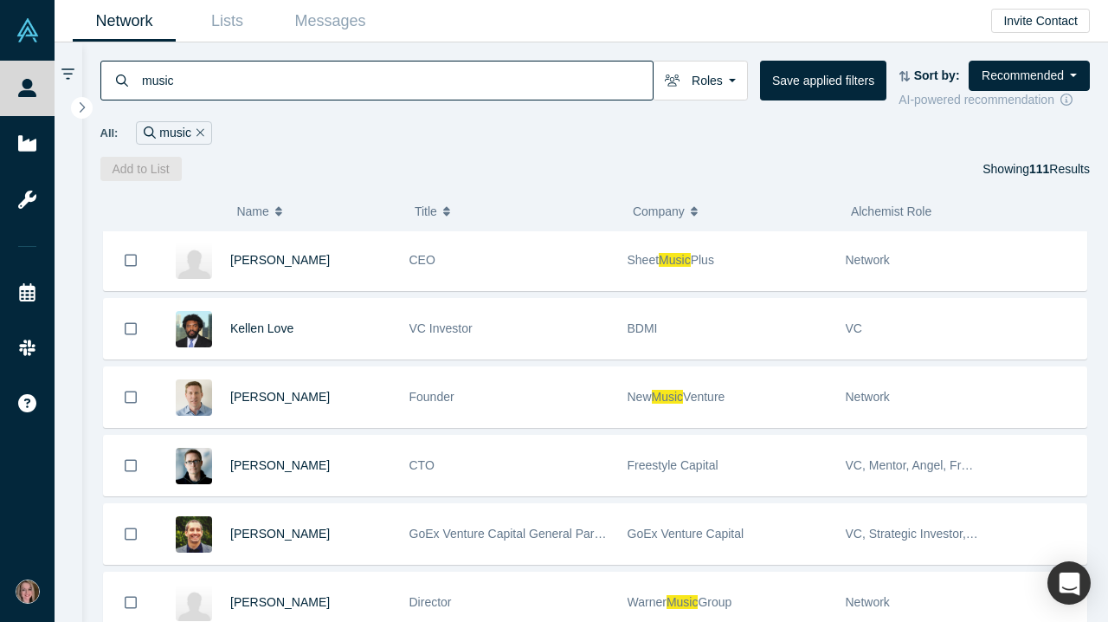
scroll to position [345, 0]
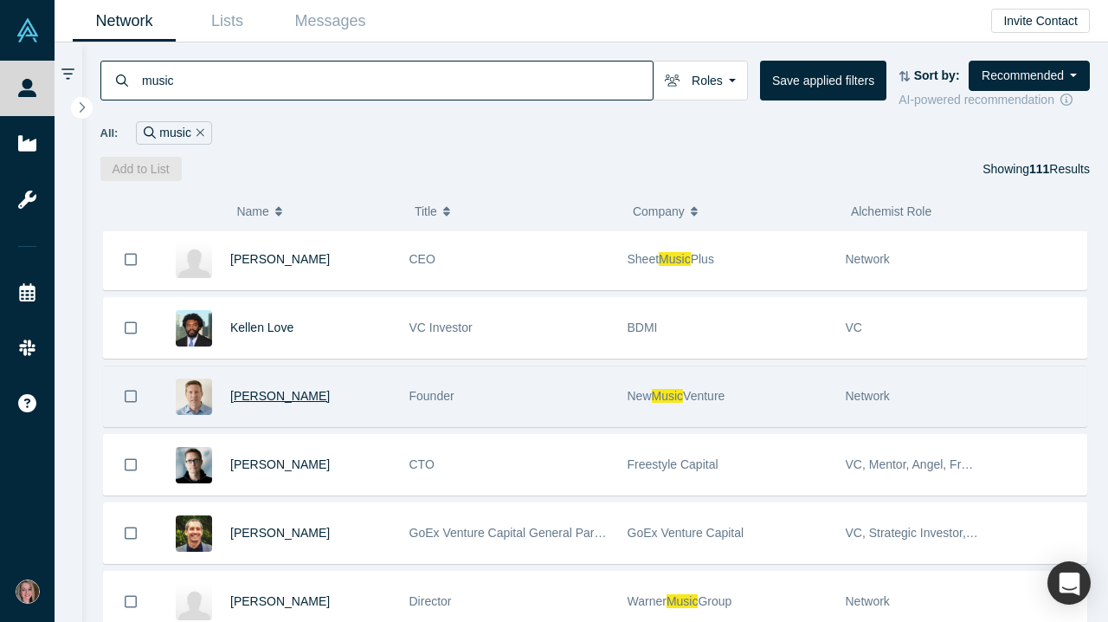
click at [268, 403] on span "[PERSON_NAME]" at bounding box center [280, 396] width 100 height 14
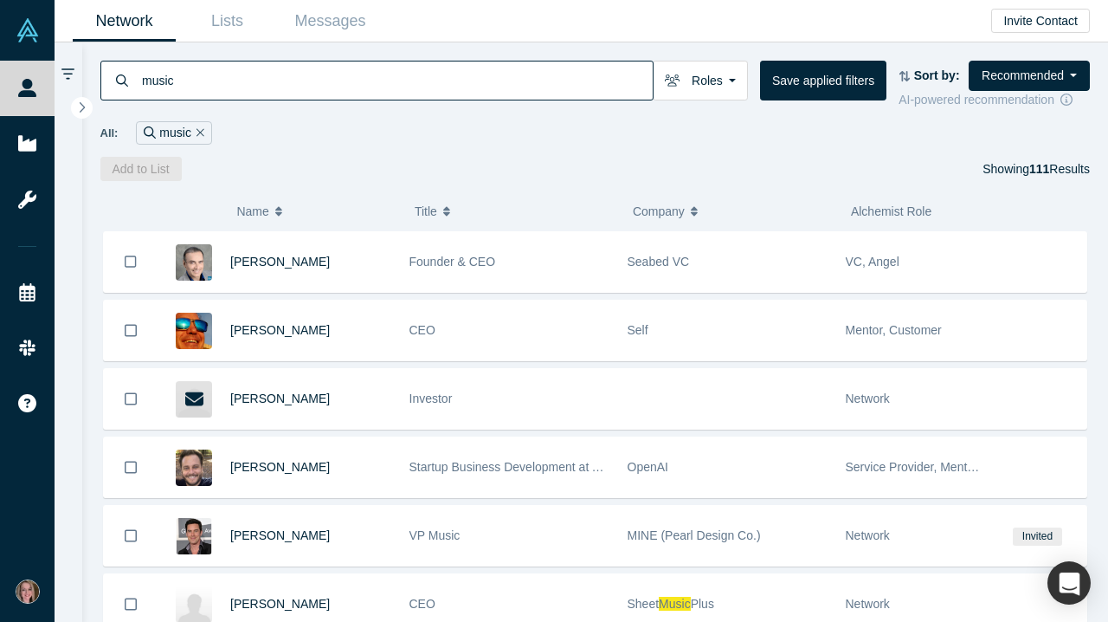
scroll to position [99, 0]
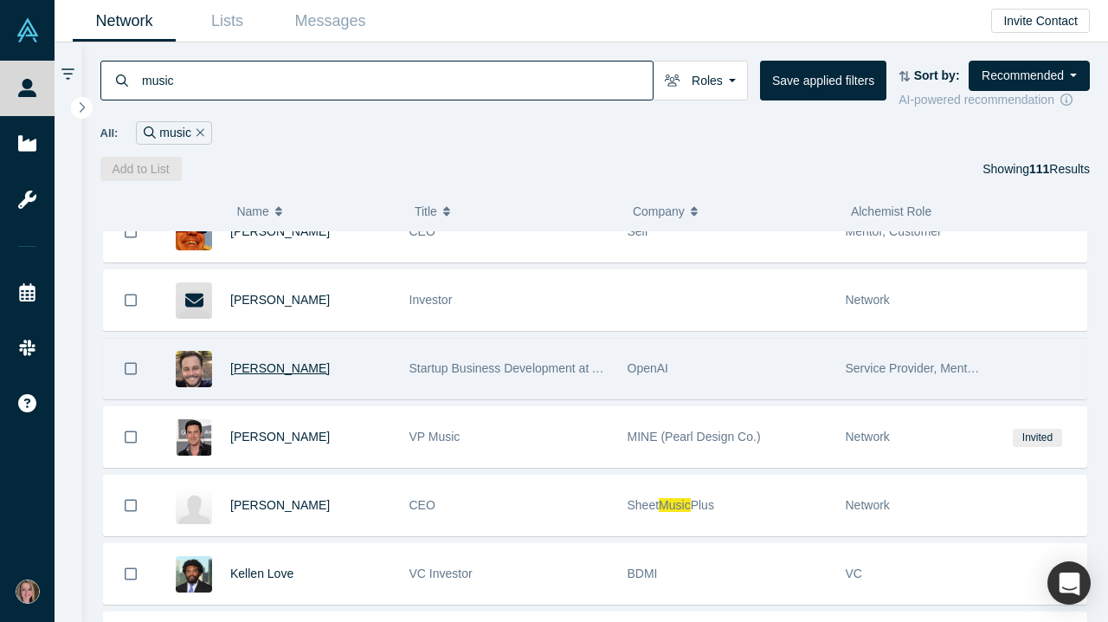
click at [268, 375] on span "[PERSON_NAME]" at bounding box center [280, 368] width 100 height 14
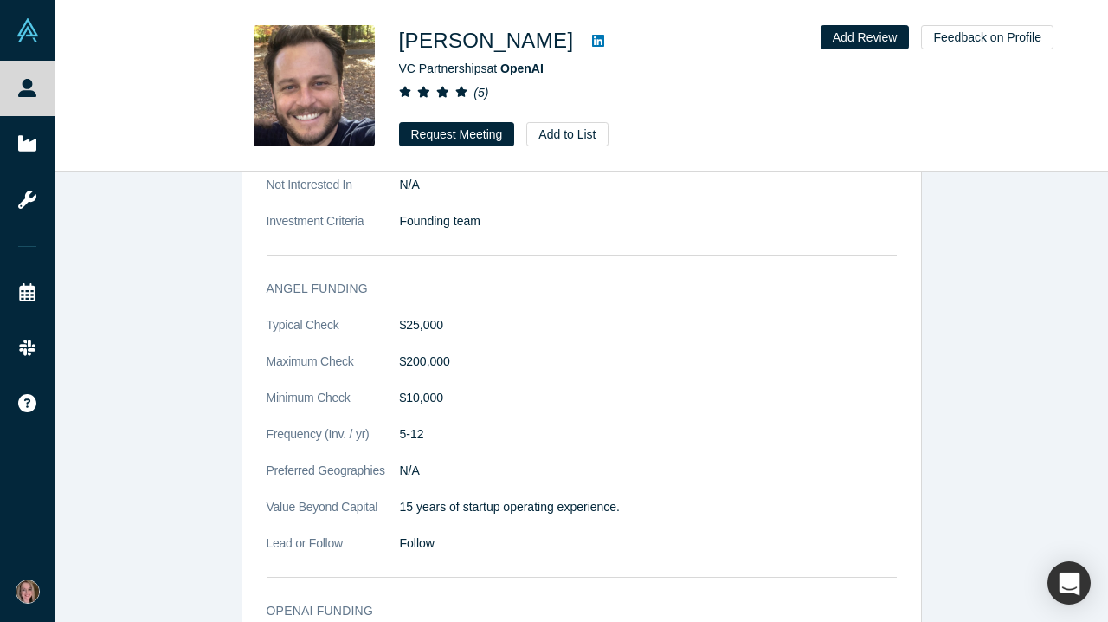
scroll to position [1952, 0]
click at [481, 132] on button "Request Meeting" at bounding box center [457, 134] width 116 height 24
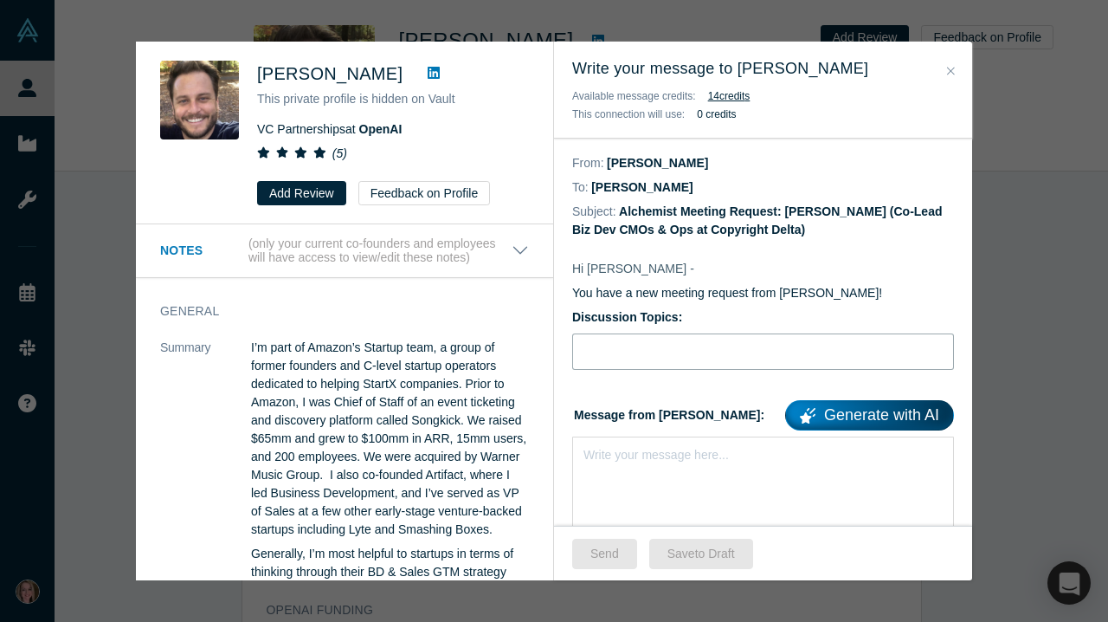
click at [656, 360] on input "Discussion Topics:" at bounding box center [763, 351] width 382 height 36
type input "Stripe for IP & ESG"
click at [637, 464] on div "Write your message here..." at bounding box center [656, 455] width 145 height 18
drag, startPoint x: 637, startPoint y: 465, endPoint x: 604, endPoint y: 460, distance: 32.5
click at [604, 460] on div "Write your message here..." at bounding box center [763, 452] width 359 height 18
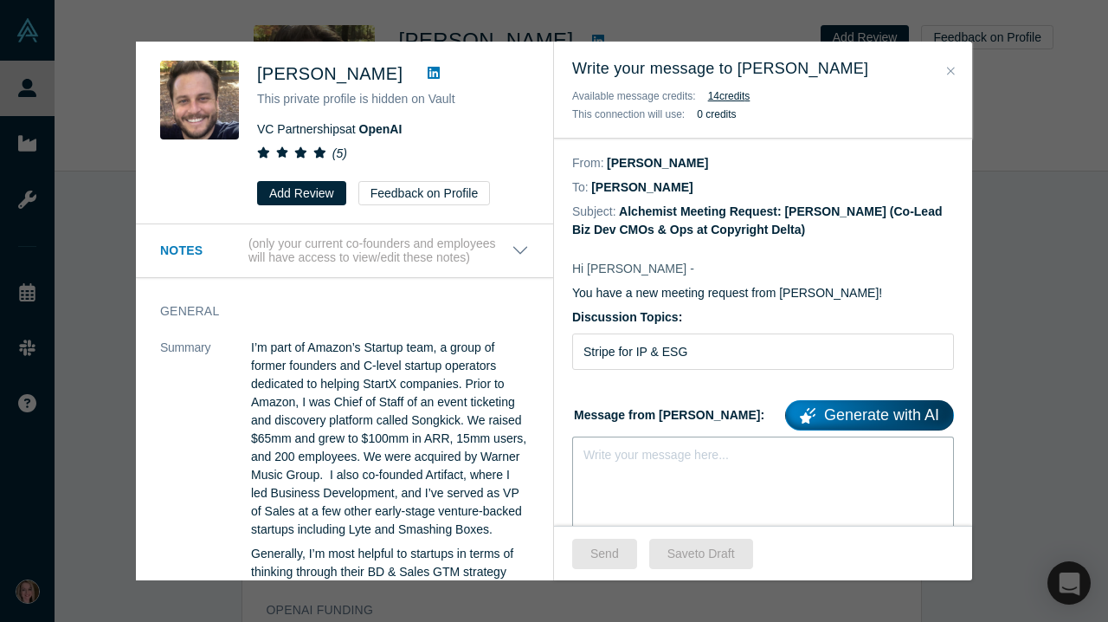
click at [604, 460] on div "rdw-editor" at bounding box center [764, 452] width 359 height 18
click at [642, 454] on div "rdw-editor" at bounding box center [764, 452] width 359 height 18
paste div "rdw-editor"
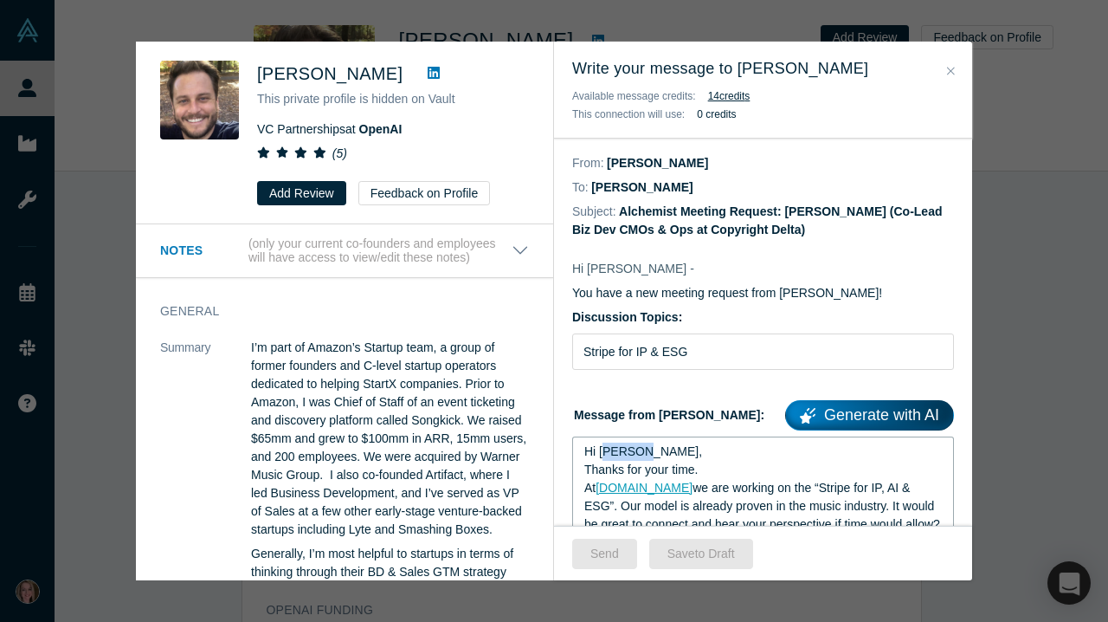
drag, startPoint x: 642, startPoint y: 455, endPoint x: 609, endPoint y: 454, distance: 32.9
click at [609, 455] on span "Hi [PERSON_NAME]," at bounding box center [644, 451] width 118 height 14
click at [613, 553] on button "Send" at bounding box center [604, 554] width 65 height 30
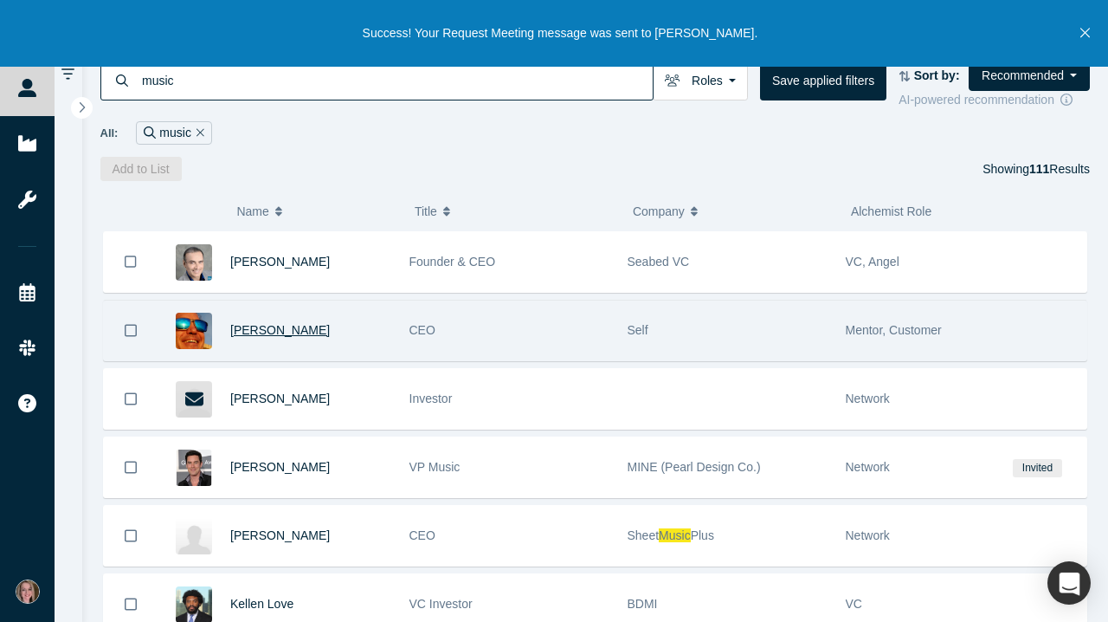
click at [301, 337] on span "[PERSON_NAME]" at bounding box center [280, 330] width 100 height 14
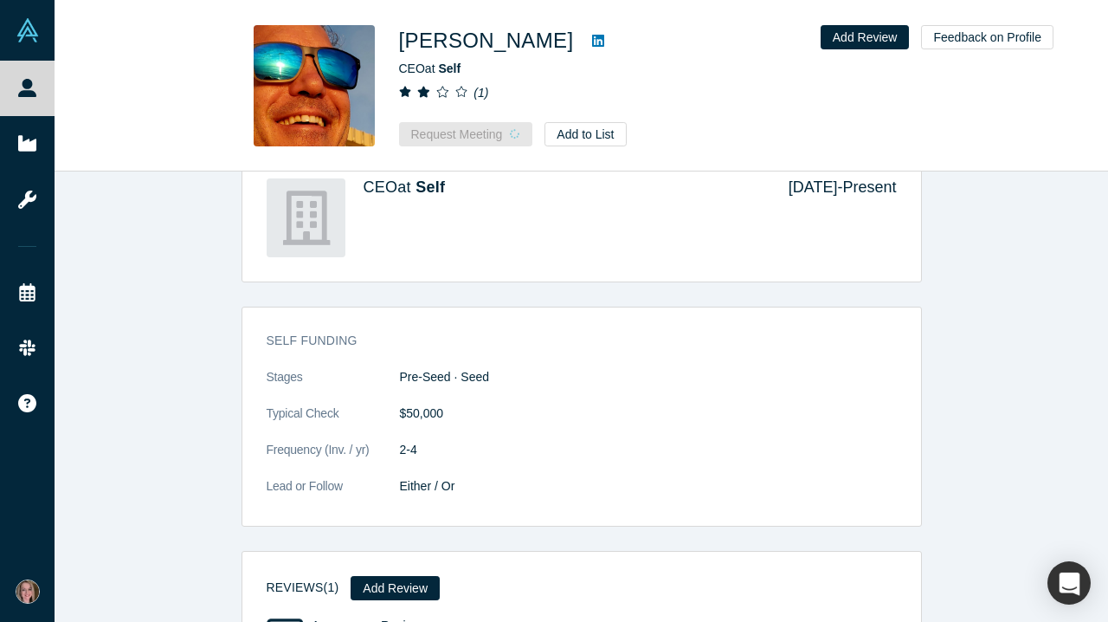
scroll to position [601, 0]
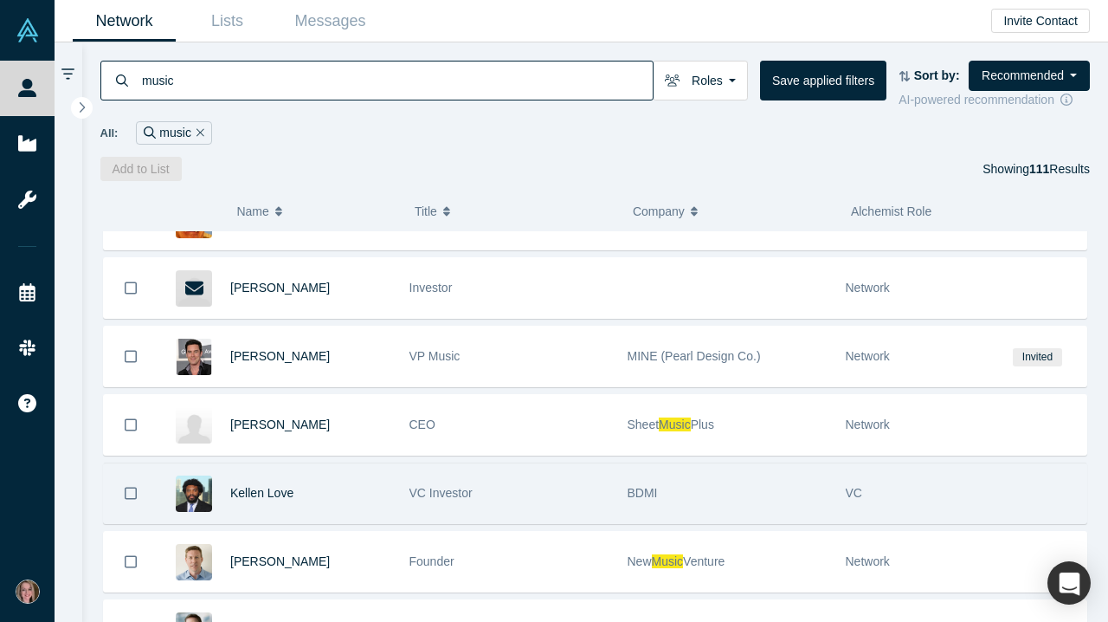
scroll to position [222, 0]
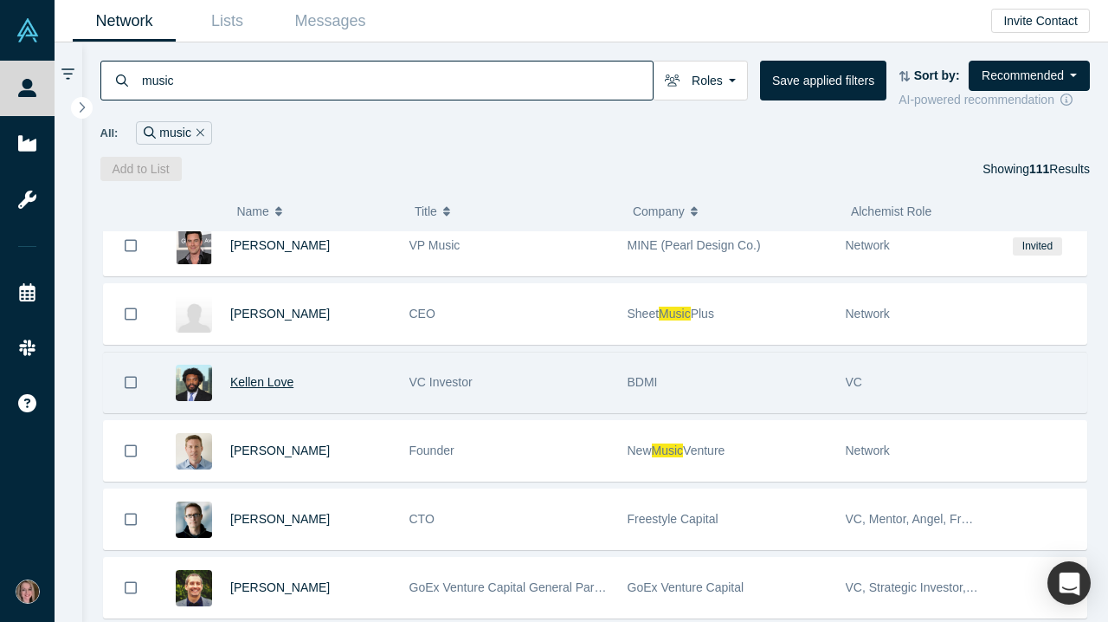
click at [281, 385] on span "Kellen Love" at bounding box center [261, 382] width 63 height 14
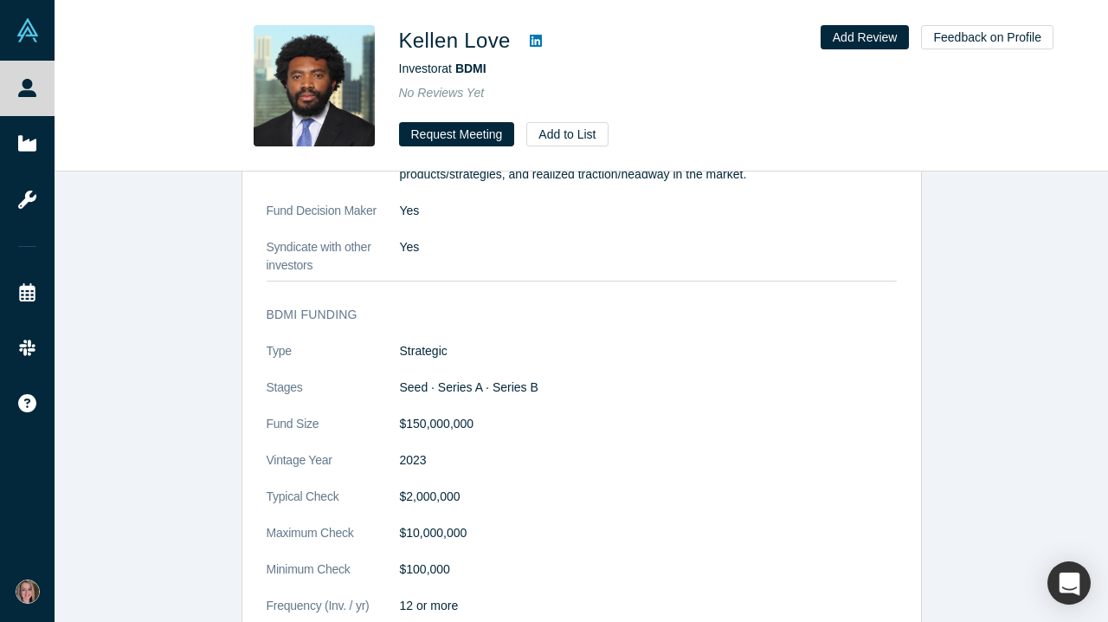
scroll to position [1511, 0]
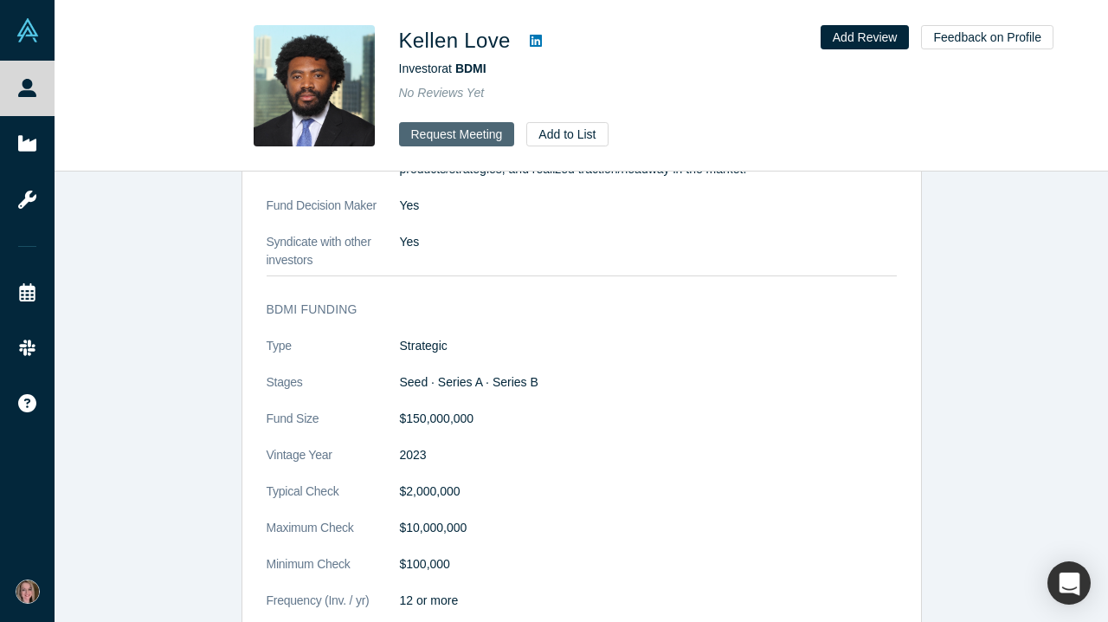
click at [481, 128] on button "Request Meeting" at bounding box center [457, 134] width 116 height 24
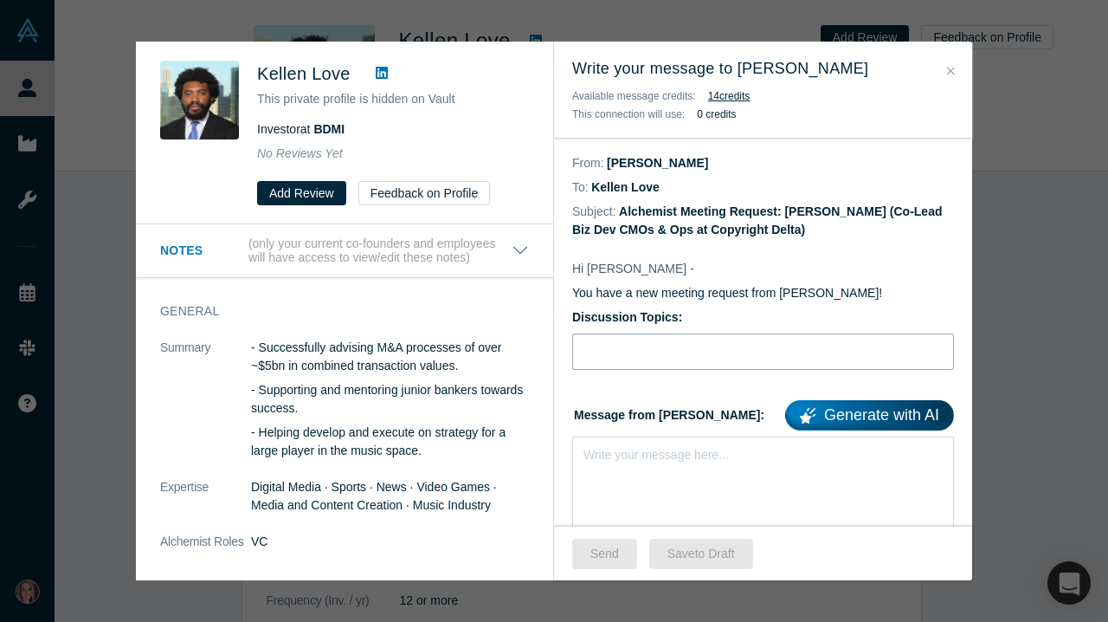
click at [659, 346] on input "Discussion Topics:" at bounding box center [763, 351] width 382 height 36
type input "Stripe for IP & ESG"
click at [636, 472] on div "Write your message here..." at bounding box center [763, 496] width 382 height 121
paste div "rdw-editor"
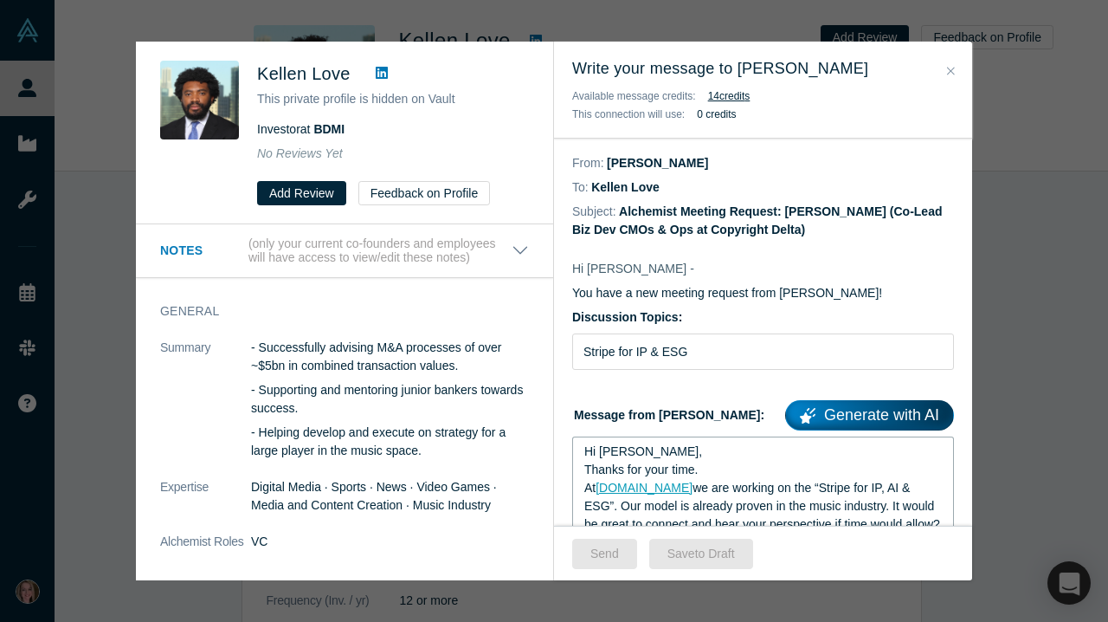
click at [641, 453] on span "Hi [PERSON_NAME]," at bounding box center [644, 451] width 118 height 14
click at [602, 546] on button "Send" at bounding box center [604, 554] width 65 height 30
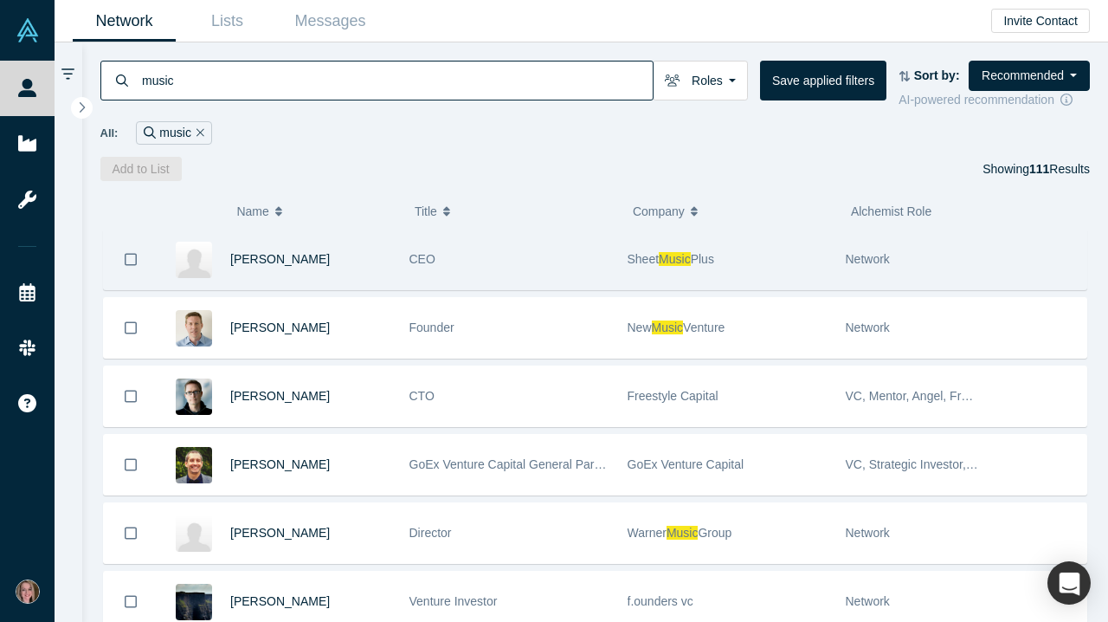
scroll to position [311, 0]
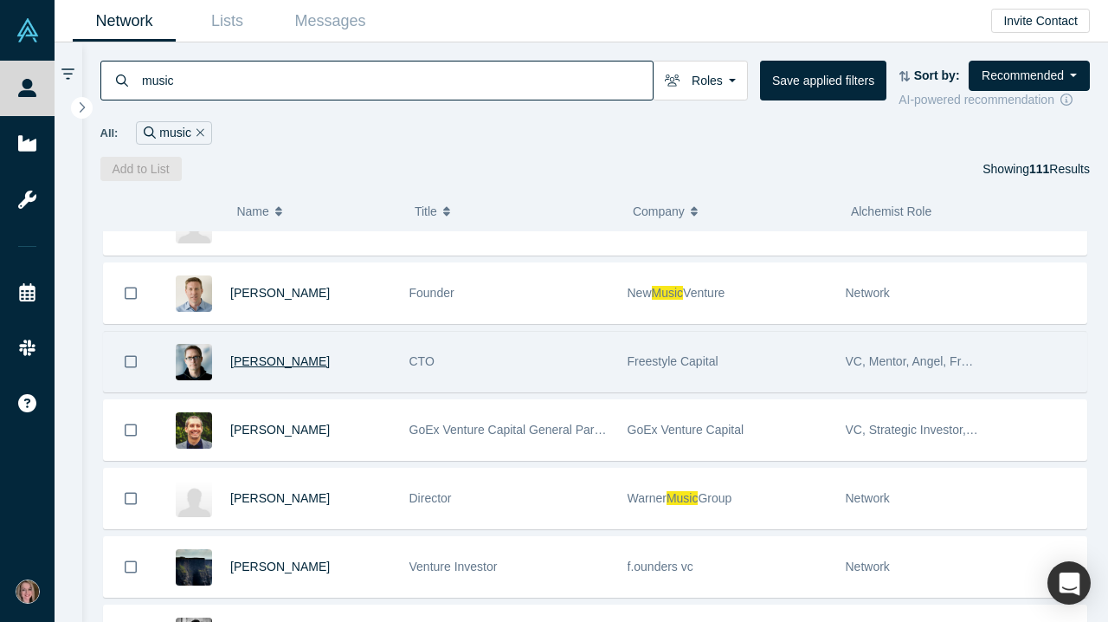
click at [273, 367] on span "[PERSON_NAME]" at bounding box center [280, 361] width 100 height 14
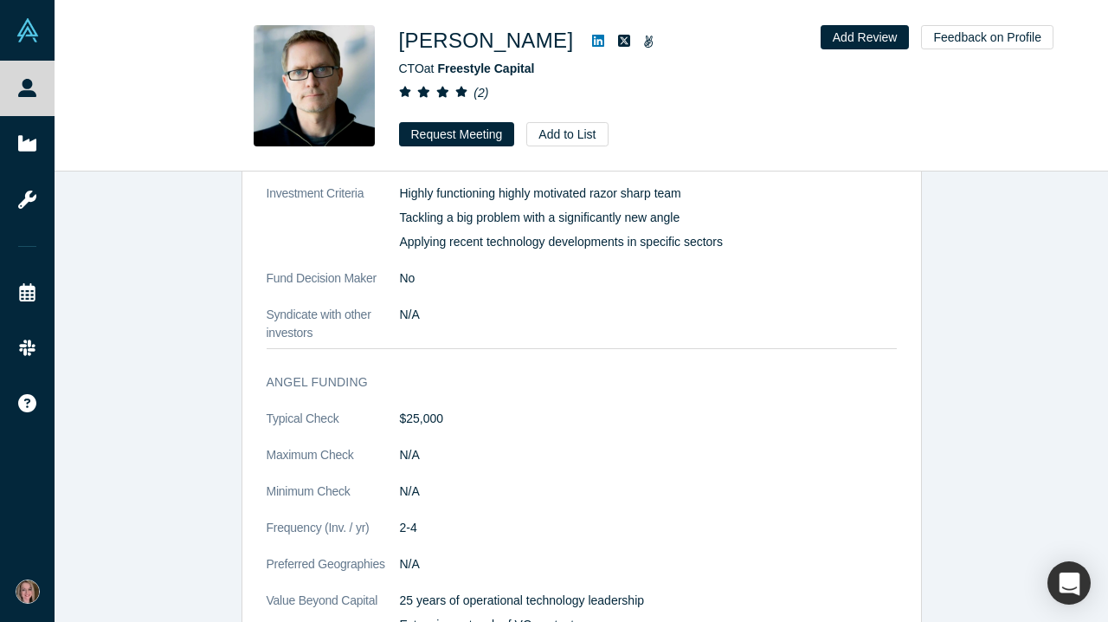
scroll to position [946, 0]
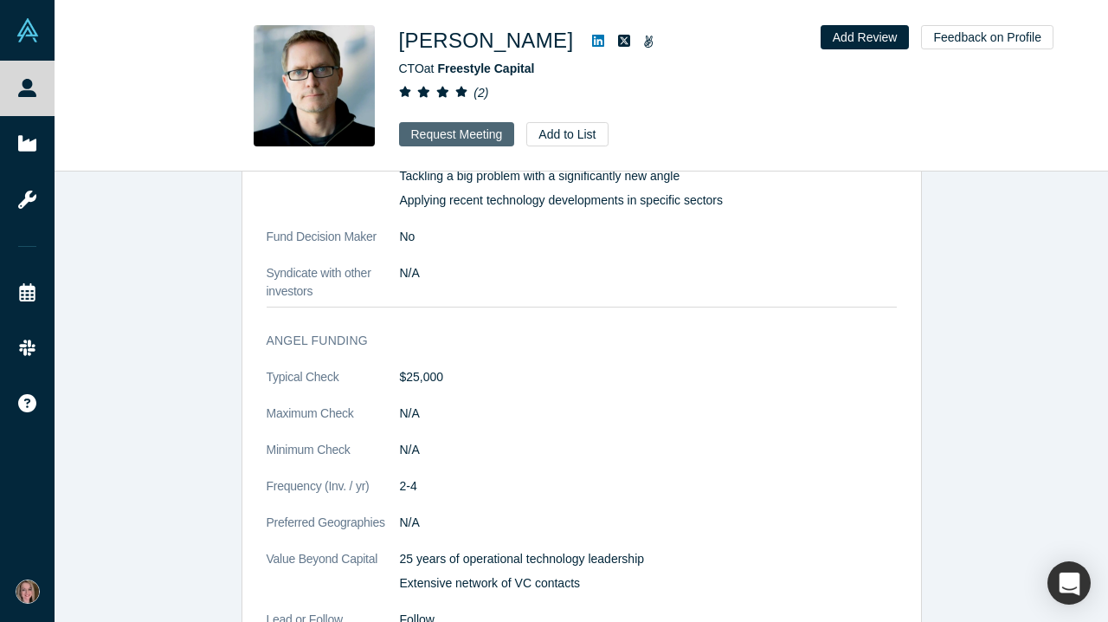
click at [485, 143] on button "Request Meeting" at bounding box center [457, 134] width 116 height 24
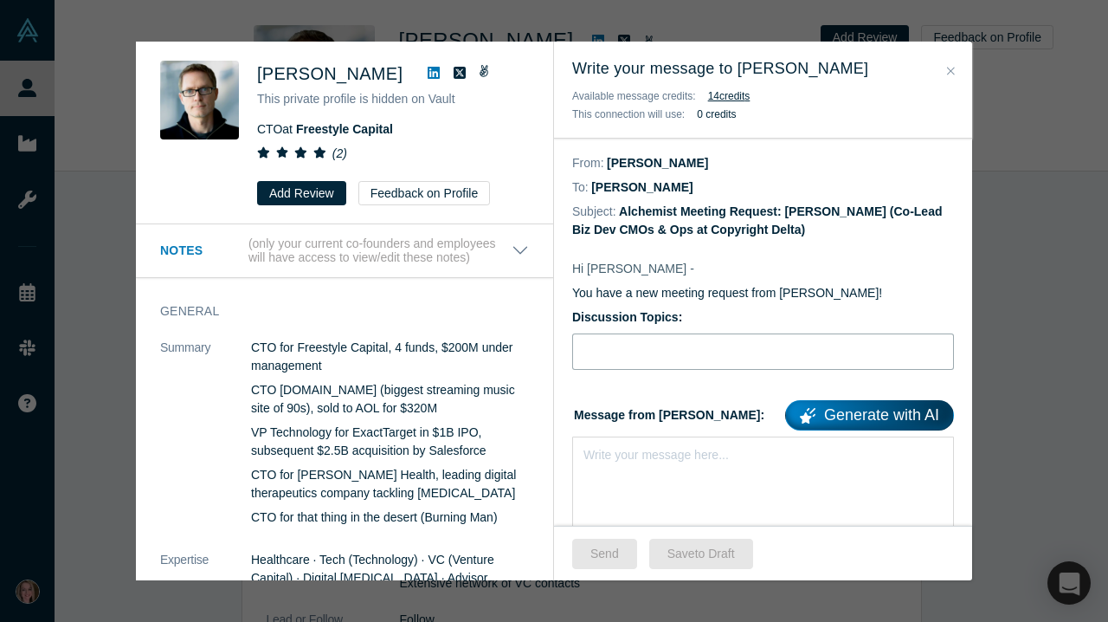
click at [671, 352] on input "Discussion Topics:" at bounding box center [763, 351] width 382 height 36
type input "Stripe for IP & ESG"
click at [637, 457] on div "rdw-editor" at bounding box center [764, 452] width 359 height 18
paste div "rdw-editor"
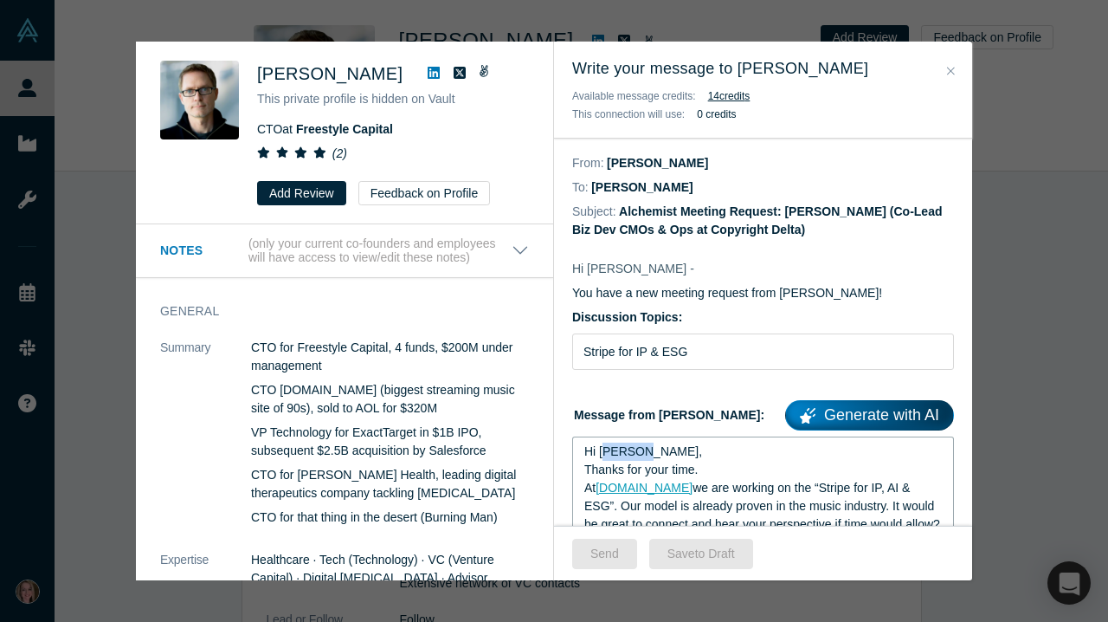
drag, startPoint x: 641, startPoint y: 454, endPoint x: 602, endPoint y: 454, distance: 39.0
click at [602, 454] on span "Hi [PERSON_NAME]," at bounding box center [644, 451] width 118 height 14
click at [605, 546] on button "Send" at bounding box center [604, 554] width 65 height 30
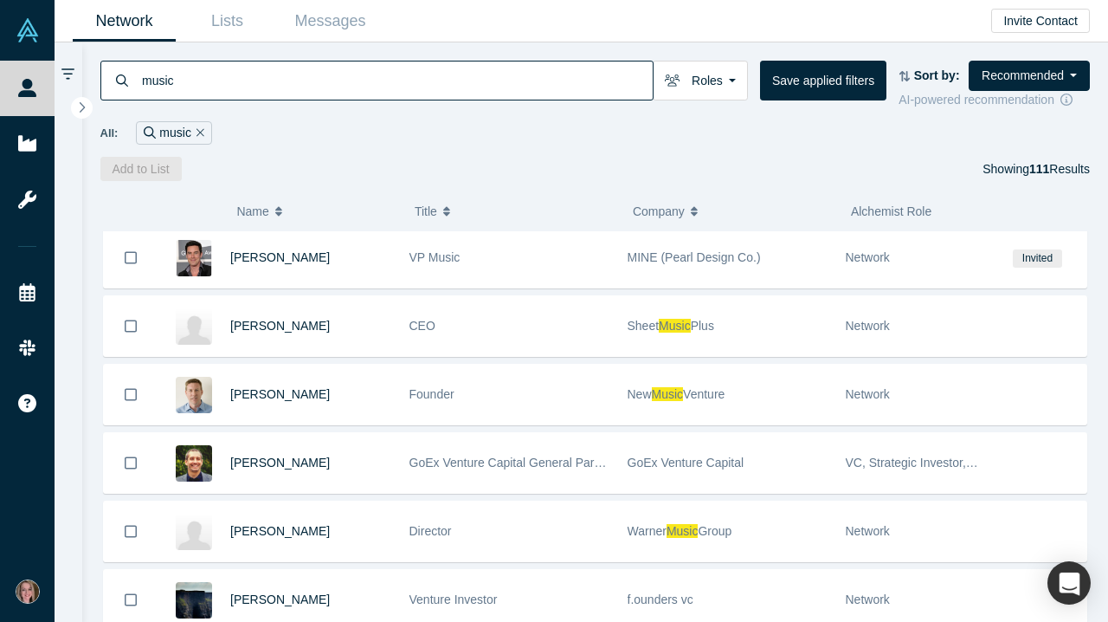
scroll to position [210, 0]
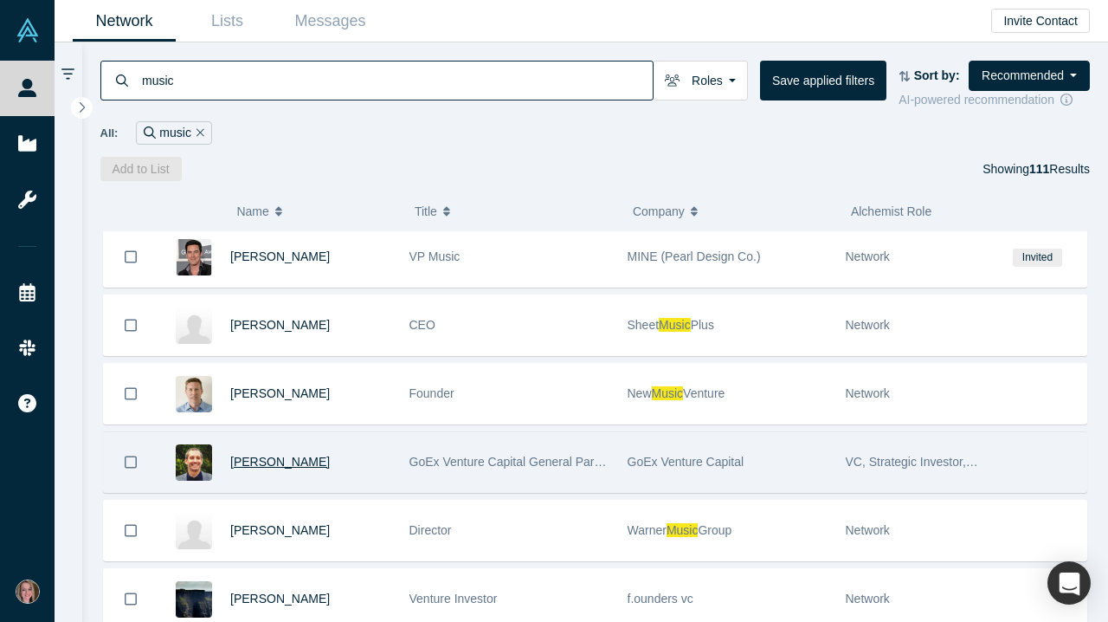
click at [275, 462] on span "[PERSON_NAME]" at bounding box center [280, 462] width 100 height 14
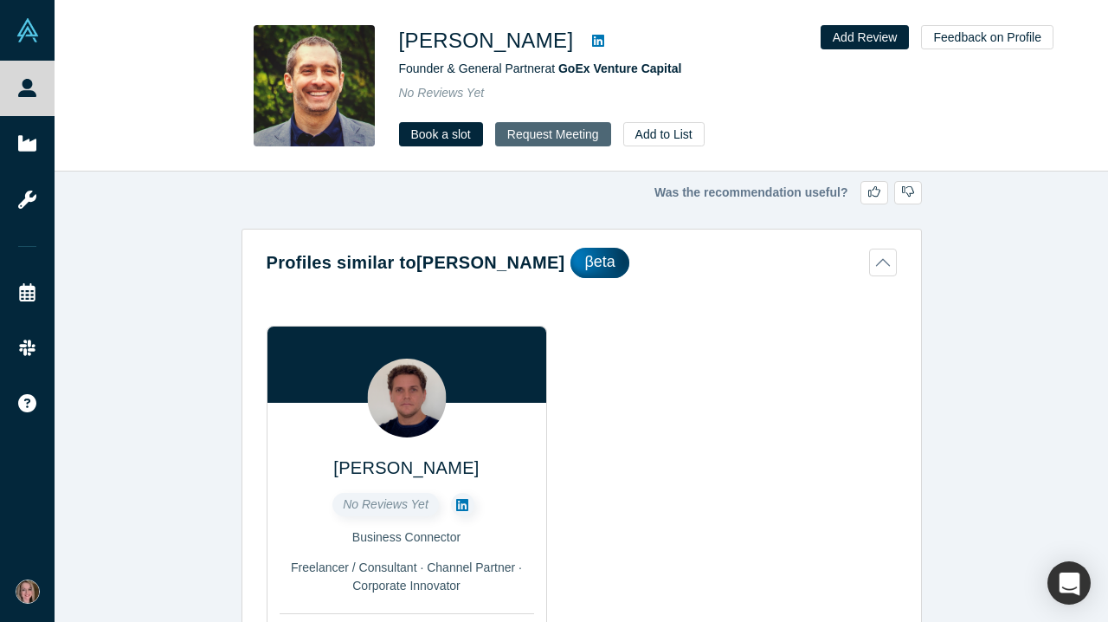
click at [552, 134] on button "Request Meeting" at bounding box center [553, 134] width 116 height 24
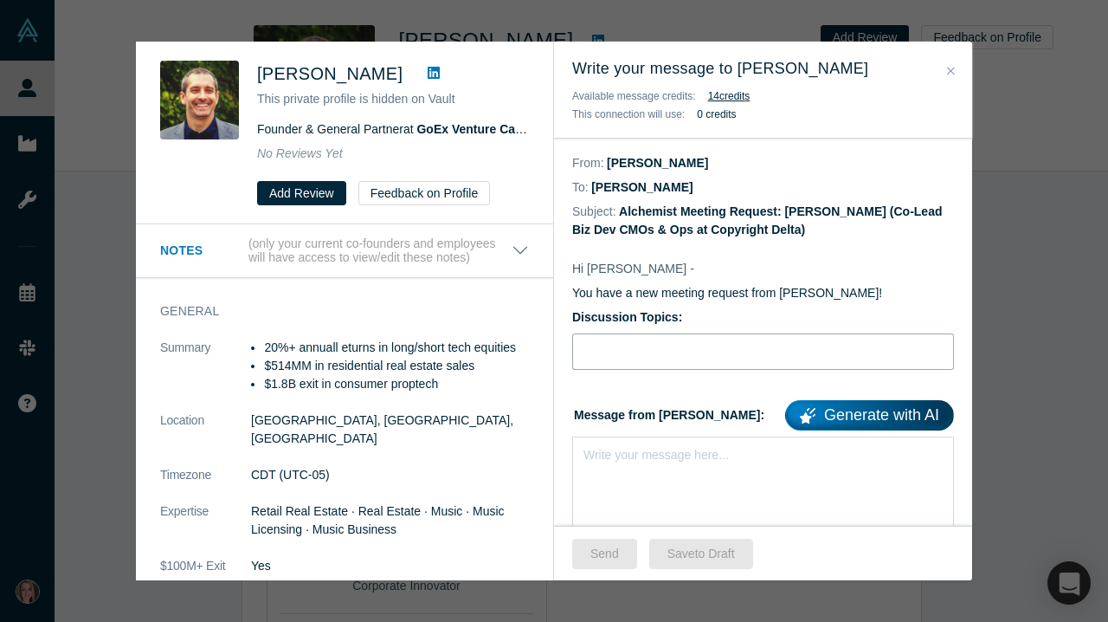
click at [661, 340] on input "Discussion Topics:" at bounding box center [763, 351] width 382 height 36
click at [643, 450] on div "rdw-editor" at bounding box center [764, 452] width 359 height 18
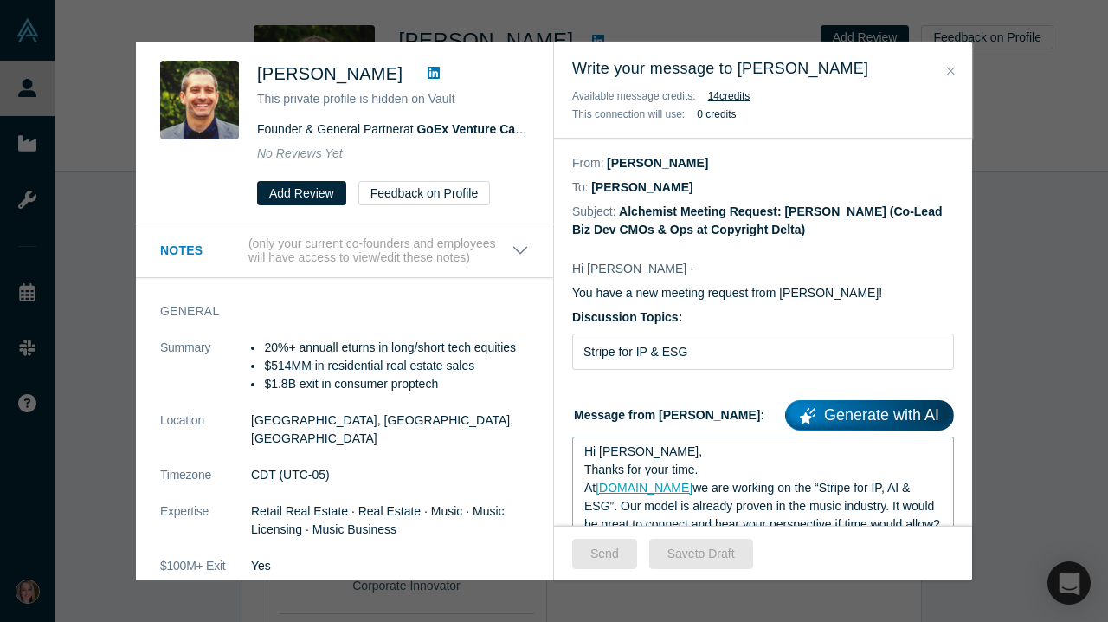
scroll to position [59, 0]
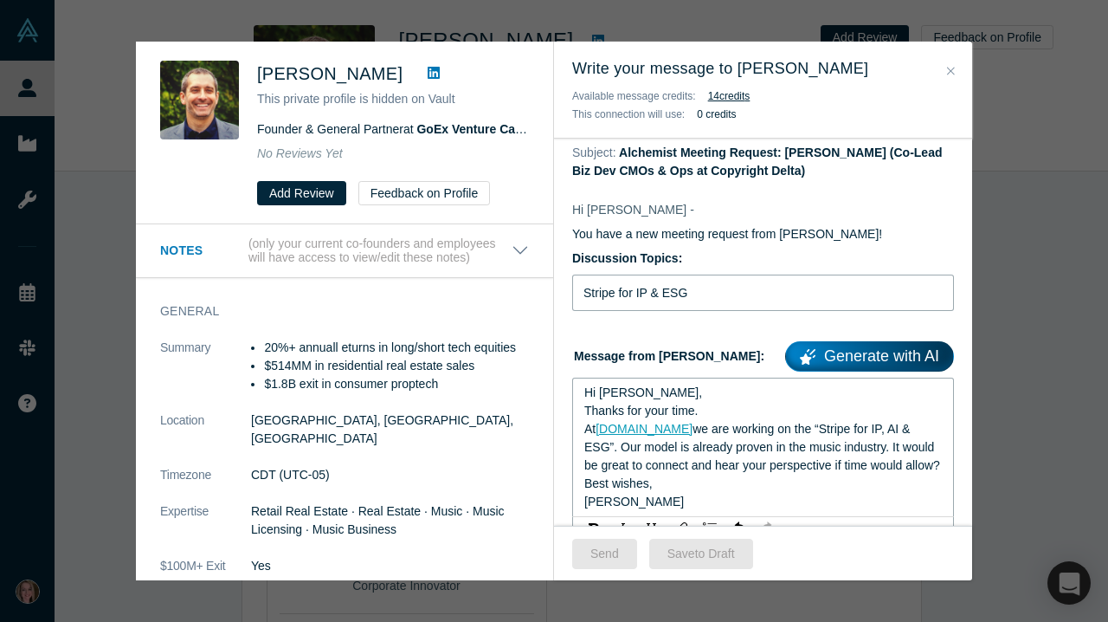
click at [647, 294] on input "Stripe for IP & ESG" at bounding box center [763, 293] width 382 height 36
type input "Stripe for IP, AI & ESG"
click at [608, 552] on button "Send" at bounding box center [604, 554] width 65 height 30
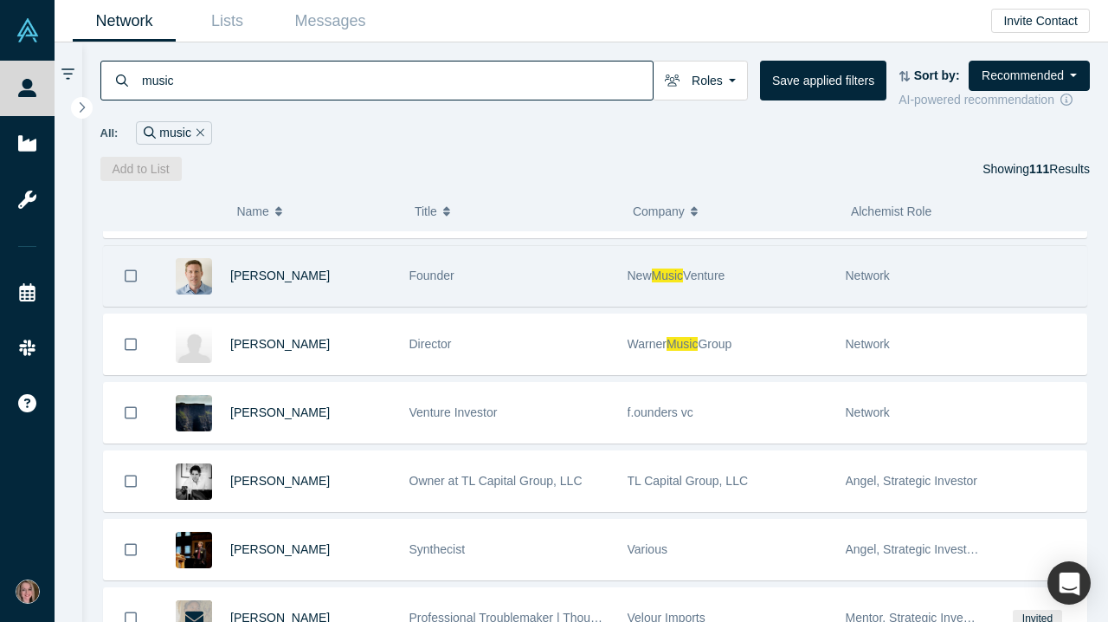
scroll to position [360, 0]
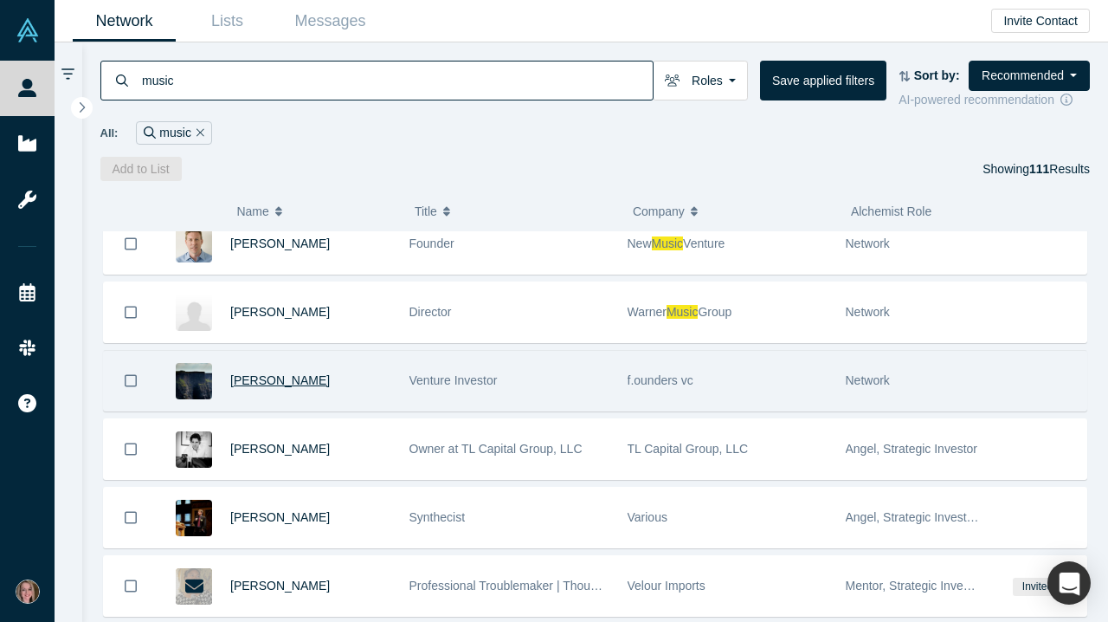
click at [294, 385] on span "[PERSON_NAME]" at bounding box center [280, 380] width 100 height 14
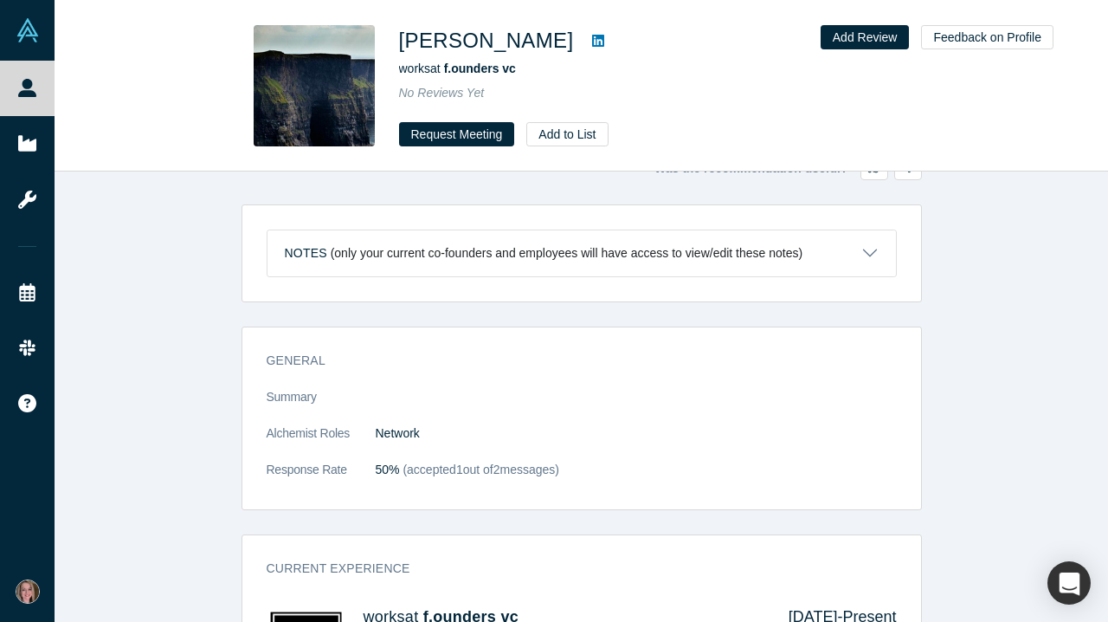
scroll to position [23, 0]
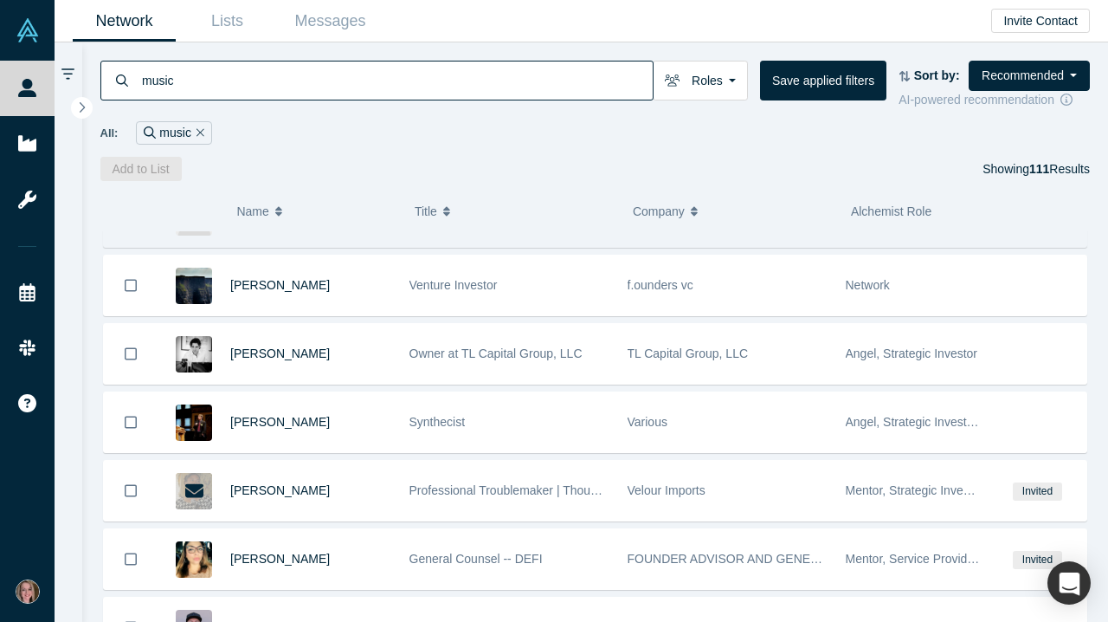
scroll to position [507, 0]
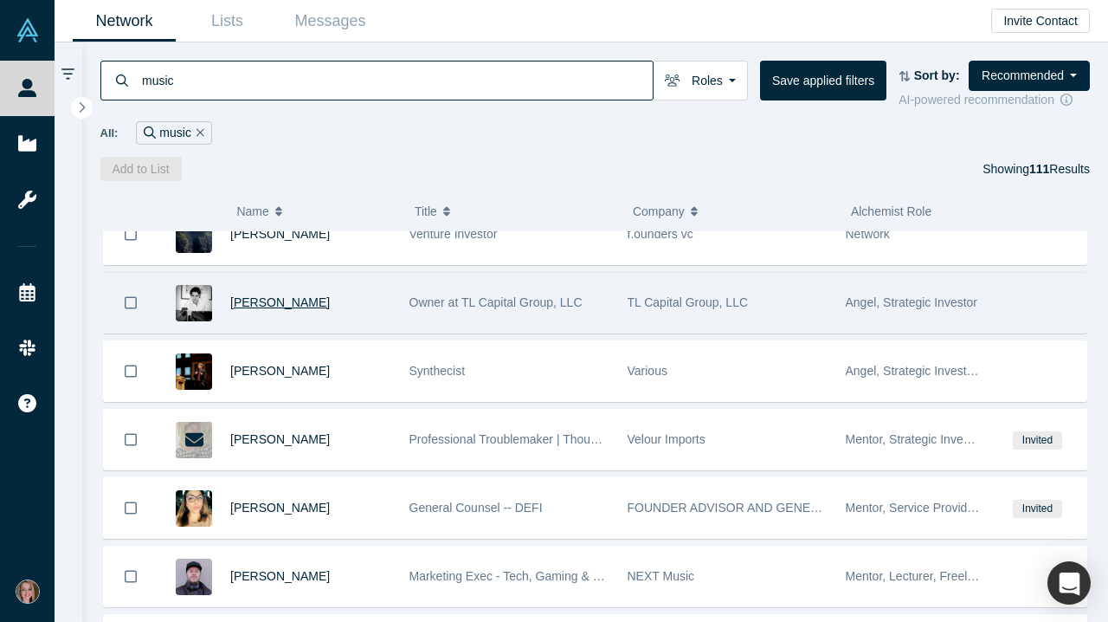
click at [290, 309] on span "[PERSON_NAME]" at bounding box center [280, 302] width 100 height 14
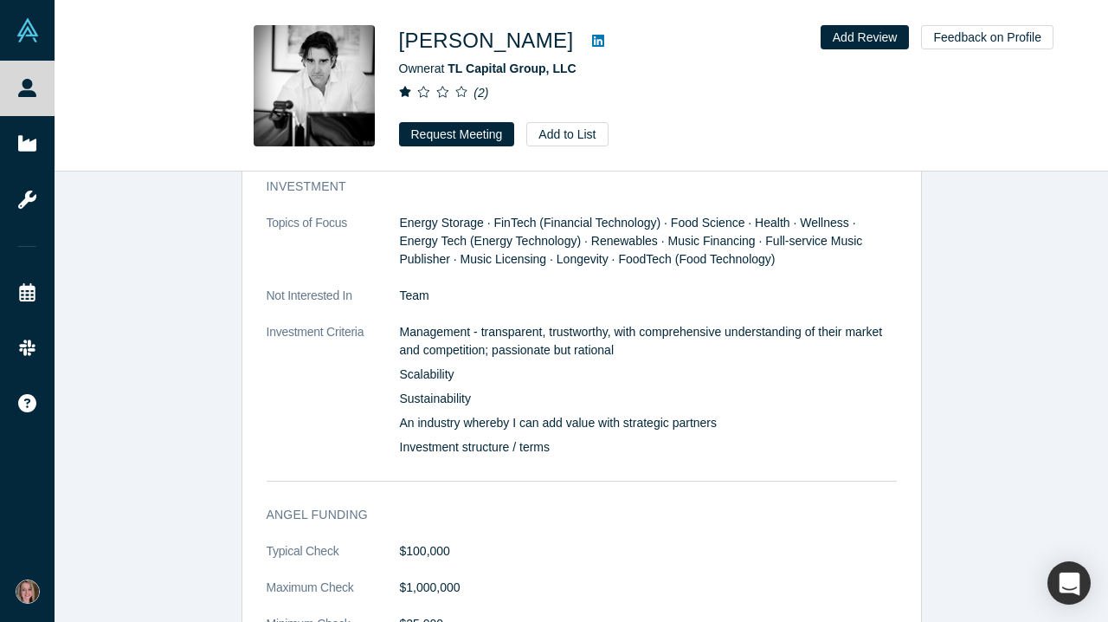
scroll to position [1924, 0]
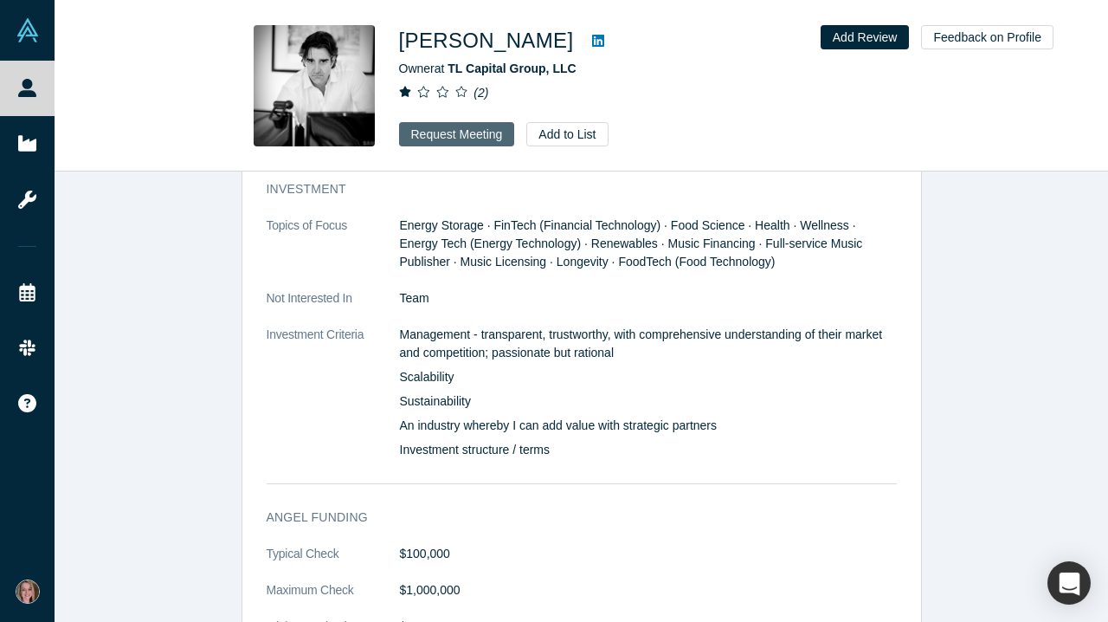
click at [448, 127] on button "Request Meeting" at bounding box center [457, 134] width 116 height 24
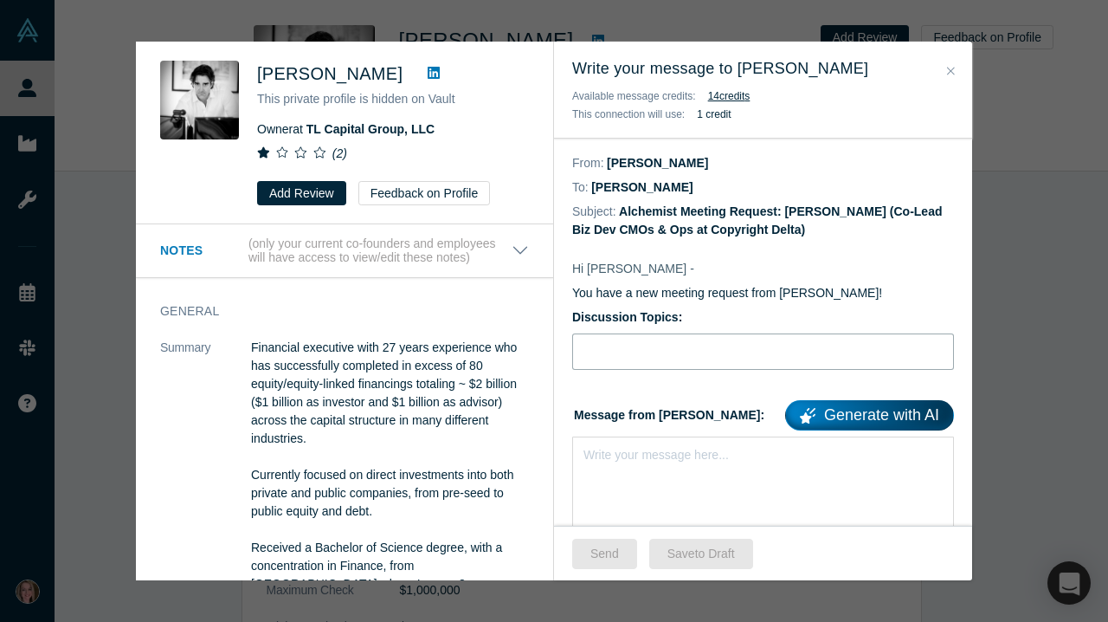
click at [638, 370] on input "Discussion Topics:" at bounding box center [763, 351] width 382 height 36
type input "Stripe for IP, AI & ESG"
click at [638, 455] on div "rdw-editor" at bounding box center [764, 452] width 359 height 18
paste div "rdw-editor"
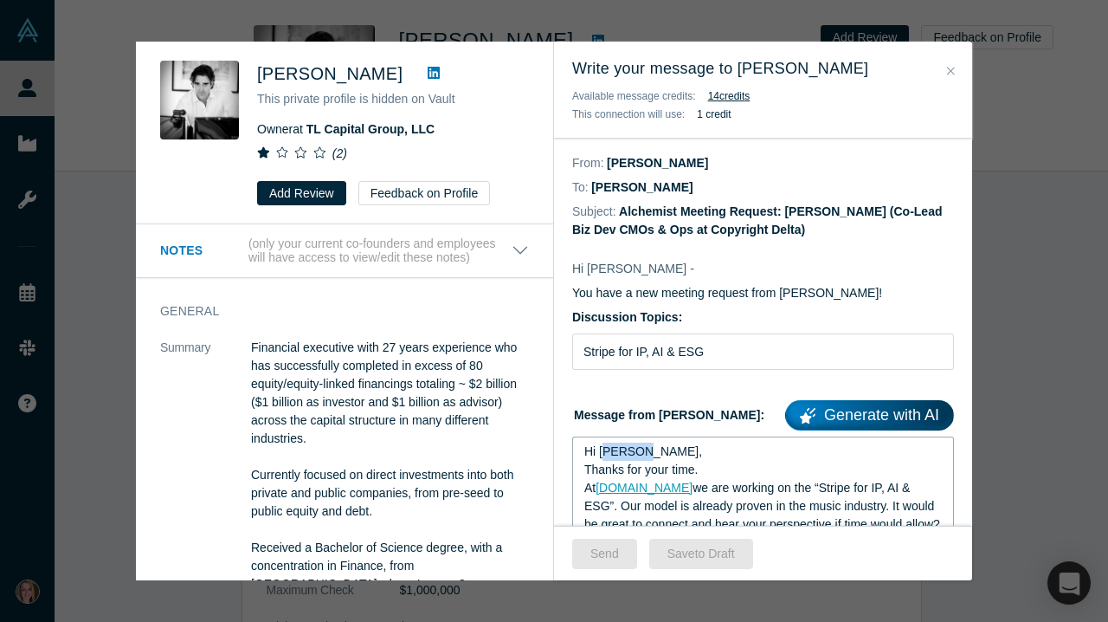
drag, startPoint x: 642, startPoint y: 453, endPoint x: 607, endPoint y: 453, distance: 34.6
click at [607, 453] on span "Hi [PERSON_NAME]," at bounding box center [644, 451] width 118 height 14
click at [613, 564] on button "Send" at bounding box center [604, 554] width 65 height 30
